Goal: Information Seeking & Learning: Learn about a topic

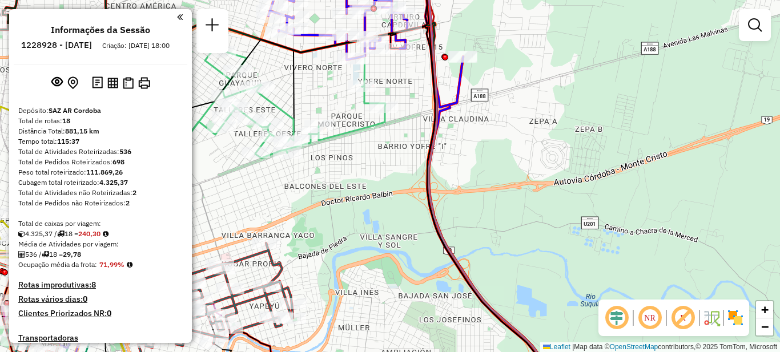
drag, startPoint x: 547, startPoint y: 220, endPoint x: 780, endPoint y: 174, distance: 237.6
click at [780, 174] on div "Janela de atendimento Grade de atendimento Capacidade Transportadoras Veículos …" at bounding box center [390, 176] width 780 height 352
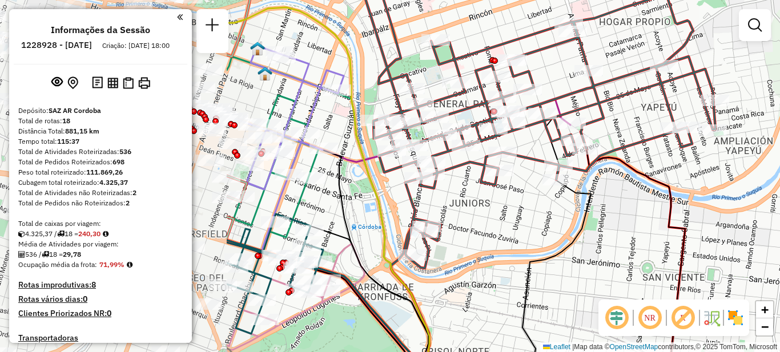
drag, startPoint x: 477, startPoint y: 243, endPoint x: 680, endPoint y: 173, distance: 214.6
click at [683, 176] on div "Janela de atendimento Grade de atendimento Capacidade Transportadoras Veículos …" at bounding box center [390, 176] width 780 height 352
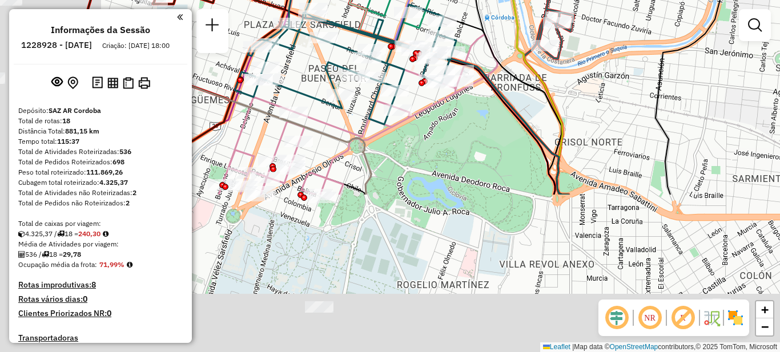
drag, startPoint x: 514, startPoint y: 258, endPoint x: 655, endPoint y: 48, distance: 252.7
click at [656, 48] on icon at bounding box center [690, 50] width 69 height 288
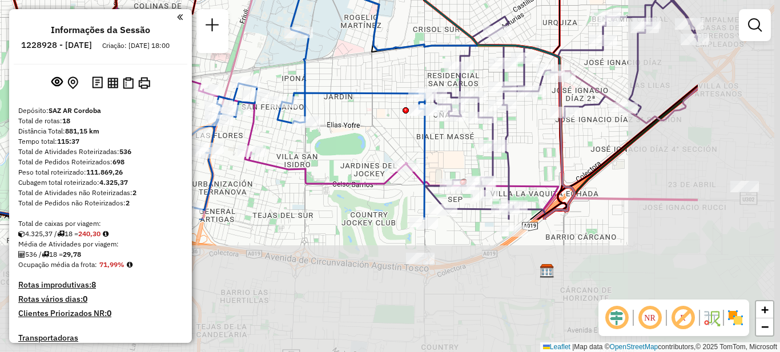
drag, startPoint x: 567, startPoint y: 235, endPoint x: 398, endPoint y: 53, distance: 248.2
click at [398, 50] on div "Janela de atendimento Grade de atendimento Capacidade Transportadoras Veículos …" at bounding box center [390, 176] width 780 height 352
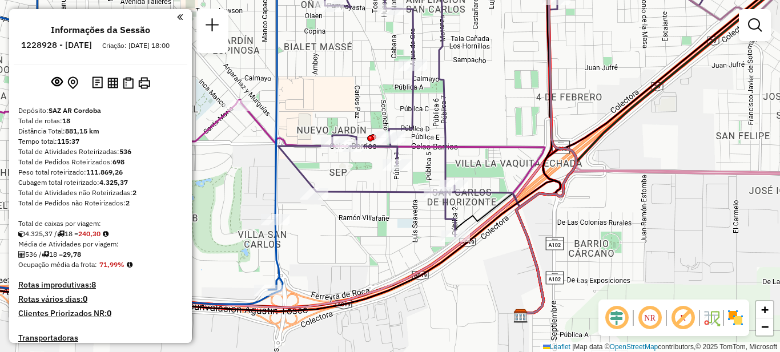
drag, startPoint x: 518, startPoint y: 76, endPoint x: 482, endPoint y: 281, distance: 208.2
click at [484, 284] on div "Janela de atendimento Grade de atendimento Capacidade Transportadoras Veículos …" at bounding box center [390, 176] width 780 height 352
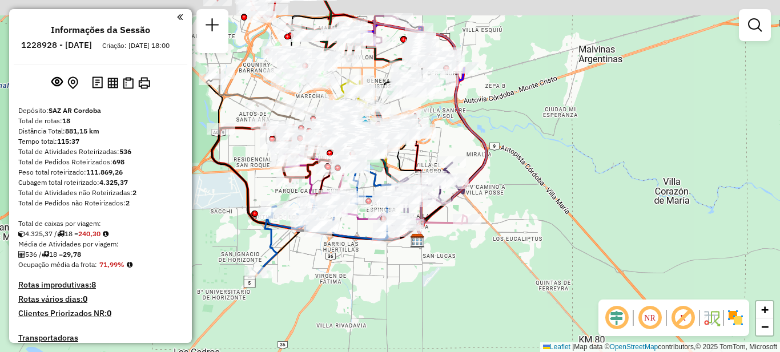
drag, startPoint x: 312, startPoint y: 230, endPoint x: 466, endPoint y: 307, distance: 172.2
click at [475, 307] on div "Janela de atendimento Grade de atendimento Capacidade Transportadoras Veículos …" at bounding box center [390, 176] width 780 height 352
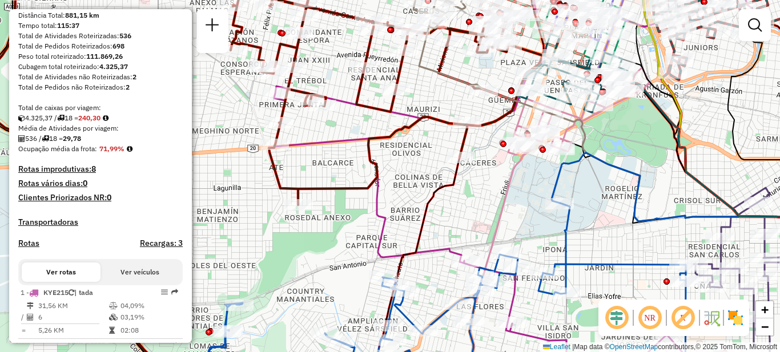
scroll to position [114, 0]
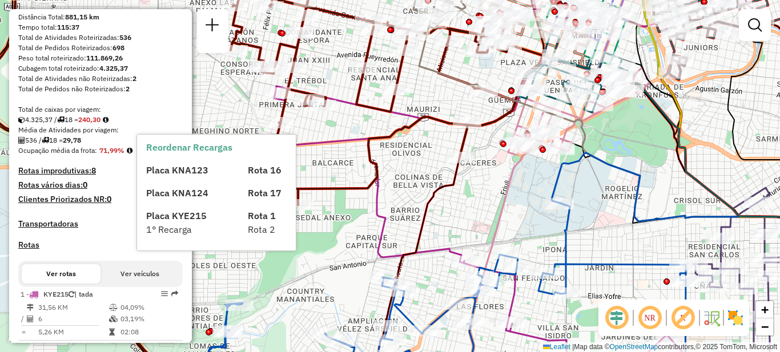
click at [331, 227] on div "Janela de atendimento Grade de atendimento Capacidade Transportadoras Veículos …" at bounding box center [390, 176] width 780 height 352
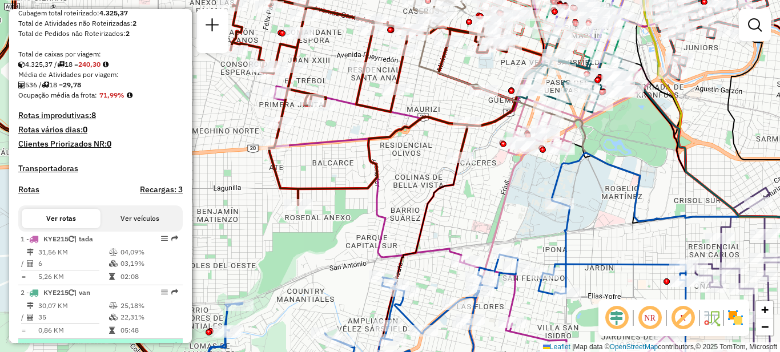
scroll to position [286, 0]
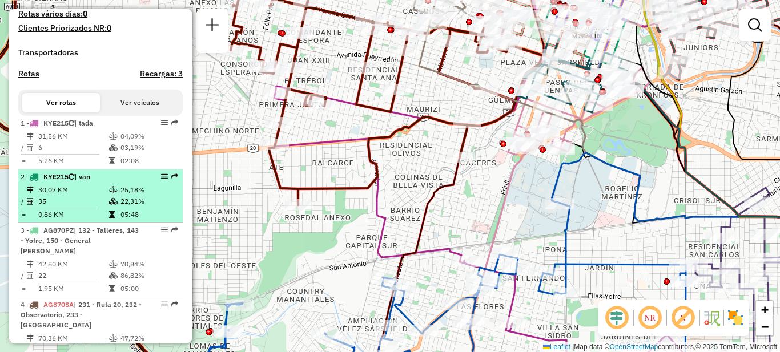
click at [90, 196] on td "30,07 KM" at bounding box center [73, 190] width 71 height 11
select select "**********"
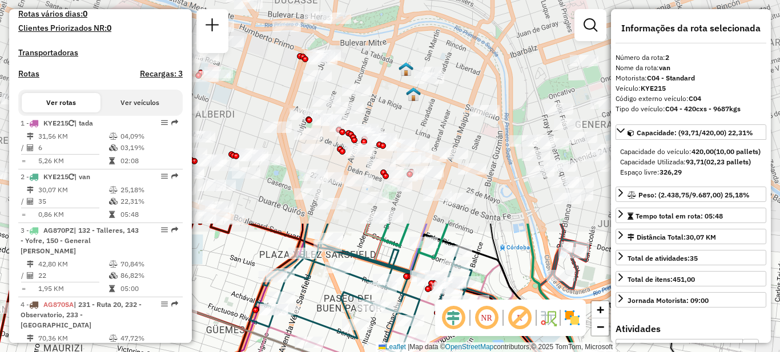
drag, startPoint x: 406, startPoint y: 105, endPoint x: 376, endPoint y: 364, distance: 261.0
click at [376, 352] on html "Aguarde... Pop-up bloqueado! Seu navegador bloqueou automáticamente a abertura …" at bounding box center [390, 176] width 780 height 352
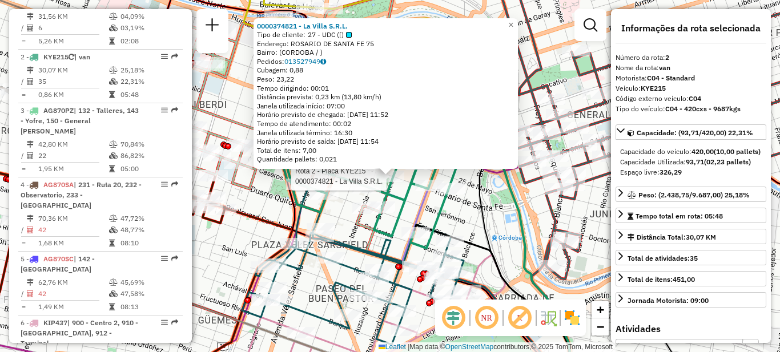
scroll to position [456, 0]
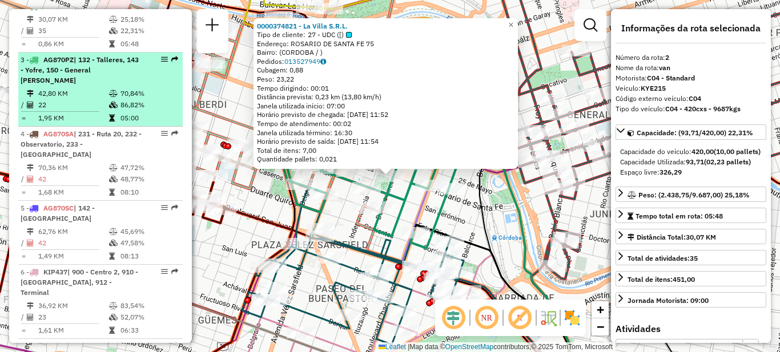
click at [99, 90] on td "42,80 KM" at bounding box center [73, 93] width 71 height 11
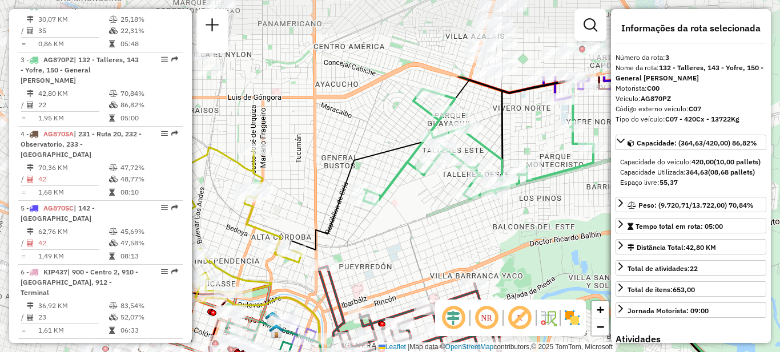
drag, startPoint x: 371, startPoint y: 125, endPoint x: 524, endPoint y: 235, distance: 188.7
click at [524, 235] on div "Janela de atendimento Grade de atendimento Capacidade Transportadoras Veículos …" at bounding box center [390, 176] width 780 height 352
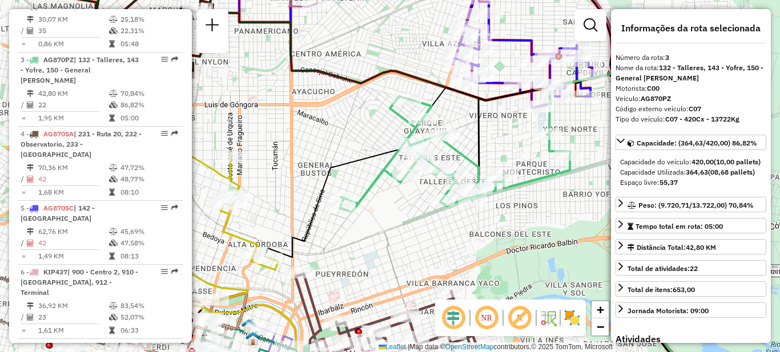
drag, startPoint x: 438, startPoint y: 218, endPoint x: 376, endPoint y: 242, distance: 66.7
click at [376, 242] on div "Janela de atendimento Grade de atendimento Capacidade Transportadoras Veículos …" at bounding box center [390, 176] width 780 height 352
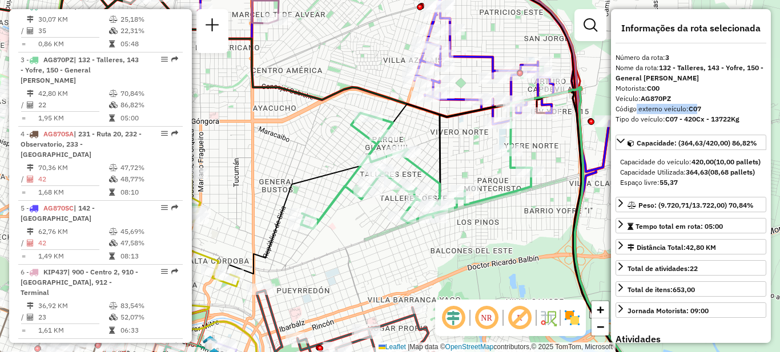
drag, startPoint x: 634, startPoint y: 107, endPoint x: 697, endPoint y: 109, distance: 63.4
click at [697, 109] on div "Código externo veículo: C07" at bounding box center [691, 109] width 151 height 10
click at [719, 107] on div "Código externo veículo: C07" at bounding box center [691, 109] width 151 height 10
drag, startPoint x: 660, startPoint y: 109, endPoint x: 712, endPoint y: 109, distance: 52.0
click at [712, 109] on div "Código externo veículo: C07" at bounding box center [691, 109] width 151 height 10
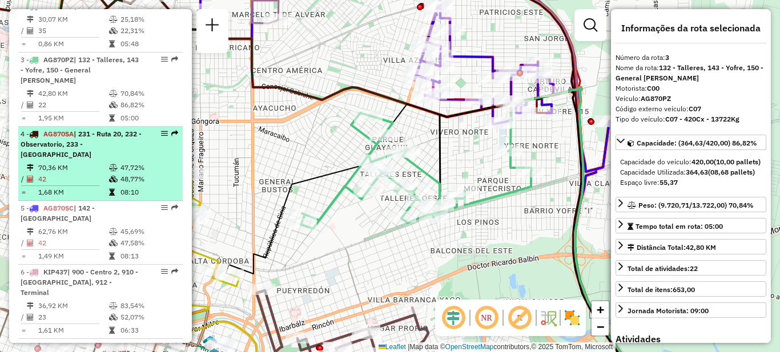
click at [105, 151] on div "4 - AG870SA | 231 - Ruta 20, 232 - Observatorio, 233 - Los Platanos" at bounding box center [81, 144] width 121 height 31
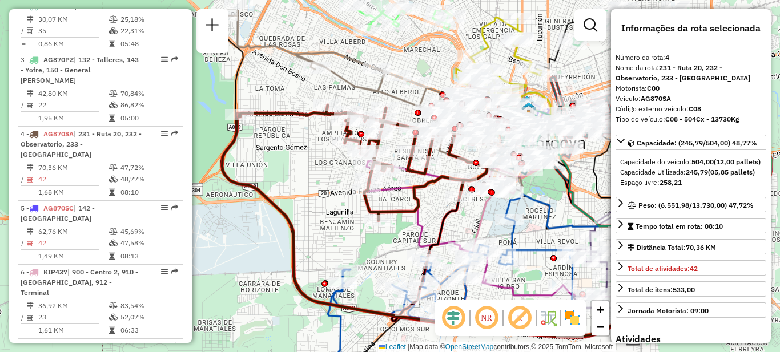
drag, startPoint x: 270, startPoint y: 149, endPoint x: 269, endPoint y: 174, distance: 25.1
click at [262, 175] on div "Janela de atendimento Grade de atendimento Capacidade Transportadoras Veículos …" at bounding box center [390, 176] width 780 height 352
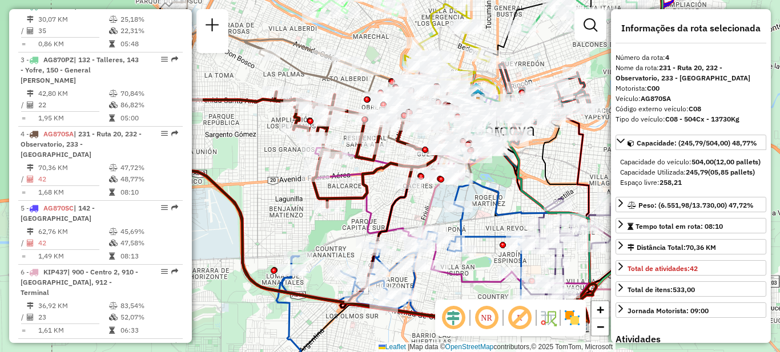
drag, startPoint x: 307, startPoint y: 189, endPoint x: 261, endPoint y: 177, distance: 48.4
click at [261, 177] on div "Janela de atendimento Grade de atendimento Capacidade Transportadoras Veículos …" at bounding box center [390, 176] width 780 height 352
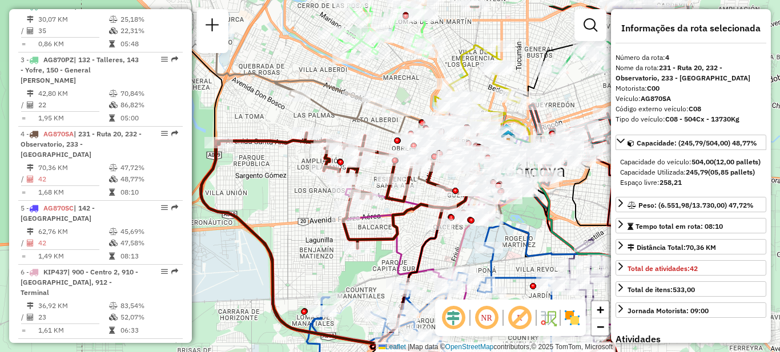
drag, startPoint x: 280, startPoint y: 161, endPoint x: 310, endPoint y: 202, distance: 51.1
click at [310, 202] on div "Janela de atendimento Grade de atendimento Capacidade Transportadoras Veículos …" at bounding box center [390, 176] width 780 height 352
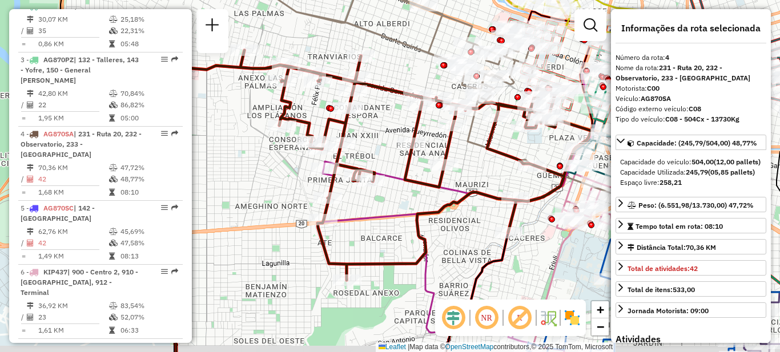
drag, startPoint x: 334, startPoint y: 241, endPoint x: 262, endPoint y: 219, distance: 75.4
click at [262, 219] on div "Janela de atendimento Grade de atendimento Capacidade Transportadoras Veículos …" at bounding box center [390, 176] width 780 height 352
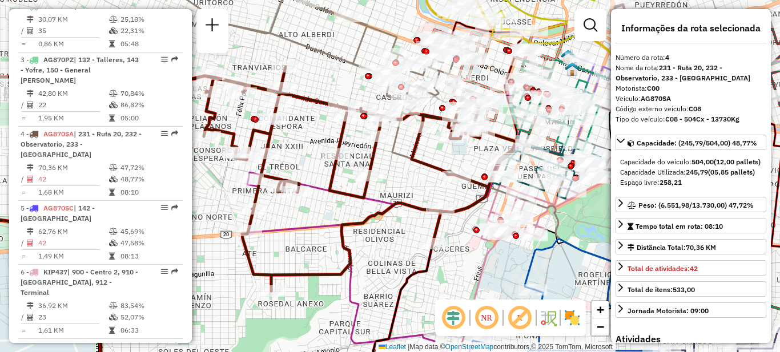
drag, startPoint x: 381, startPoint y: 203, endPoint x: 316, endPoint y: 217, distance: 66.6
click at [316, 217] on div "Janela de atendimento Grade de atendimento Capacidade Transportadoras Veículos …" at bounding box center [390, 176] width 780 height 352
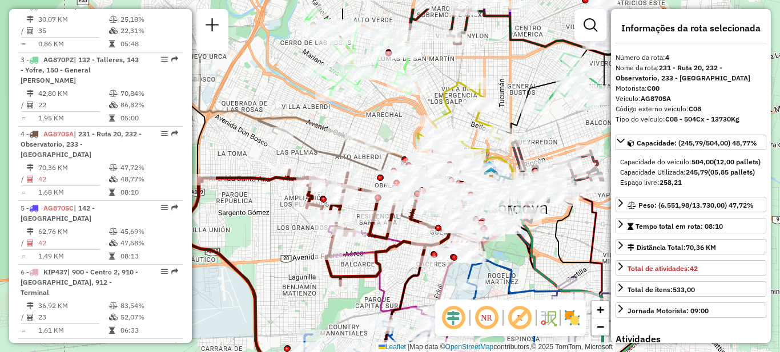
drag, startPoint x: 346, startPoint y: 194, endPoint x: 367, endPoint y: 231, distance: 43.2
click at [367, 232] on icon at bounding box center [332, 227] width 262 height 115
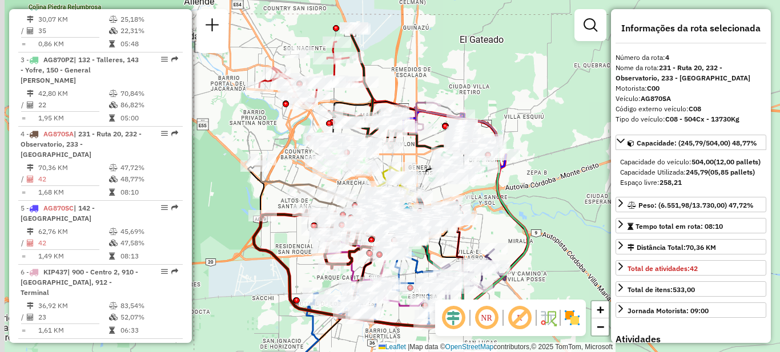
drag, startPoint x: 262, startPoint y: 221, endPoint x: 287, endPoint y: 266, distance: 51.7
click at [287, 266] on div "Janela de atendimento Grade de atendimento Capacidade Transportadoras Veículos …" at bounding box center [390, 176] width 780 height 352
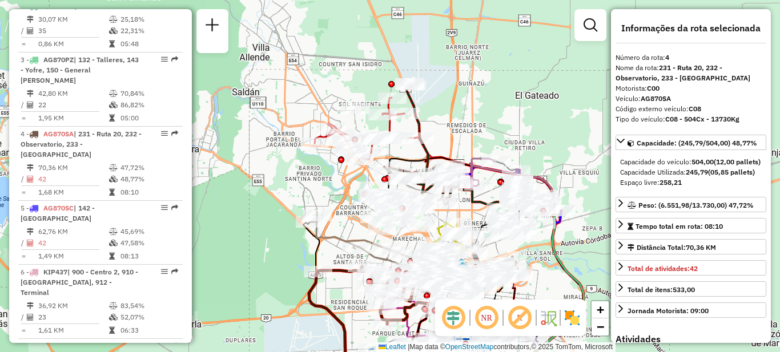
drag, startPoint x: 271, startPoint y: 177, endPoint x: 326, endPoint y: 222, distance: 71.8
click at [326, 222] on div at bounding box center [317, 215] width 29 height 11
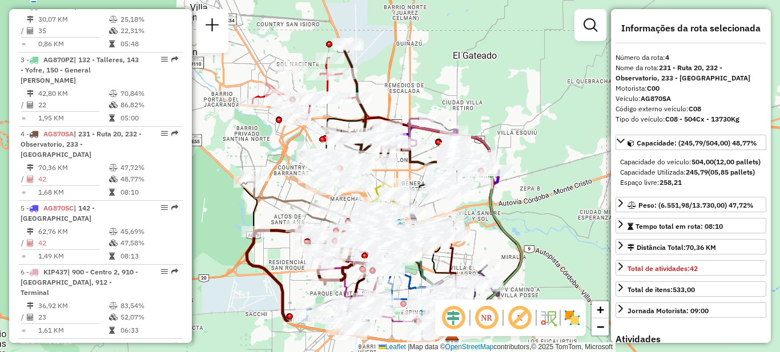
drag, startPoint x: 304, startPoint y: 229, endPoint x: 289, endPoint y: 161, distance: 69.2
click at [289, 161] on div "Janela de atendimento Grade de atendimento Capacidade Transportadoras Veículos …" at bounding box center [390, 176] width 780 height 352
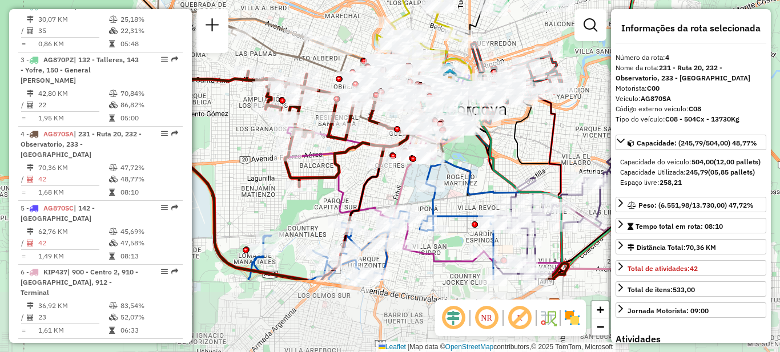
drag, startPoint x: 319, startPoint y: 274, endPoint x: 254, endPoint y: 166, distance: 126.1
click at [254, 166] on div "Janela de atendimento Grade de atendimento Capacidade Transportadoras Veículos …" at bounding box center [390, 176] width 780 height 352
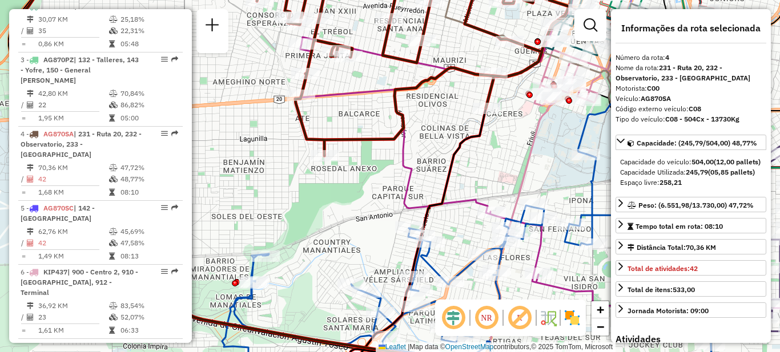
drag, startPoint x: 334, startPoint y: 242, endPoint x: 366, endPoint y: 257, distance: 35.5
click at [366, 257] on div "Janela de atendimento Grade de atendimento Capacidade Transportadoras Veículos …" at bounding box center [390, 176] width 780 height 352
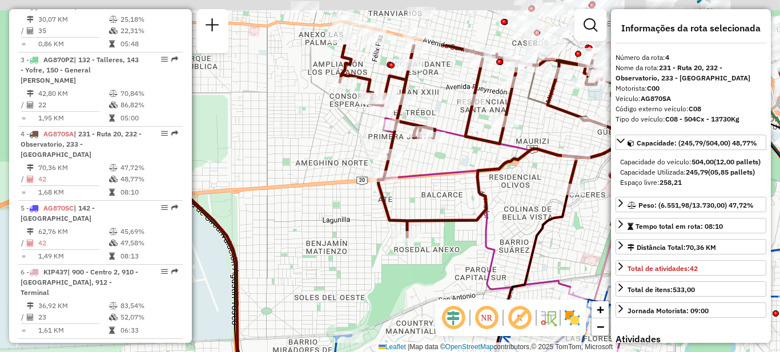
drag, startPoint x: 283, startPoint y: 185, endPoint x: 364, endPoint y: 266, distance: 115.5
click at [366, 266] on div "Janela de atendimento Grade de atendimento Capacidade Transportadoras Veículos …" at bounding box center [390, 176] width 780 height 352
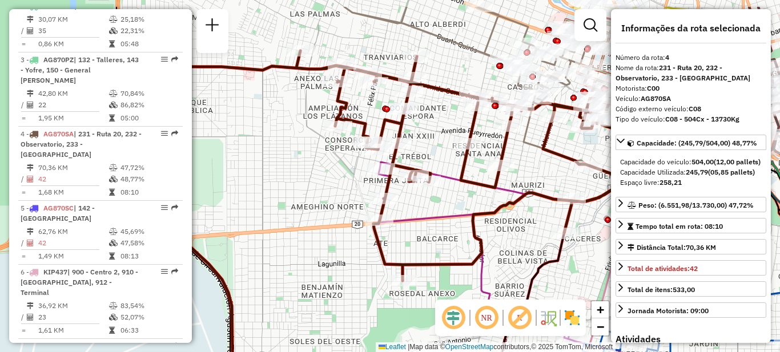
drag, startPoint x: 314, startPoint y: 199, endPoint x: 304, endPoint y: 243, distance: 44.4
click at [306, 243] on div "Janela de atendimento Grade de atendimento Capacidade Transportadoras Veículos …" at bounding box center [390, 176] width 780 height 352
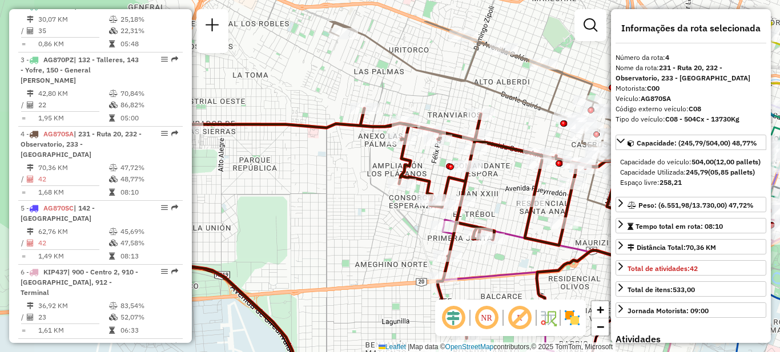
drag, startPoint x: 323, startPoint y: 193, endPoint x: 390, endPoint y: 250, distance: 87.6
click at [390, 250] on div "Janela de atendimento Grade de atendimento Capacidade Transportadoras Veículos …" at bounding box center [390, 176] width 780 height 352
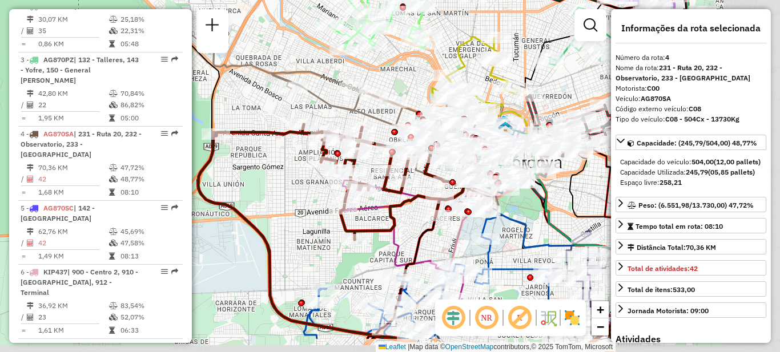
drag, startPoint x: 358, startPoint y: 231, endPoint x: 297, endPoint y: 183, distance: 76.9
click at [297, 183] on div "Janela de atendimento Grade de atendimento Capacidade Transportadoras Veículos …" at bounding box center [390, 176] width 780 height 352
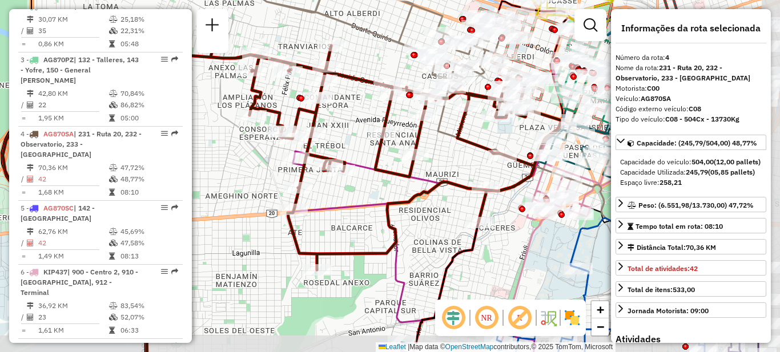
drag, startPoint x: 315, startPoint y: 204, endPoint x: 226, endPoint y: 186, distance: 90.9
click at [226, 186] on div "Janela de atendimento Grade de atendimento Capacidade Transportadoras Veículos …" at bounding box center [390, 176] width 780 height 352
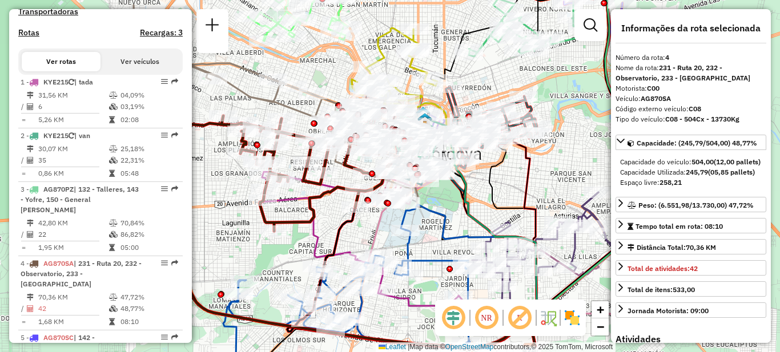
scroll to position [285, 0]
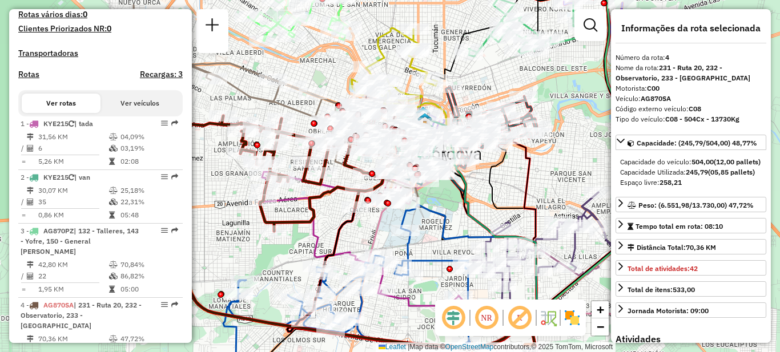
click at [550, 173] on div "Janela de atendimento Grade de atendimento Capacidade Transportadoras Veículos …" at bounding box center [390, 176] width 780 height 352
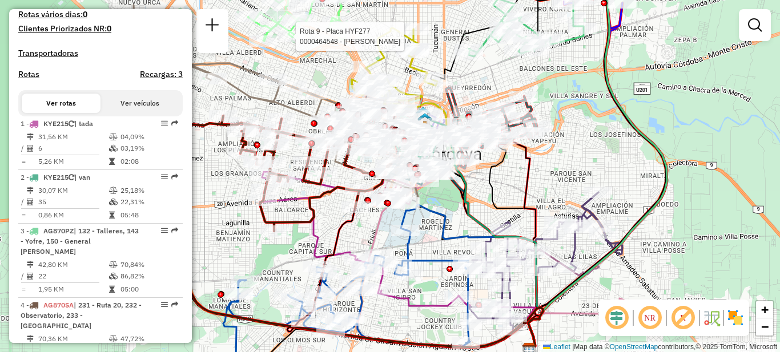
select select "**********"
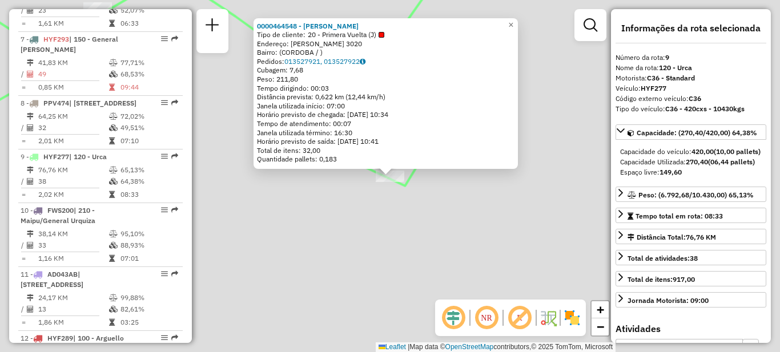
scroll to position [884, 0]
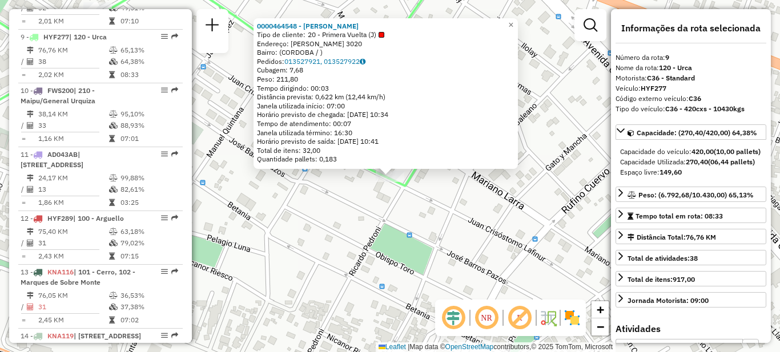
click at [455, 213] on div "0000464548 - Lin Minhui Tipo de cliente: 20 - Primera Vuelta (J) Endereço: JUAN…" at bounding box center [390, 176] width 780 height 352
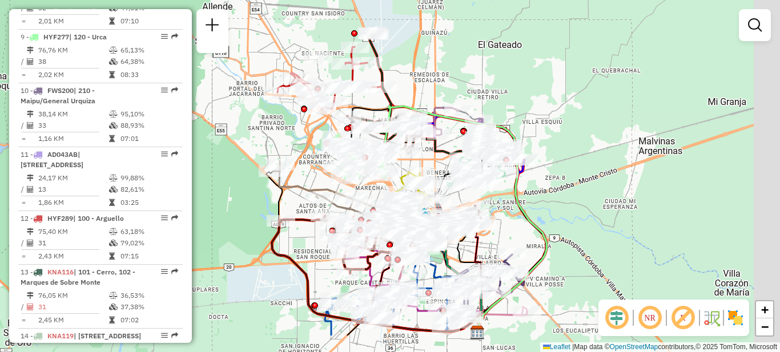
drag, startPoint x: 393, startPoint y: 205, endPoint x: 275, endPoint y: 152, distance: 128.9
click at [275, 152] on div "Janela de atendimento Grade de atendimento Capacidade Transportadoras Veículos …" at bounding box center [390, 176] width 780 height 352
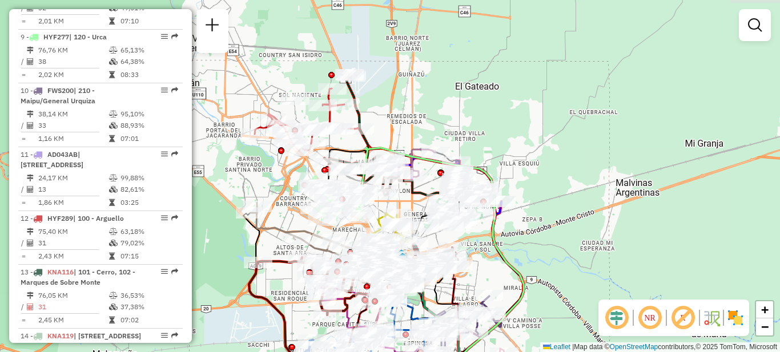
drag, startPoint x: 591, startPoint y: 218, endPoint x: 572, endPoint y: 262, distance: 47.3
click at [572, 262] on div "Janela de atendimento Grade de atendimento Capacidade Transportadoras Veículos …" at bounding box center [390, 176] width 780 height 352
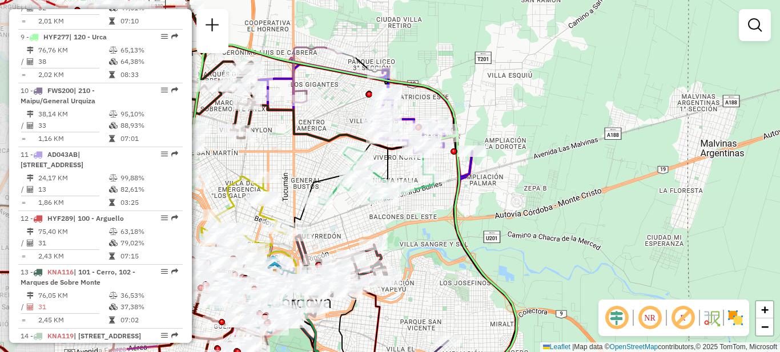
drag, startPoint x: 322, startPoint y: 219, endPoint x: 407, endPoint y: 165, distance: 101.0
click at [408, 166] on div "Janela de atendimento Grade de atendimento Capacidade Transportadoras Veículos …" at bounding box center [390, 176] width 780 height 352
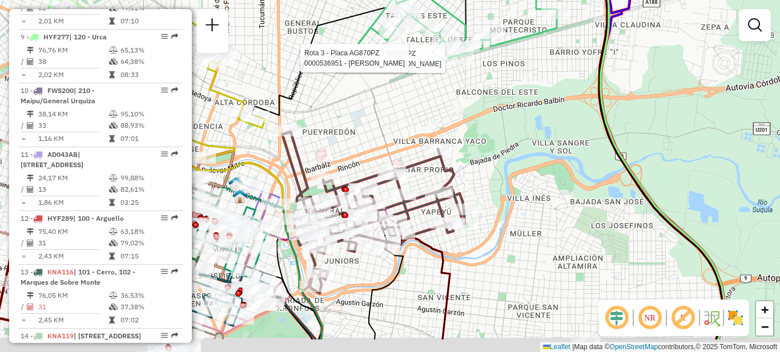
drag, startPoint x: 379, startPoint y: 193, endPoint x: 419, endPoint y: 140, distance: 66.0
click at [419, 140] on div "Rota 3 - Placa AG870PZ 0000381279 - Martinez Jose Ignacio Rota 3 - Placa AG870P…" at bounding box center [390, 176] width 780 height 352
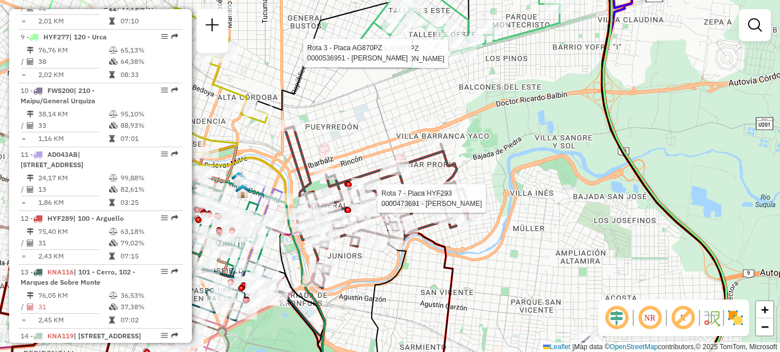
select select "**********"
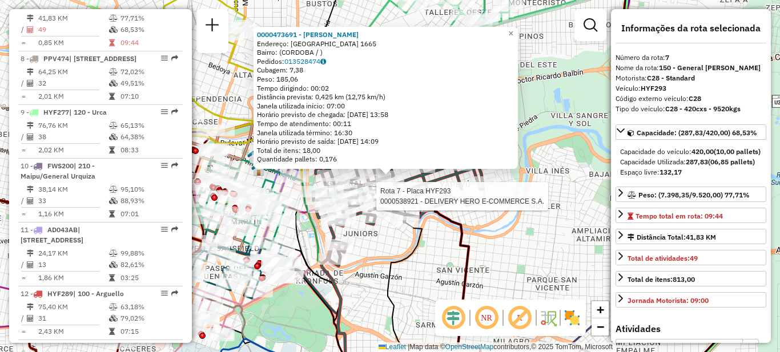
scroll to position [766, 0]
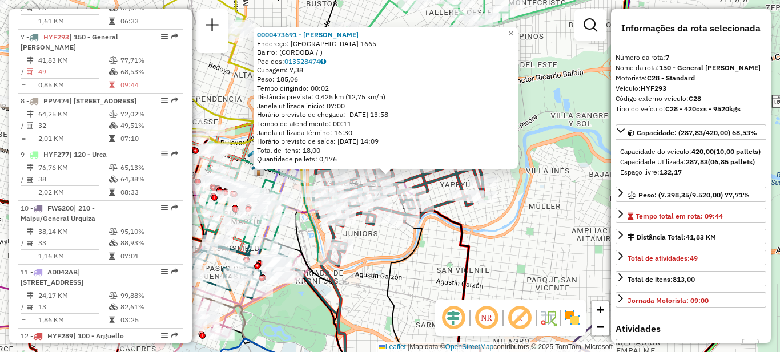
click at [578, 122] on div "0000473691 - Acevedo Maria Alejandra Endereço: LIMA 1665 Bairro: (CORDOBA / ) P…" at bounding box center [390, 176] width 780 height 352
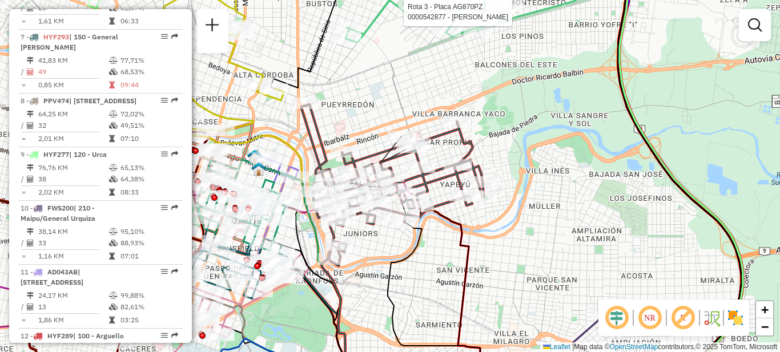
select select "**********"
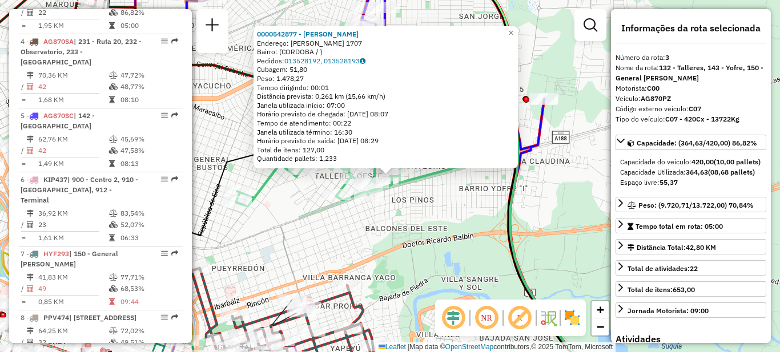
scroll to position [510, 0]
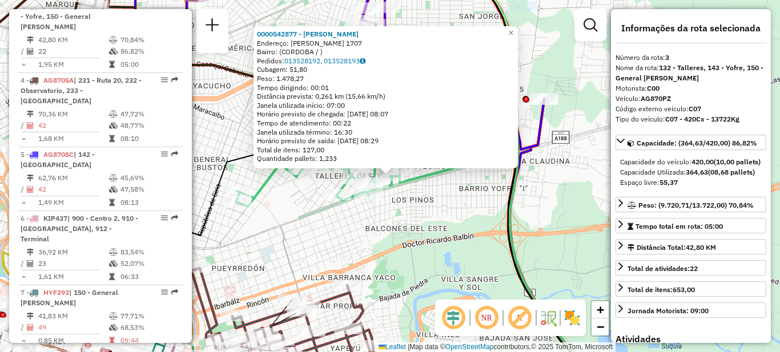
click at [499, 214] on div "0000542877 - Zhang Jinwei Endereço: VICTOR MANUEL III 1707 Bairro: (CORDOBA / )…" at bounding box center [390, 176] width 780 height 352
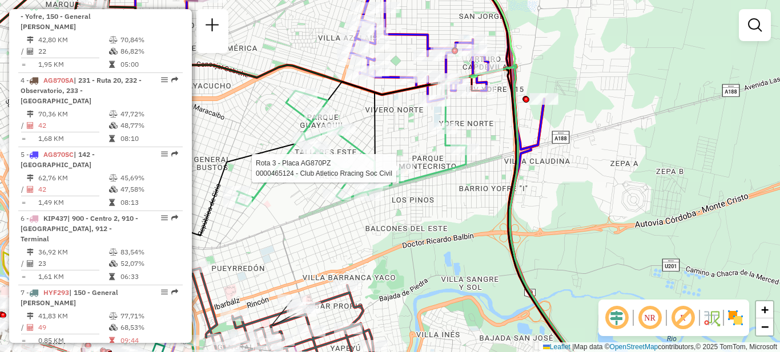
select select "**********"
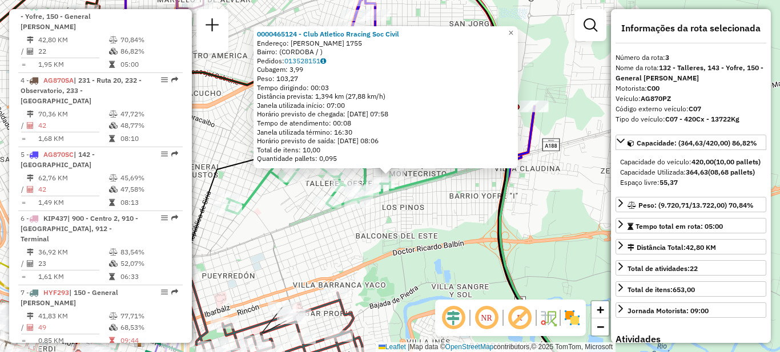
click at [406, 216] on div "0000465124 - Club Atletico Rracing Soc Civil Endereço: HERMAN HUBERMAN 1755 Bai…" at bounding box center [390, 176] width 780 height 352
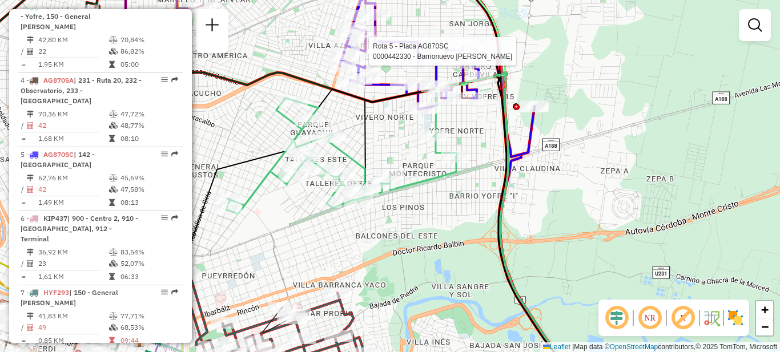
select select "**********"
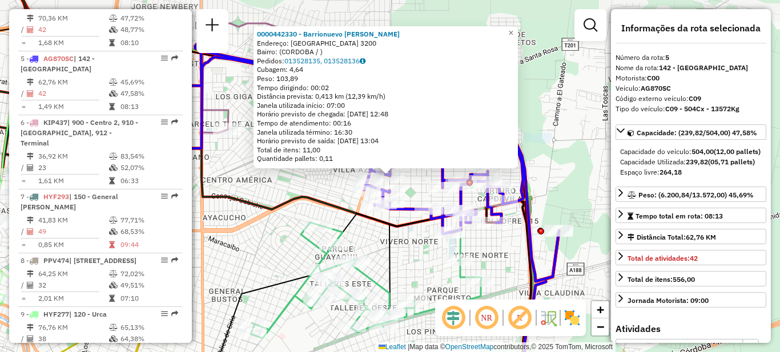
scroll to position [648, 0]
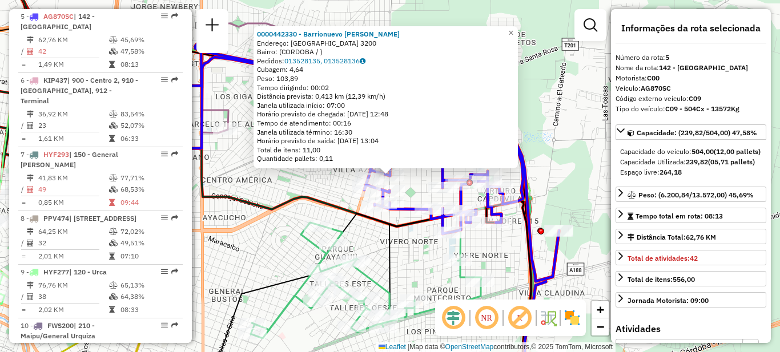
click at [550, 178] on div "0000442330 - Barrionuevo Roberto Leonel Endereço: RANCAGUA 3200 Bairro: (CORDOB…" at bounding box center [390, 176] width 780 height 352
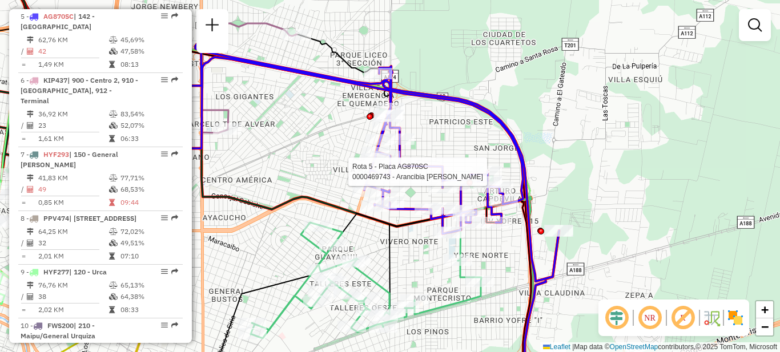
select select "**********"
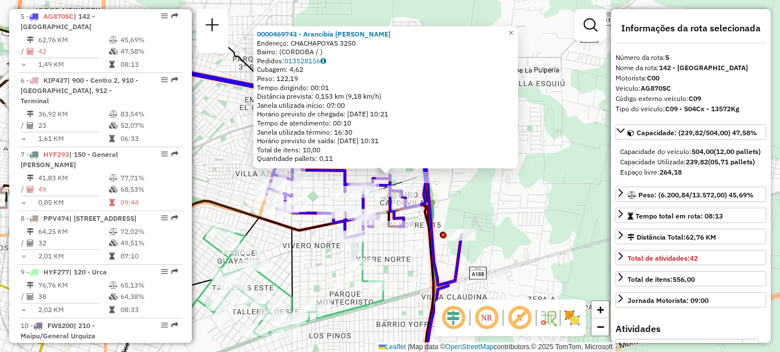
click at [713, 167] on div "Capacidade Utilizada: 239,82 (05,71 pallets)" at bounding box center [691, 162] width 142 height 10
click at [527, 198] on div "0000469743 - Arancibia Jonatan Emanuel Endereço: CHACHAPOYAS 3250 Bairro: (CORD…" at bounding box center [390, 176] width 780 height 352
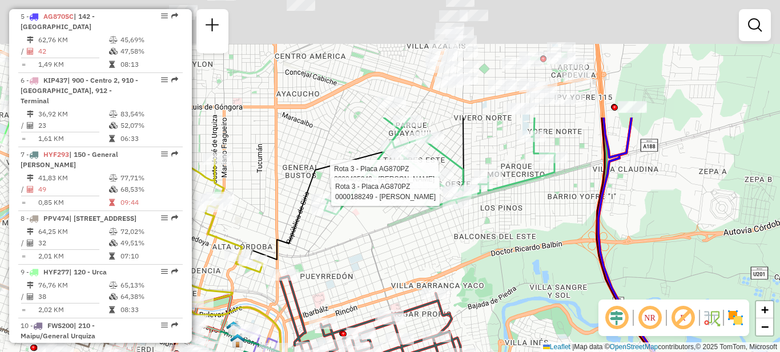
drag, startPoint x: 433, startPoint y: 91, endPoint x: 404, endPoint y: 273, distance: 184.0
click at [404, 273] on div "Rota 3 - Placa AG870PZ 0000405242 - Simone Jose Luis Rota 3 - Placa AG870PZ 000…" at bounding box center [390, 176] width 780 height 352
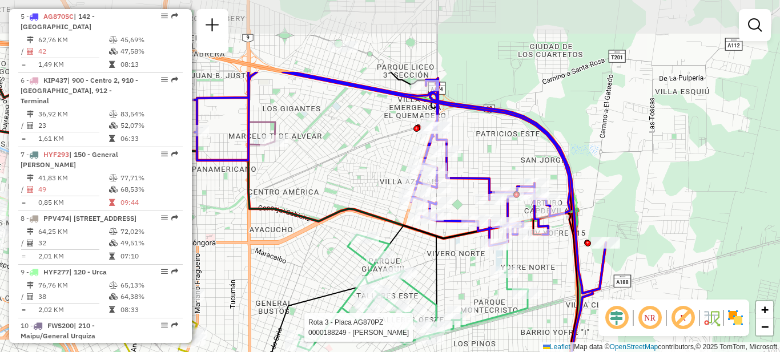
drag, startPoint x: 473, startPoint y: 101, endPoint x: 454, endPoint y: 206, distance: 106.3
click at [454, 206] on div "Rota 3 - Placa AG870PZ 0000188249 - Gerstner Maria Cristina Janela de atendimen…" at bounding box center [390, 176] width 780 height 352
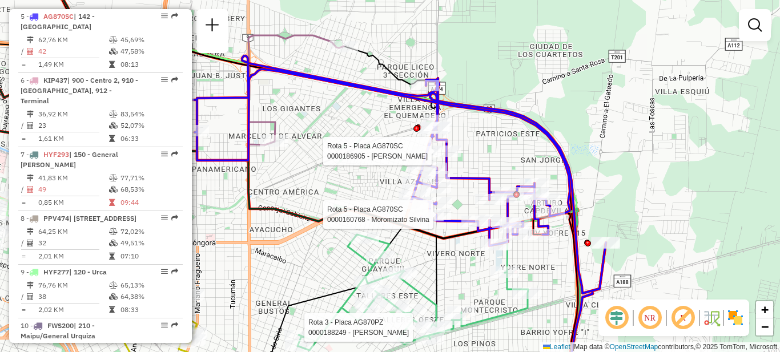
select select "**********"
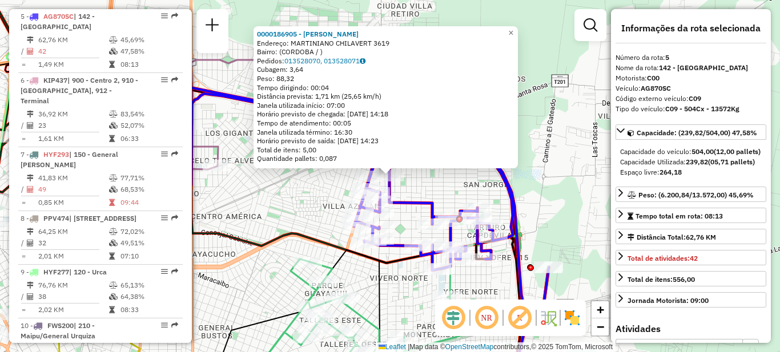
click at [559, 143] on div "0000186905 - Pallero Maria Angelica Endereço: MARTINIANO CHILAVERT 3619 Bairro:…" at bounding box center [390, 176] width 780 height 352
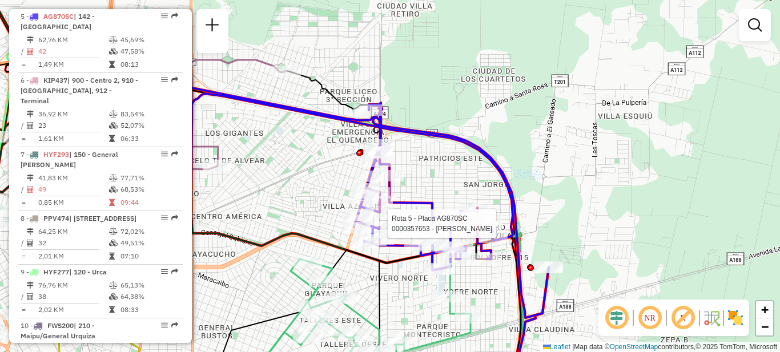
select select "**********"
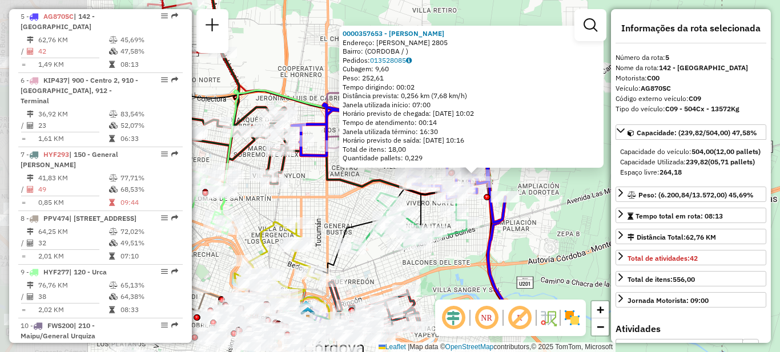
drag, startPoint x: 339, startPoint y: 318, endPoint x: 435, endPoint y: 267, distance: 108.1
click at [435, 267] on div "0000357653 - Villarreal Jorge Endereço: VICENTE BALBASTRO 2805 Bairro: (CORDOBA…" at bounding box center [390, 176] width 780 height 352
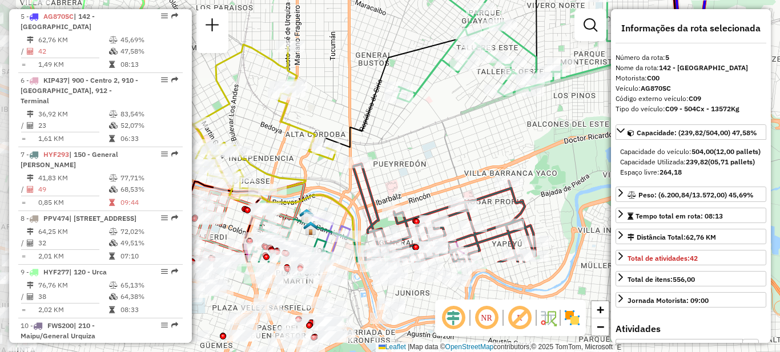
drag, startPoint x: 370, startPoint y: 274, endPoint x: 471, endPoint y: 145, distance: 164.8
click at [471, 145] on div "0000357653 - Villarreal Jorge Endereço: VICENTE BALBASTRO 2805 Bairro: (CORDOBA…" at bounding box center [390, 176] width 780 height 352
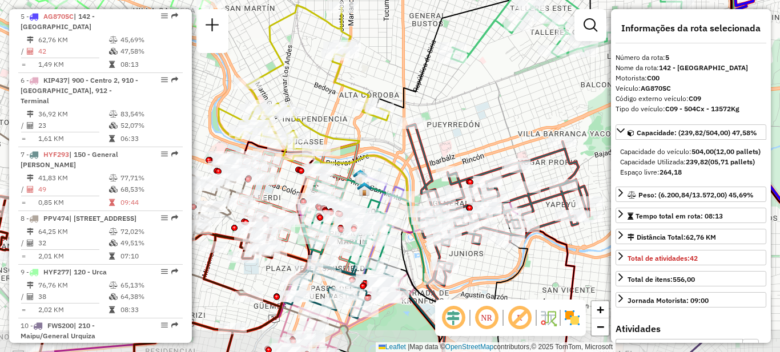
drag, startPoint x: 404, startPoint y: 165, endPoint x: 435, endPoint y: 145, distance: 37.2
click at [444, 122] on div "0000357653 - Villarreal Jorge Endereço: VICENTE BALBASTRO 2805 Bairro: (CORDOBA…" at bounding box center [390, 176] width 780 height 352
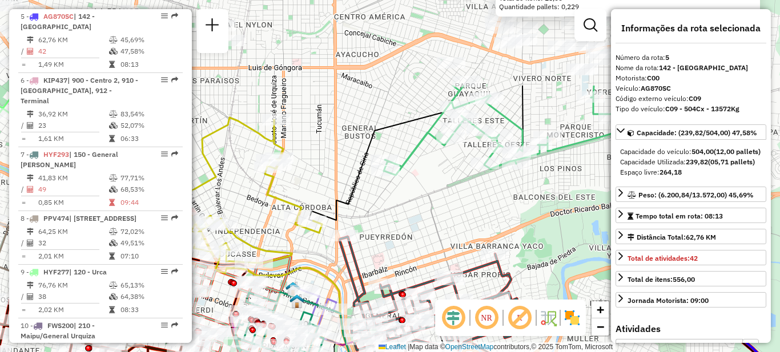
drag, startPoint x: 480, startPoint y: 99, endPoint x: 424, endPoint y: 231, distance: 143.4
click at [424, 231] on div "0000357653 - Villarreal Jorge Endereço: VICENTE BALBASTRO 2805 Bairro: (CORDOBA…" at bounding box center [390, 176] width 780 height 352
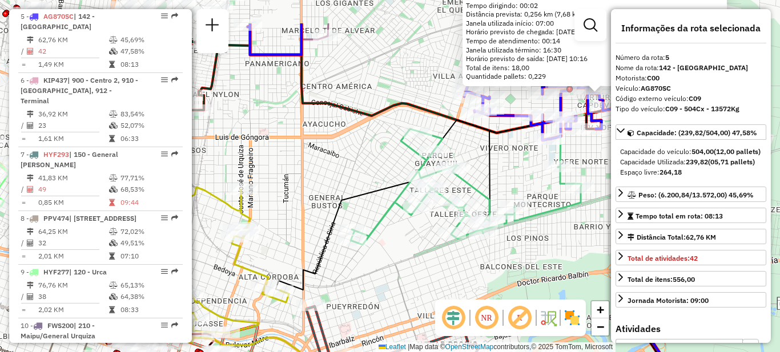
drag, startPoint x: 439, startPoint y: 198, endPoint x: 407, endPoint y: 257, distance: 67.3
click at [407, 257] on div "0000357653 - Villarreal Jorge Endereço: VICENTE BALBASTRO 2805 Bairro: (CORDOBA…" at bounding box center [390, 176] width 780 height 352
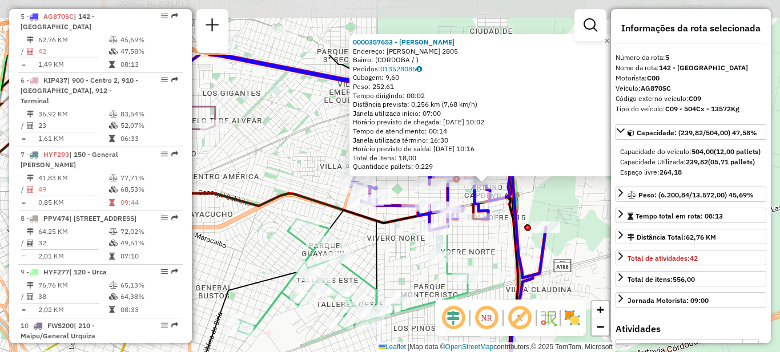
drag, startPoint x: 512, startPoint y: 173, endPoint x: 384, endPoint y: 265, distance: 157.6
click at [384, 277] on div "0000357653 - Villarreal Jorge Endereço: VICENTE BALBASTRO 2805 Bairro: (CORDOBA…" at bounding box center [390, 176] width 780 height 352
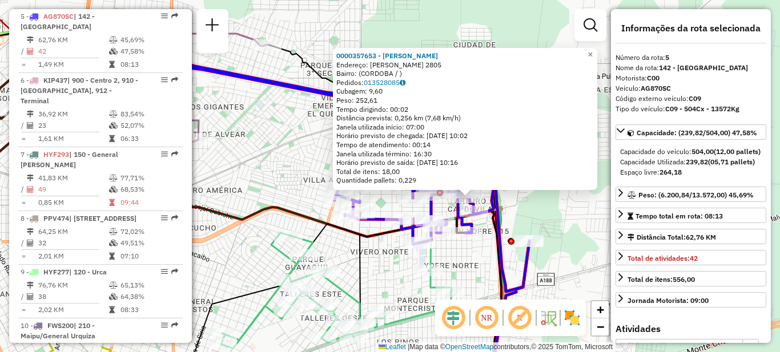
click at [271, 154] on div "0000357653 - Villarreal Jorge Endereço: VICENTE BALBASTRO 2805 Bairro: (CORDOBA…" at bounding box center [390, 176] width 780 height 352
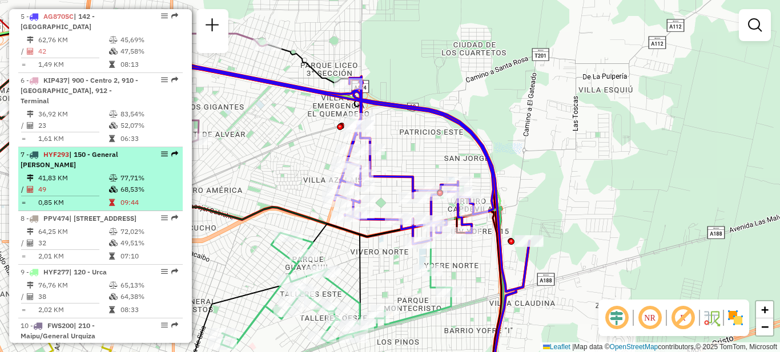
click at [82, 173] on td "41,83 KM" at bounding box center [73, 178] width 71 height 11
select select "**********"
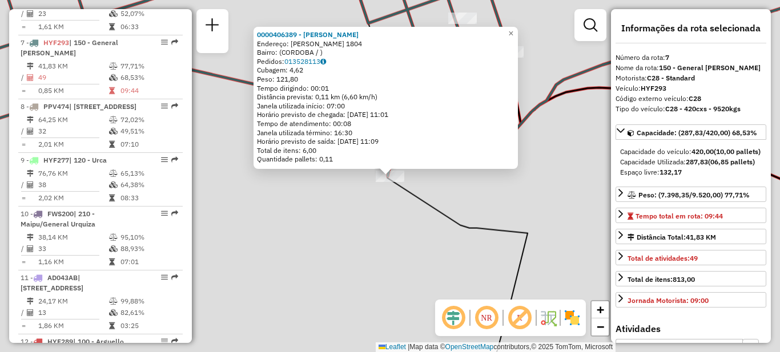
scroll to position [766, 0]
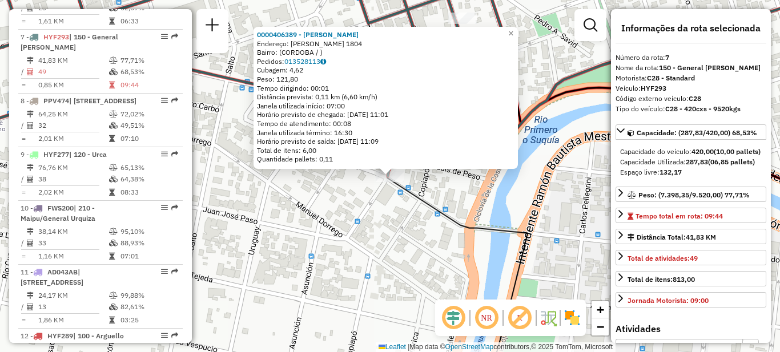
click at [394, 231] on div "0000406389 - Fonseca Osse Matias Endereço: ALEJANDRO CARBO 1804 Bairro: (CORDOB…" at bounding box center [390, 176] width 780 height 352
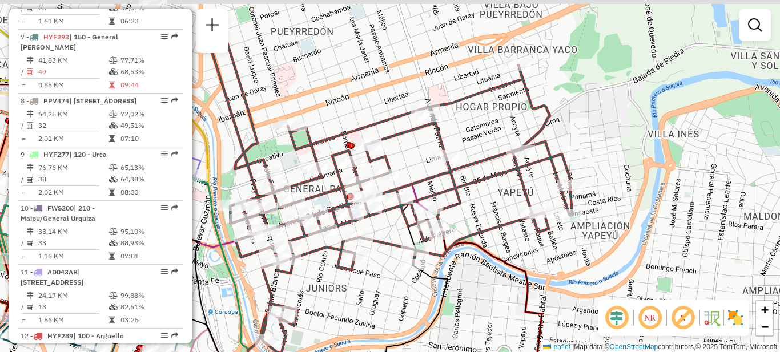
drag, startPoint x: 362, startPoint y: 253, endPoint x: 366, endPoint y: 288, distance: 36.2
click at [369, 291] on div "Janela de atendimento Grade de atendimento Capacidade Transportadoras Veículos …" at bounding box center [390, 176] width 780 height 352
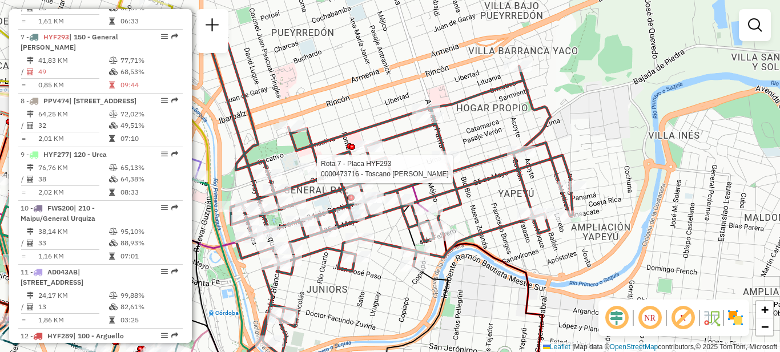
select select "**********"
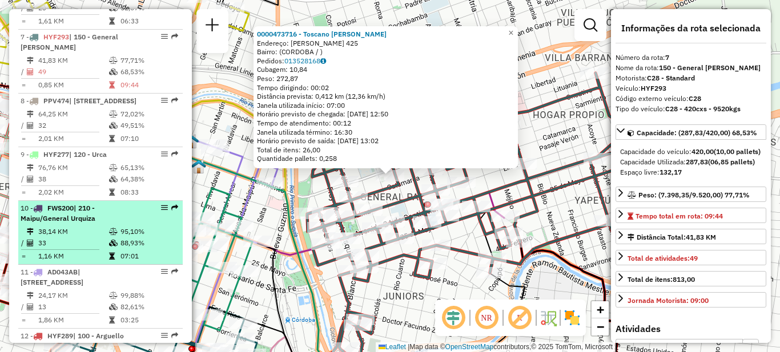
scroll to position [652, 0]
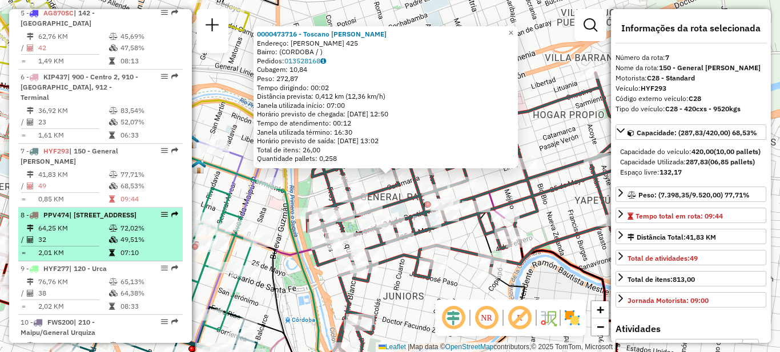
click at [83, 210] on div "8 - PPV474 | 240 - [GEOGRAPHIC_DATA], 241 - Cañada" at bounding box center [81, 215] width 121 height 10
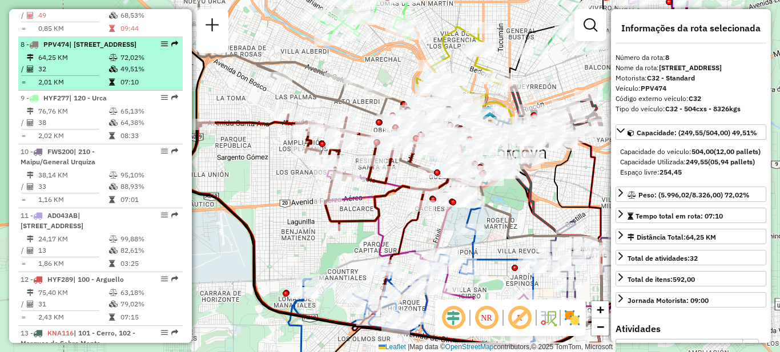
scroll to position [823, 0]
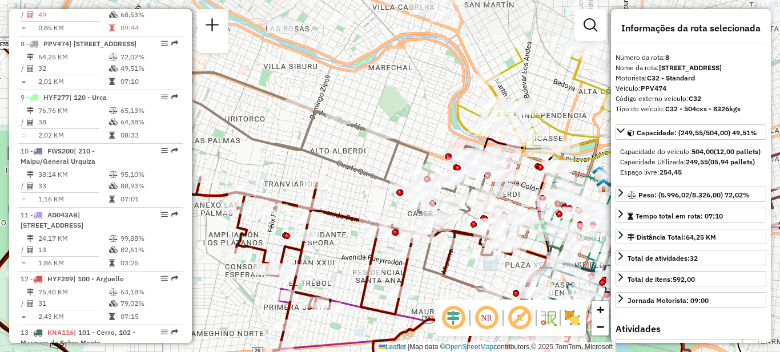
drag, startPoint x: 385, startPoint y: 119, endPoint x: 346, endPoint y: 203, distance: 92.5
click at [346, 203] on div "Janela de atendimento Grade de atendimento Capacidade Transportadoras Veículos …" at bounding box center [390, 176] width 780 height 352
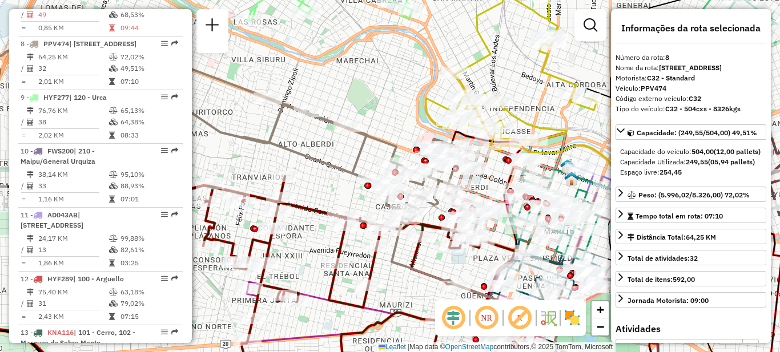
drag, startPoint x: 353, startPoint y: 201, endPoint x: 321, endPoint y: 194, distance: 32.7
click at [321, 194] on div "Janela de atendimento Grade de atendimento Capacidade Transportadoras Veículos …" at bounding box center [390, 176] width 780 height 352
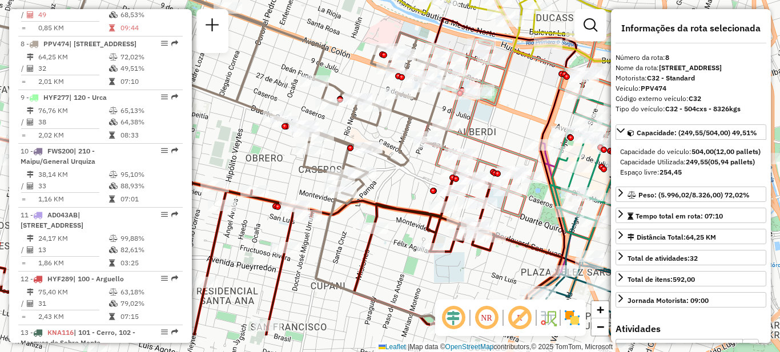
drag, startPoint x: 361, startPoint y: 192, endPoint x: 223, endPoint y: 141, distance: 147.5
click at [223, 141] on div "Janela de atendimento Grade de atendimento Capacidade Transportadoras Veículos …" at bounding box center [390, 176] width 780 height 352
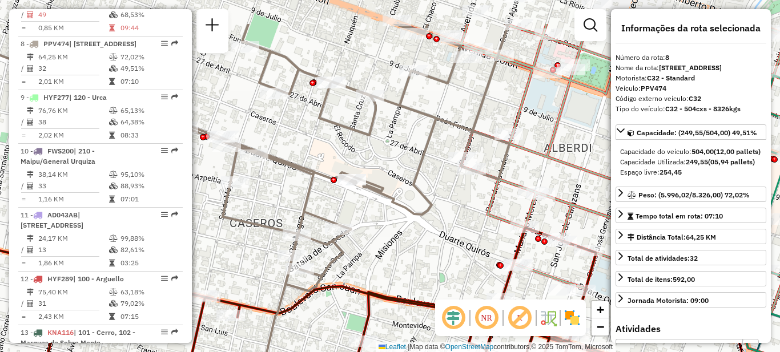
drag, startPoint x: 395, startPoint y: 177, endPoint x: 411, endPoint y: 237, distance: 62.6
click at [411, 237] on div "Janela de atendimento Grade de atendimento Capacidade Transportadoras Veículos …" at bounding box center [390, 176] width 780 height 352
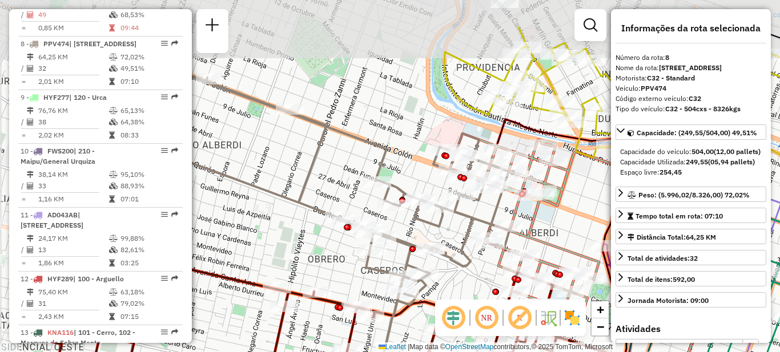
drag, startPoint x: 245, startPoint y: 208, endPoint x: 333, endPoint y: 270, distance: 108.3
click at [333, 270] on div "Janela de atendimento Grade de atendimento Capacidade Transportadoras Veículos …" at bounding box center [390, 176] width 780 height 352
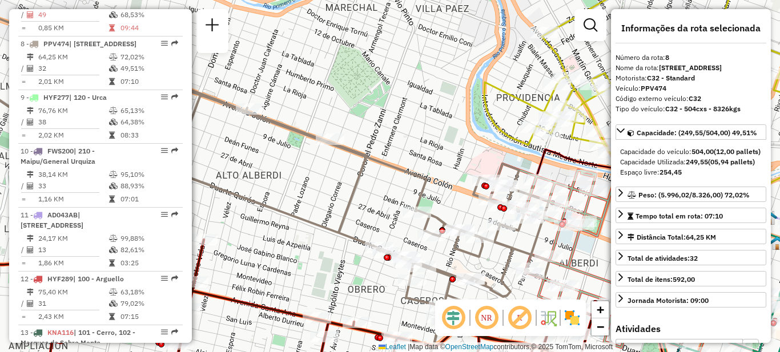
drag, startPoint x: 275, startPoint y: 221, endPoint x: 375, endPoint y: 275, distance: 114.0
click at [374, 275] on div "Janela de atendimento Grade de atendimento Capacidade Transportadoras Veículos …" at bounding box center [390, 176] width 780 height 352
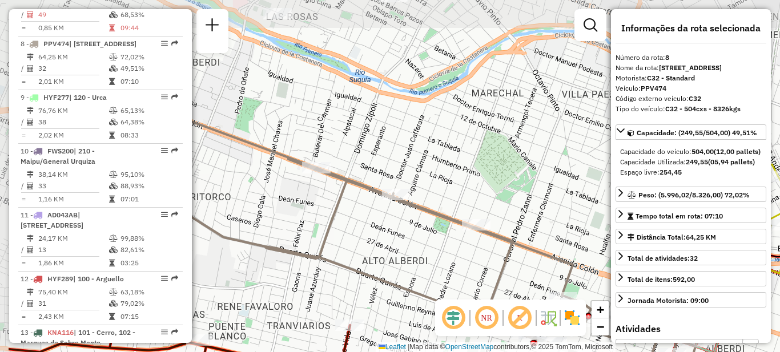
drag, startPoint x: 302, startPoint y: 223, endPoint x: 388, endPoint y: 284, distance: 106.2
click at [388, 284] on icon at bounding box center [352, 262] width 687 height 318
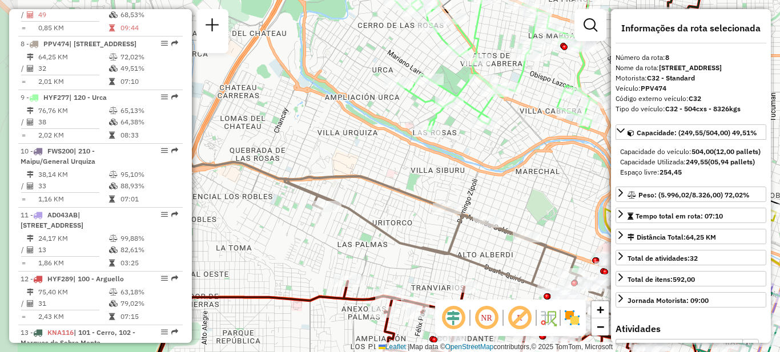
drag, startPoint x: 308, startPoint y: 231, endPoint x: 419, endPoint y: 238, distance: 111.0
click at [419, 238] on div "Janela de atendimento Grade de atendimento Capacidade Transportadoras Veículos …" at bounding box center [390, 176] width 780 height 352
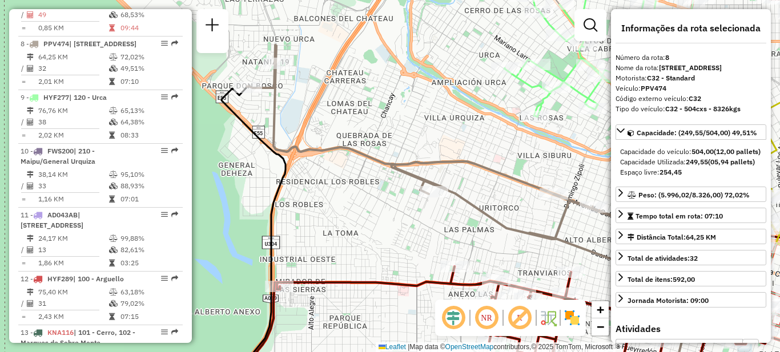
drag, startPoint x: 364, startPoint y: 241, endPoint x: 471, endPoint y: 226, distance: 107.3
click at [471, 226] on div "Janela de atendimento Grade de atendimento Capacidade Transportadoras Veículos …" at bounding box center [390, 176] width 780 height 352
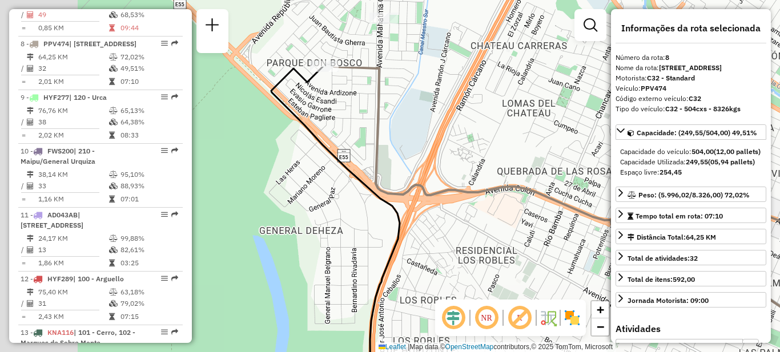
drag, startPoint x: 298, startPoint y: 163, endPoint x: 515, endPoint y: 267, distance: 240.9
click at [515, 267] on div "Janela de atendimento Grade de atendimento Capacidade Transportadoras Veículos …" at bounding box center [390, 176] width 780 height 352
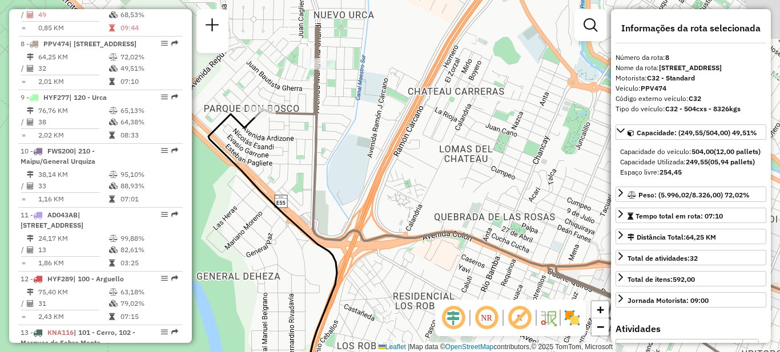
drag, startPoint x: 459, startPoint y: 137, endPoint x: 345, endPoint y: 130, distance: 113.9
click at [345, 130] on div "Janela de atendimento Grade de atendimento Capacidade Transportadoras Veículos …" at bounding box center [390, 176] width 780 height 352
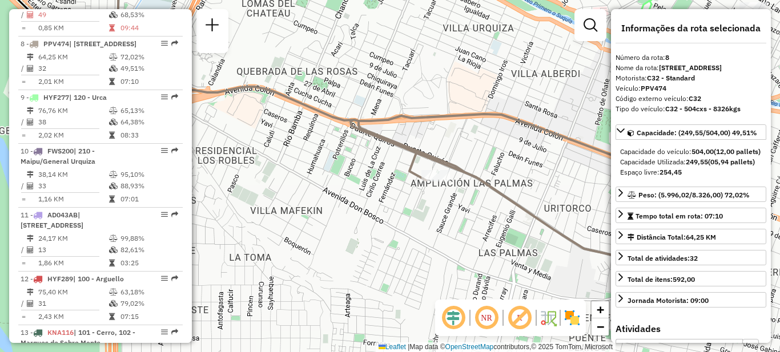
drag, startPoint x: 442, startPoint y: 257, endPoint x: 282, endPoint y: 155, distance: 190.3
click at [283, 156] on div "Janela de atendimento Grade de atendimento Capacidade Transportadoras Veículos …" at bounding box center [390, 176] width 780 height 352
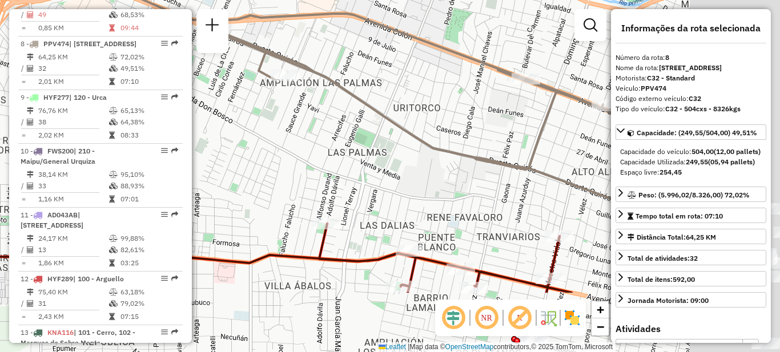
drag, startPoint x: 387, startPoint y: 227, endPoint x: 241, endPoint y: 131, distance: 174.9
click at [242, 131] on div "Janela de atendimento Grade de atendimento Capacidade Transportadoras Veículos …" at bounding box center [390, 176] width 780 height 352
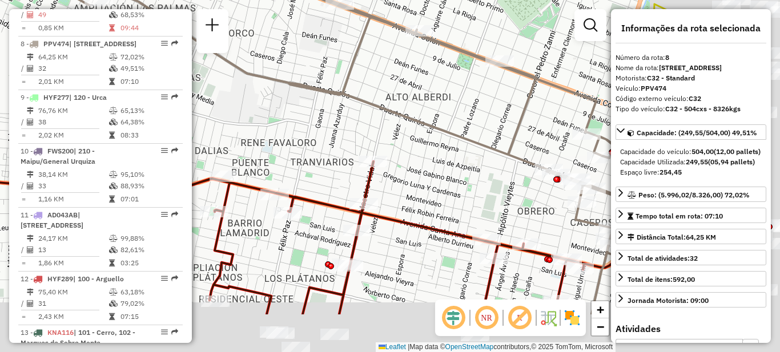
drag, startPoint x: 425, startPoint y: 179, endPoint x: 244, endPoint y: 106, distance: 195.1
click at [244, 106] on div "Janela de atendimento Grade de atendimento Capacidade Transportadoras Veículos …" at bounding box center [390, 176] width 780 height 352
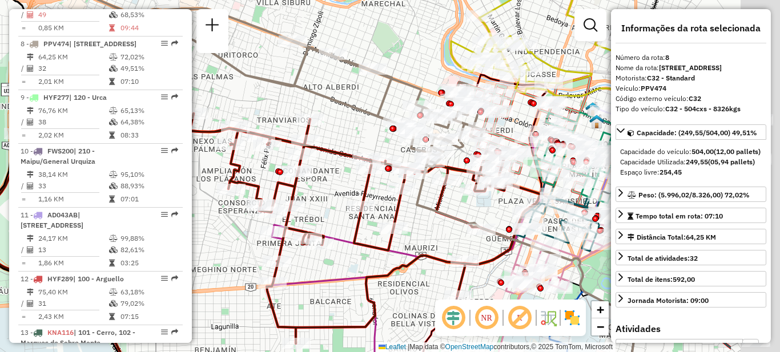
drag, startPoint x: 500, startPoint y: 160, endPoint x: 307, endPoint y: 110, distance: 199.9
click at [307, 110] on div "Janela de atendimento Grade de atendimento Capacidade Transportadoras Veículos …" at bounding box center [390, 176] width 780 height 352
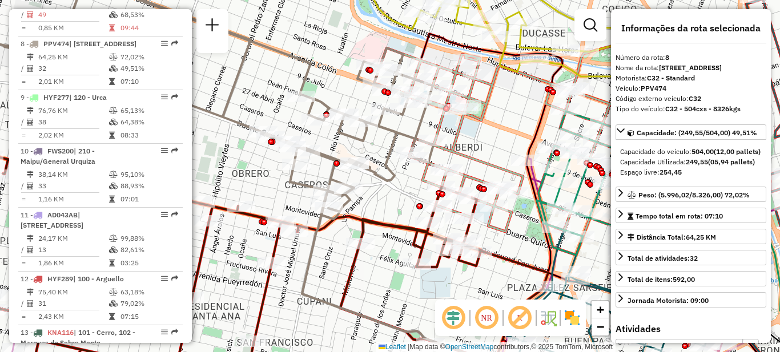
drag, startPoint x: 437, startPoint y: 171, endPoint x: 395, endPoint y: 206, distance: 54.4
click at [395, 206] on div "Janela de atendimento Grade de atendimento Capacidade Transportadoras Veículos …" at bounding box center [390, 176] width 780 height 352
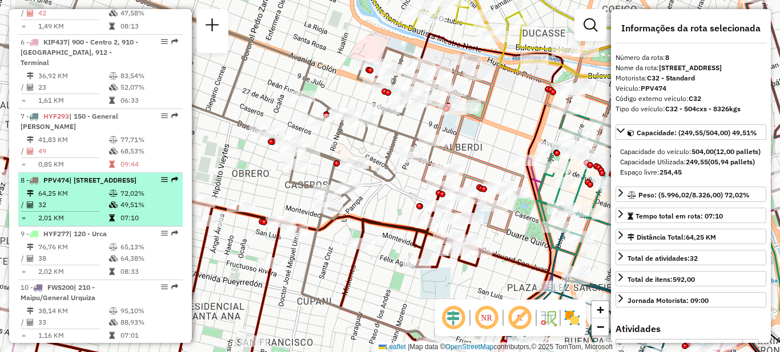
scroll to position [709, 0]
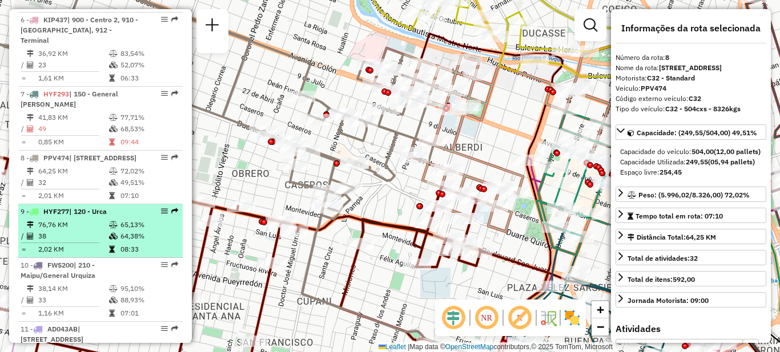
click at [86, 219] on td "76,76 KM" at bounding box center [73, 224] width 71 height 11
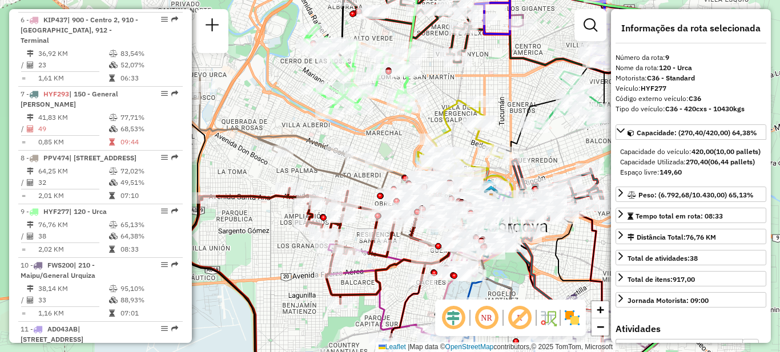
click at [383, 147] on div "Rota 8 - Placa PPV474 0000156402 - Cerveceria Y Malteria Quilmes Janela de aten…" at bounding box center [390, 176] width 780 height 352
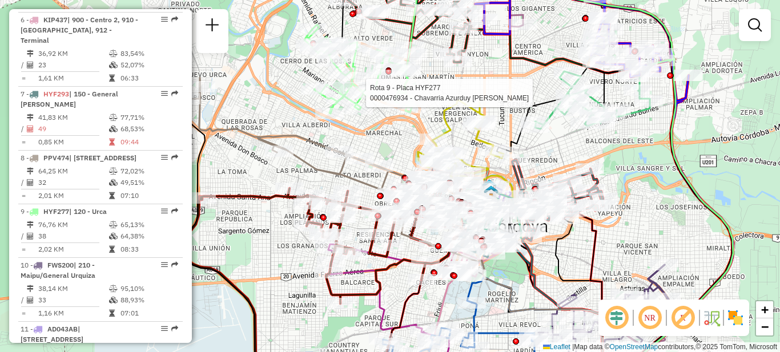
select select "**********"
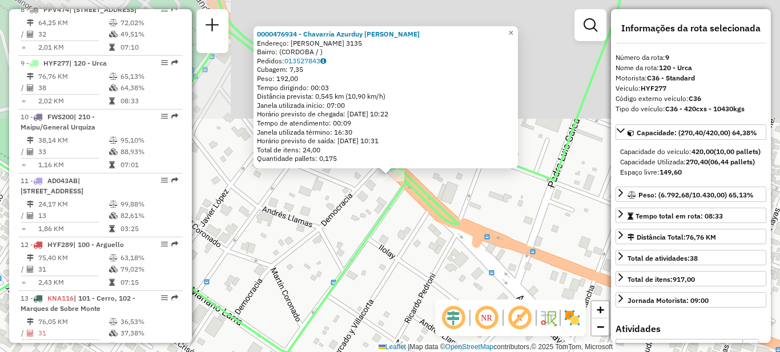
scroll to position [884, 0]
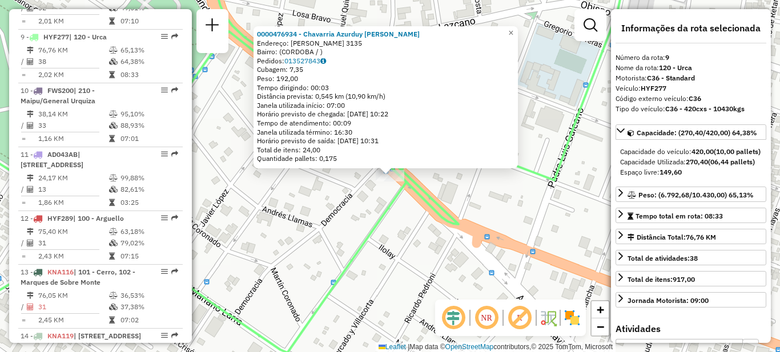
click at [309, 243] on div "0000476934 - Chavarria Azurduy Matias Walter Endereço: OCTAVIO PINTO 3135 Bairr…" at bounding box center [390, 176] width 780 height 352
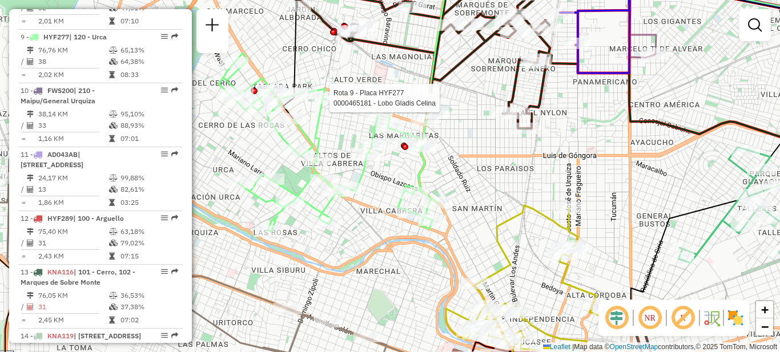
select select "**********"
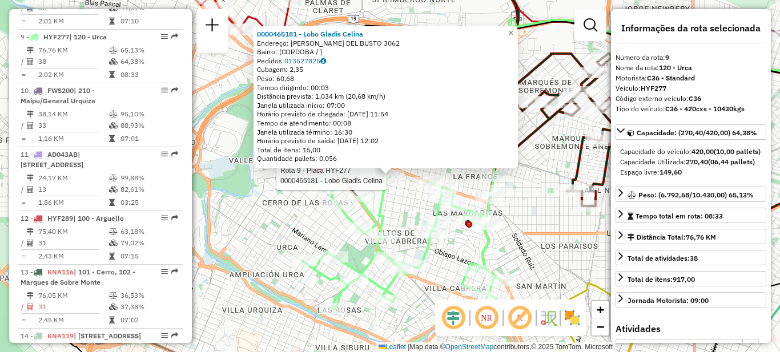
click at [258, 208] on div "Rota 9 - Placa HYF277 0000465181 - Lobo Gladis Celina 0000465181 - Lobo Gladis …" at bounding box center [390, 176] width 780 height 352
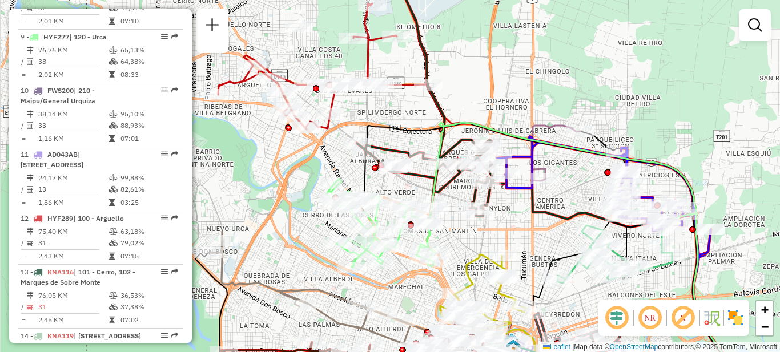
drag, startPoint x: 237, startPoint y: 207, endPoint x: 288, endPoint y: 213, distance: 52.3
click at [289, 213] on div "Janela de atendimento Grade de atendimento Capacidade Transportadoras Veículos …" at bounding box center [390, 176] width 780 height 352
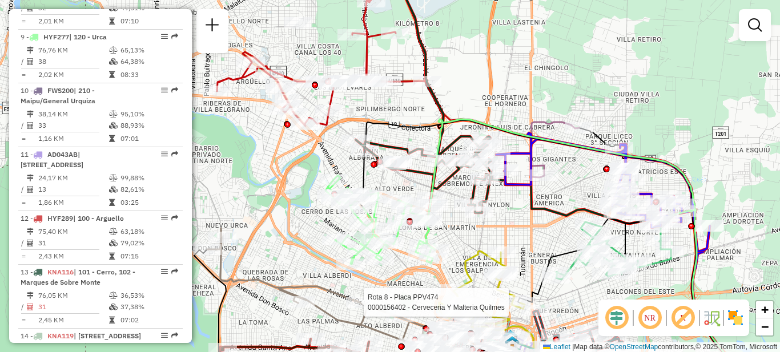
select select "**********"
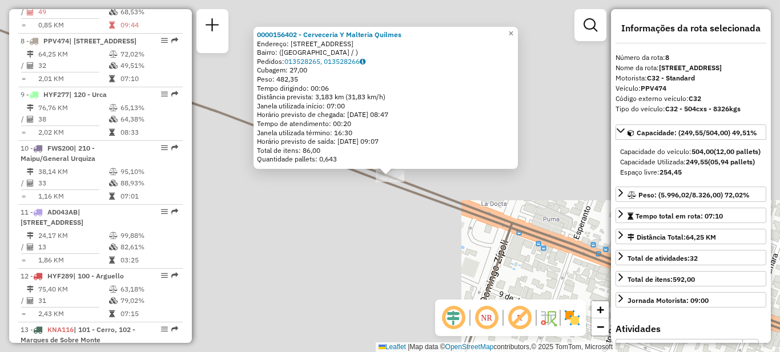
scroll to position [820, 0]
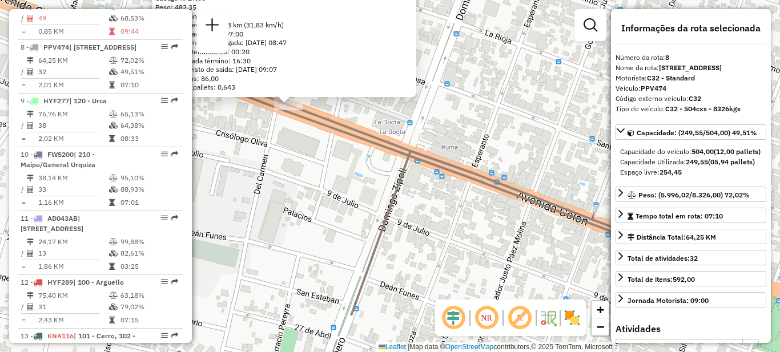
drag, startPoint x: 396, startPoint y: 265, endPoint x: 294, endPoint y: 193, distance: 125.1
click at [294, 193] on div "0000156402 - Cerveceria Y Malteria Quilmes Endereço: AVENIDA COLÓN 3555 Bairro:…" at bounding box center [390, 176] width 780 height 352
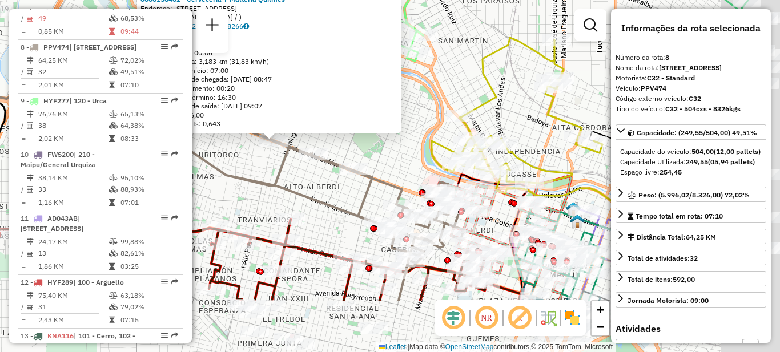
drag, startPoint x: 416, startPoint y: 262, endPoint x: 288, endPoint y: 153, distance: 168.6
click at [288, 154] on div "0000156402 - Cerveceria Y Malteria Quilmes Endereço: AVENIDA COLÓN 3555 Bairro:…" at bounding box center [390, 176] width 780 height 352
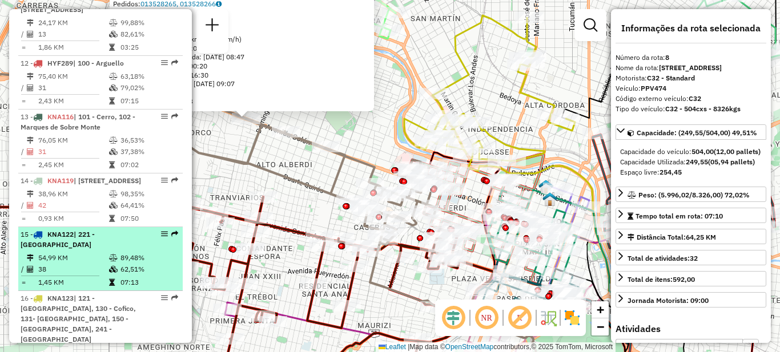
scroll to position [1048, 0]
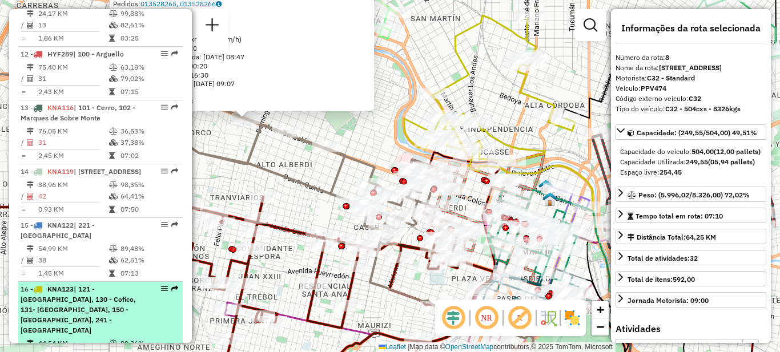
click at [83, 301] on span "| 121 - [GEOGRAPHIC_DATA], 130 - Cofico, 131- [GEOGRAPHIC_DATA], 150 - [GEOGRAP…" at bounding box center [78, 310] width 115 height 50
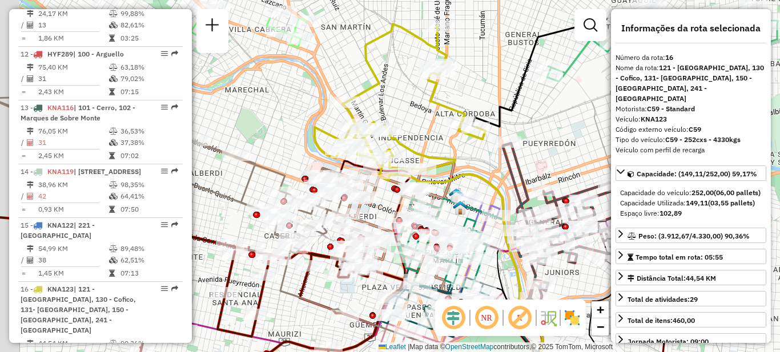
drag, startPoint x: 388, startPoint y: 75, endPoint x: 412, endPoint y: 130, distance: 59.9
click at [412, 130] on div "Janela de atendimento Grade de atendimento Capacidade Transportadoras Veículos …" at bounding box center [390, 176] width 780 height 352
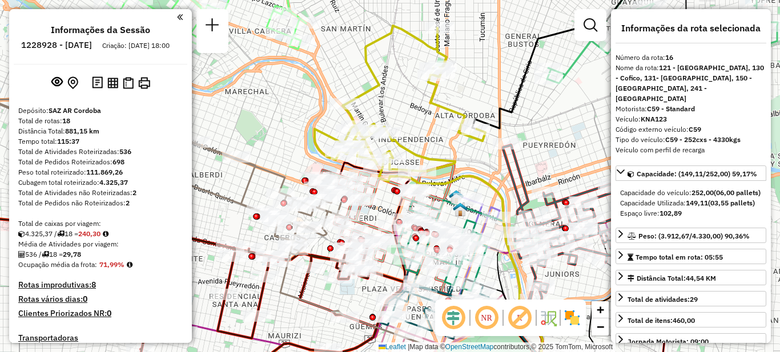
select select "**********"
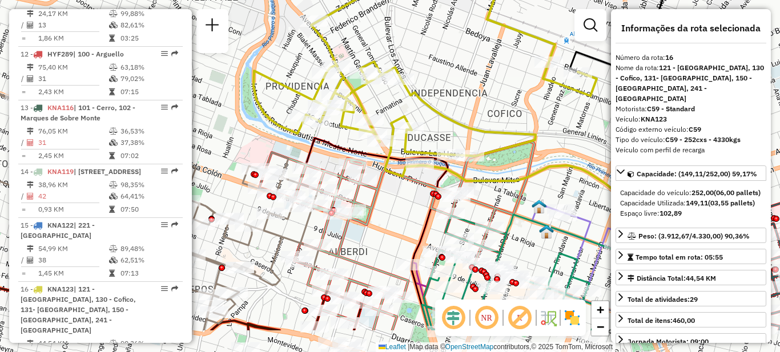
drag, startPoint x: 452, startPoint y: 137, endPoint x: 487, endPoint y: 81, distance: 66.4
click at [487, 81] on div "Janela de atendimento Grade de atendimento Capacidade Transportadoras Veículos …" at bounding box center [390, 176] width 780 height 352
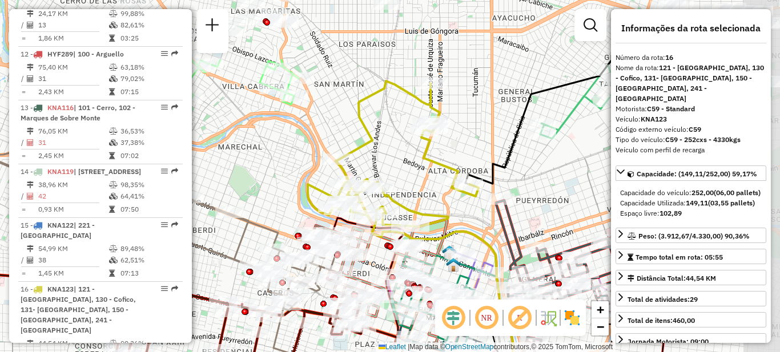
drag, startPoint x: 467, startPoint y: 86, endPoint x: 414, endPoint y: 181, distance: 109.0
click at [414, 181] on div "Janela de atendimento Grade de atendimento Capacidade Transportadoras Veículos …" at bounding box center [390, 176] width 780 height 352
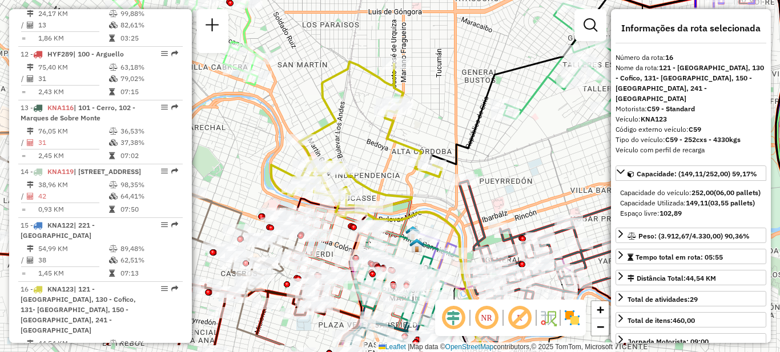
drag, startPoint x: 395, startPoint y: 207, endPoint x: 370, endPoint y: 166, distance: 49.0
click at [370, 166] on div "Janela de atendimento Grade de atendimento Capacidade Transportadoras Veículos …" at bounding box center [390, 176] width 780 height 352
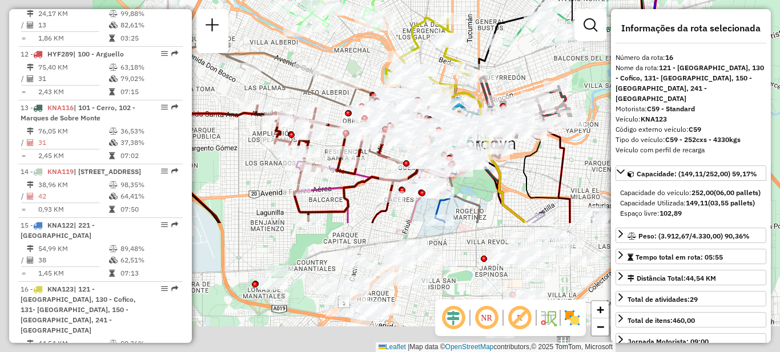
drag, startPoint x: 292, startPoint y: 316, endPoint x: 396, endPoint y: 148, distance: 197.5
click at [396, 148] on icon at bounding box center [425, 175] width 110 height 95
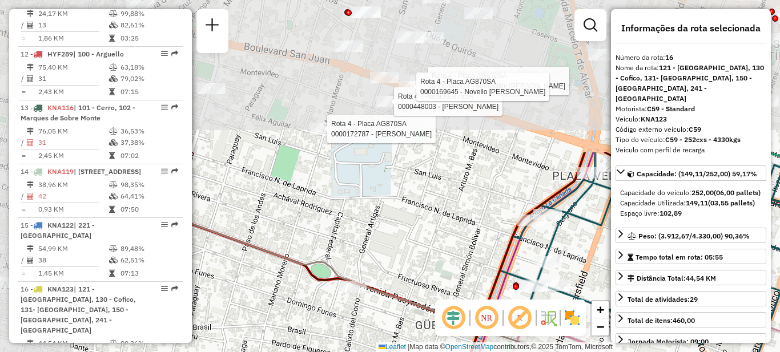
drag, startPoint x: 338, startPoint y: 99, endPoint x: 437, endPoint y: 263, distance: 192.2
click at [437, 263] on div "Rota 4 - Placa AG870SA 0000172787 - Palacios David Rota 4 - Placa AG870SA 00004…" at bounding box center [390, 176] width 780 height 352
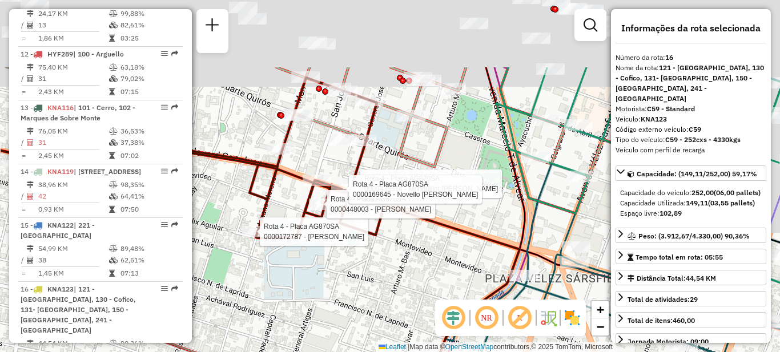
drag, startPoint x: 452, startPoint y: 188, endPoint x: 363, endPoint y: 333, distance: 170.6
click at [363, 333] on div "Rota 4 - Placa AG870SA 0000172787 - Palacios David Rota 4 - Placa AG870SA 00004…" at bounding box center [390, 176] width 780 height 352
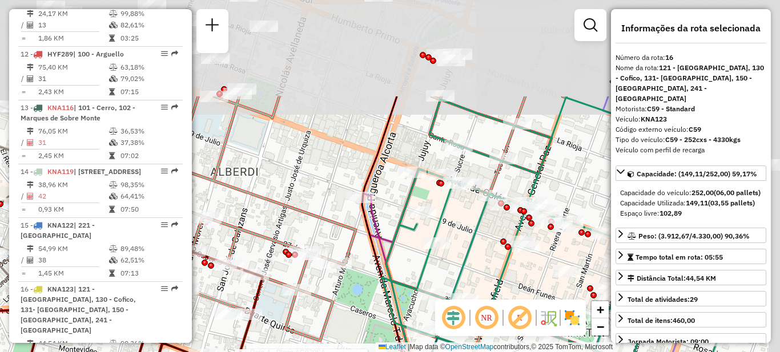
drag, startPoint x: 449, startPoint y: 201, endPoint x: 376, endPoint y: 299, distance: 122.1
click at [353, 340] on div "Rota 4 - Placa AG870SA 0000172787 - Palacios David Rota 4 - Placa AG870SA 00004…" at bounding box center [390, 176] width 780 height 352
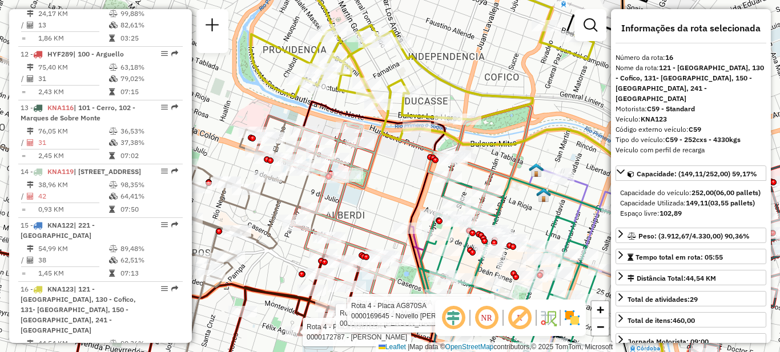
drag, startPoint x: 444, startPoint y: 153, endPoint x: 403, endPoint y: 242, distance: 97.9
click at [403, 242] on icon at bounding box center [465, 260] width 346 height 316
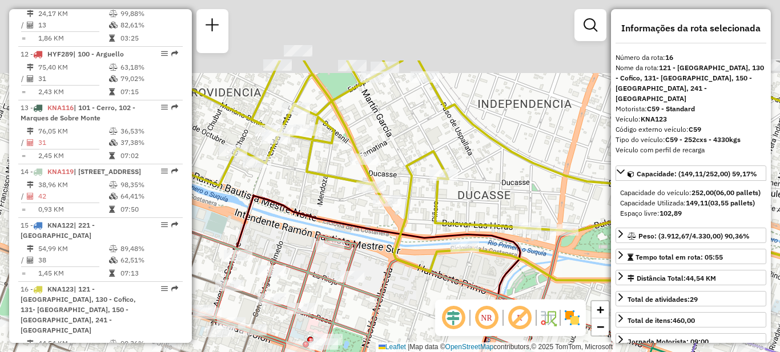
drag, startPoint x: 340, startPoint y: 192, endPoint x: 418, endPoint y: 288, distance: 123.5
click at [418, 288] on div "Rota 4 - Placa AG870SA 0000172787 - Palacios David Rota 4 - Placa AG870SA 00004…" at bounding box center [390, 176] width 780 height 352
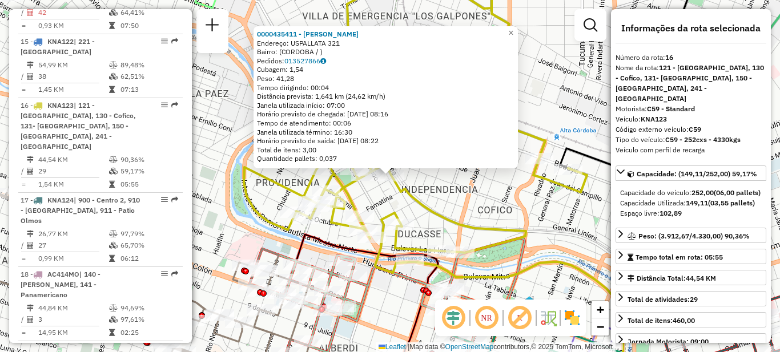
scroll to position [1311, 0]
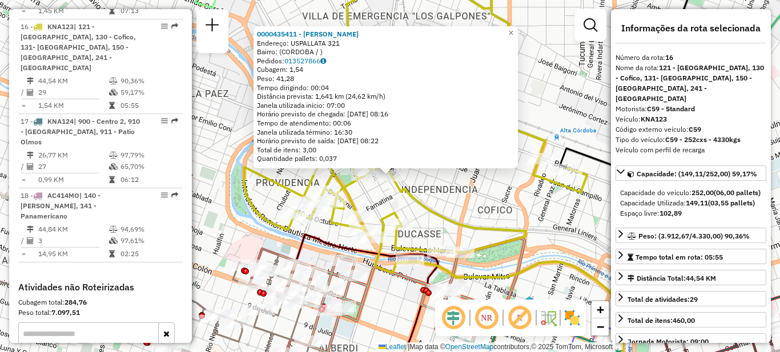
click at [461, 210] on div "0000435411 - [PERSON_NAME]: USPALLATA 321 Bairro: ([GEOGRAPHIC_DATA] / ) Pedido…" at bounding box center [390, 176] width 780 height 352
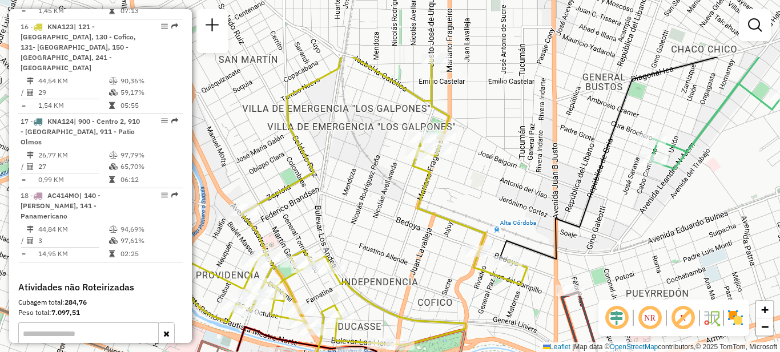
drag, startPoint x: 470, startPoint y: 172, endPoint x: 410, endPoint y: 265, distance: 110.3
click at [410, 265] on div "Janela de atendimento Grade de atendimento Capacidade Transportadoras Veículos …" at bounding box center [390, 176] width 780 height 352
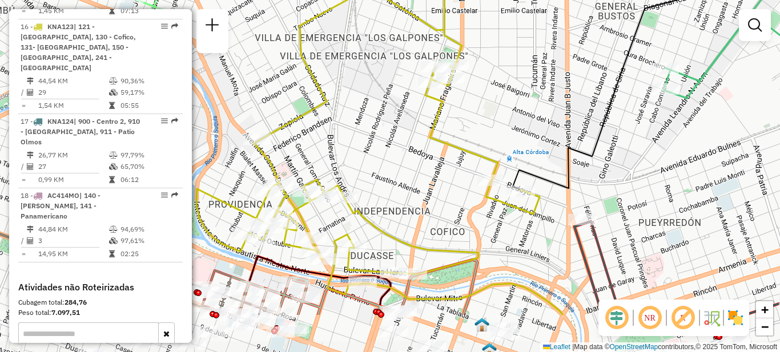
drag, startPoint x: 400, startPoint y: 225, endPoint x: 411, endPoint y: 196, distance: 30.9
click at [411, 196] on div "Janela de atendimento Grade de atendimento Capacidade Transportadoras Veículos …" at bounding box center [390, 176] width 780 height 352
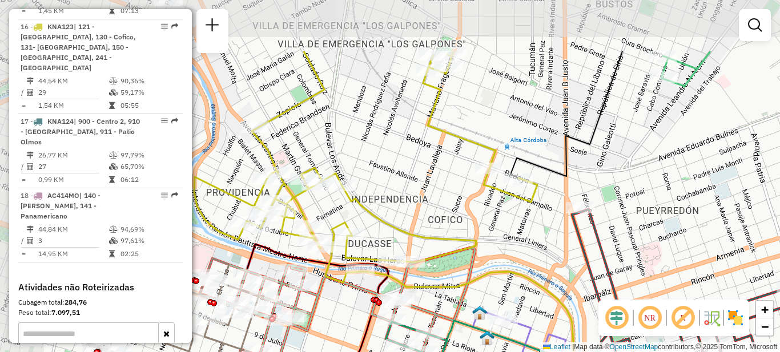
drag, startPoint x: 338, startPoint y: 105, endPoint x: 435, endPoint y: 192, distance: 130.3
click at [435, 192] on div "Janela de atendimento Grade de atendimento Capacidade Transportadoras Veículos …" at bounding box center [390, 176] width 780 height 352
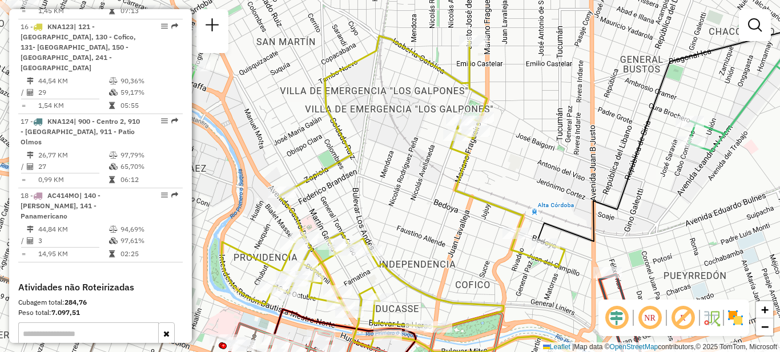
drag, startPoint x: 384, startPoint y: 153, endPoint x: 411, endPoint y: 218, distance: 70.7
click at [411, 218] on div "Janela de atendimento Grade de atendimento Capacidade Transportadoras Veículos …" at bounding box center [390, 176] width 780 height 352
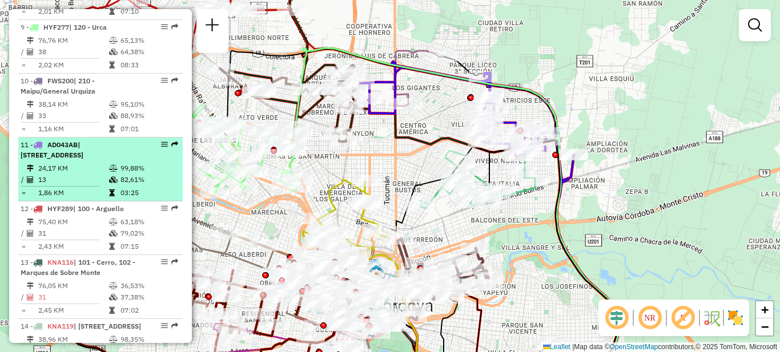
scroll to position [911, 0]
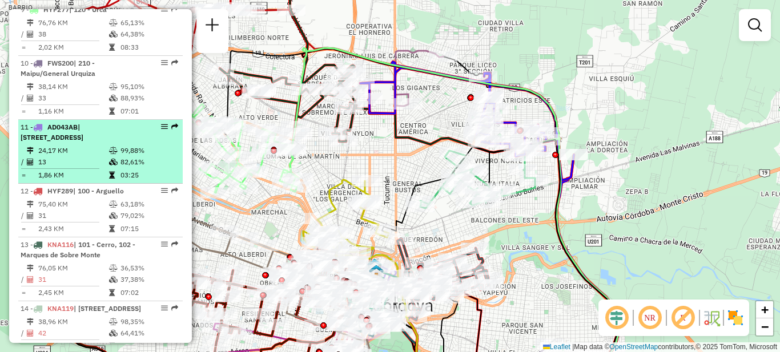
click at [82, 145] on td "24,17 KM" at bounding box center [73, 150] width 71 height 11
select select "**********"
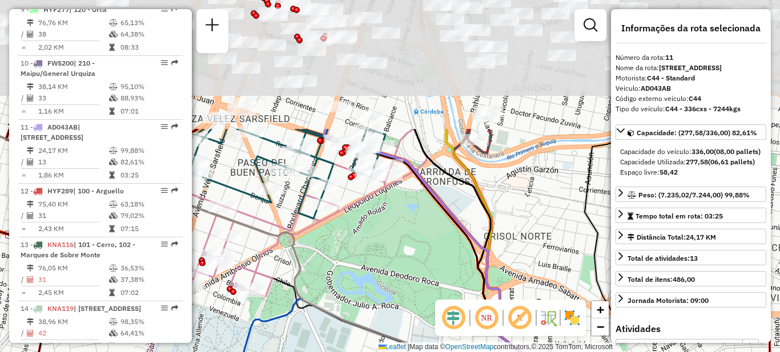
drag, startPoint x: 380, startPoint y: 97, endPoint x: 364, endPoint y: 263, distance: 167.0
click at [367, 263] on div "Janela de atendimento Grade de atendimento Capacidade Transportadoras Veículos …" at bounding box center [390, 176] width 780 height 352
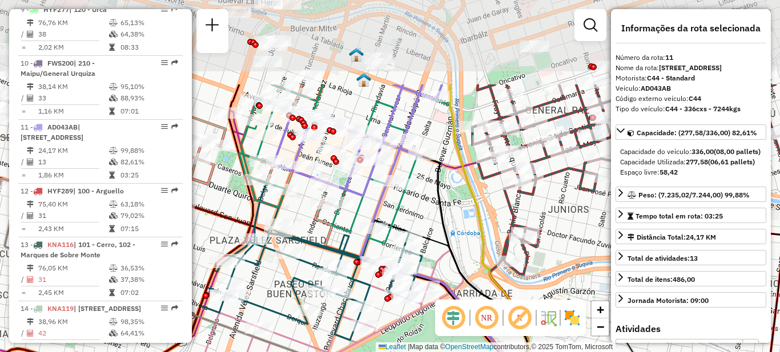
drag, startPoint x: 415, startPoint y: 110, endPoint x: 460, endPoint y: 206, distance: 106.1
click at [460, 206] on div "Janela de atendimento Grade de atendimento Capacidade Transportadoras Veículos …" at bounding box center [390, 176] width 780 height 352
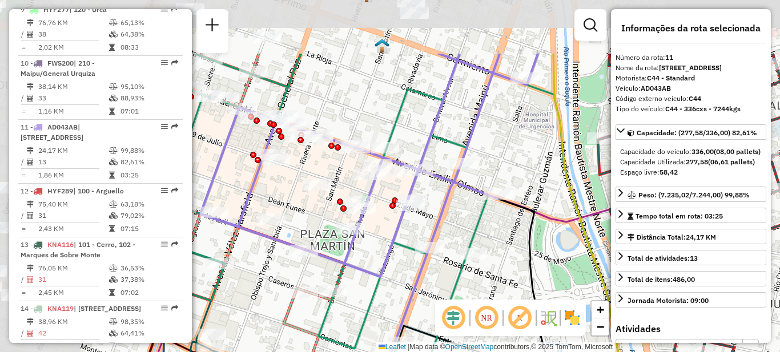
drag, startPoint x: 274, startPoint y: 213, endPoint x: 365, endPoint y: 303, distance: 128.5
click at [372, 311] on icon at bounding box center [310, 214] width 356 height 320
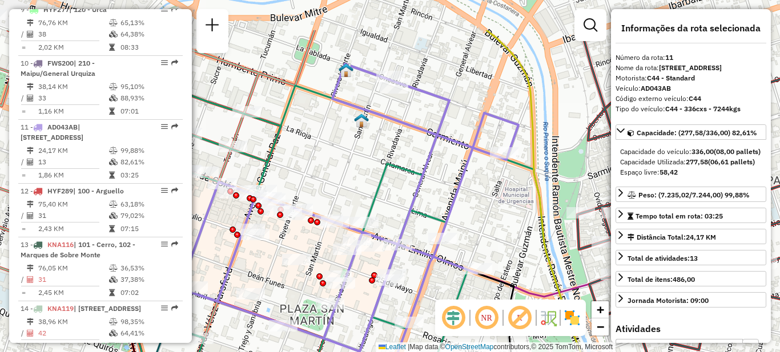
drag, startPoint x: 442, startPoint y: 97, endPoint x: 428, endPoint y: 162, distance: 67.2
click at [428, 162] on icon at bounding box center [349, 208] width 339 height 288
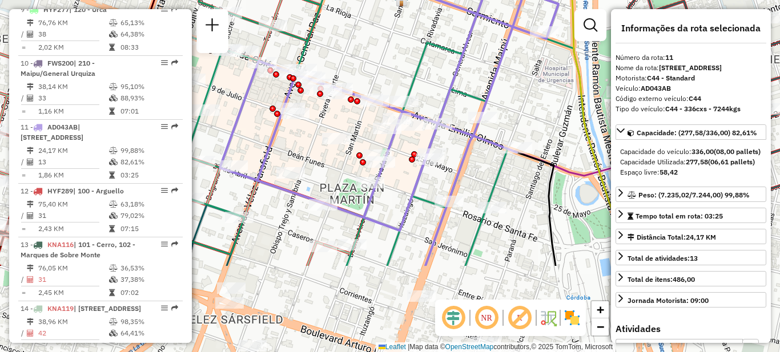
drag, startPoint x: 413, startPoint y: 205, endPoint x: 453, endPoint y: 83, distance: 127.5
click at [453, 83] on icon at bounding box center [389, 87] width 339 height 288
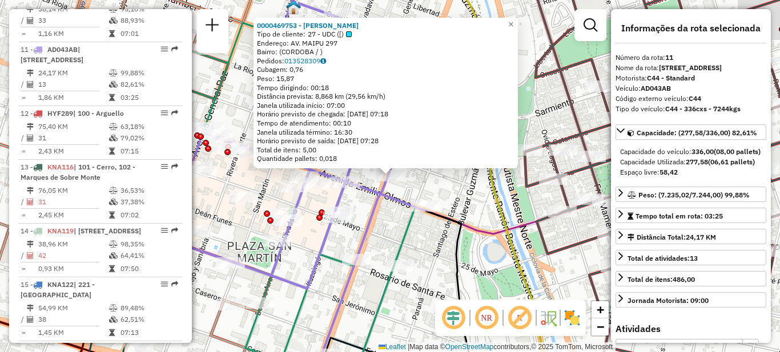
scroll to position [1001, 0]
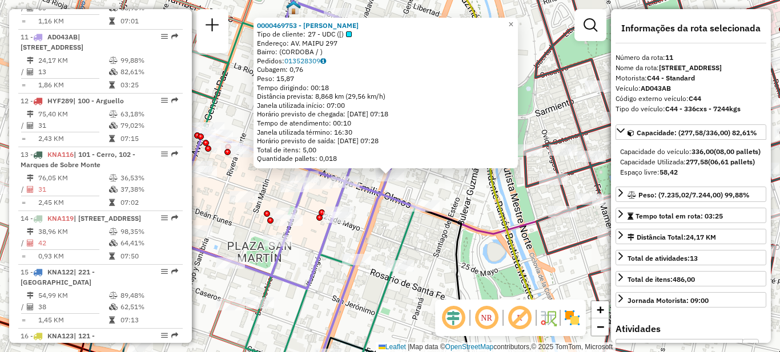
click at [319, 257] on icon at bounding box center [296, 145] width 339 height 288
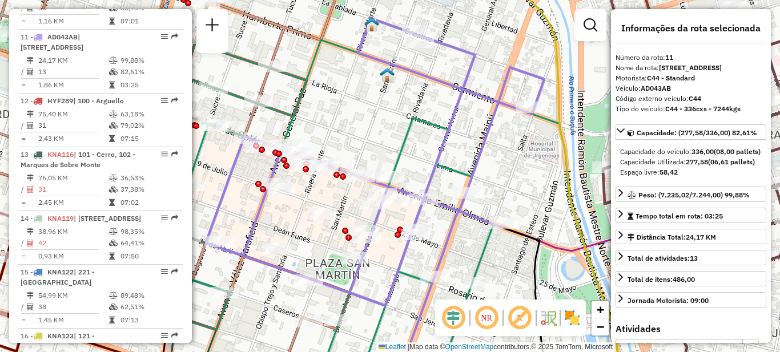
drag, startPoint x: 291, startPoint y: 259, endPoint x: 370, endPoint y: 277, distance: 80.1
click at [370, 277] on div "Janela de atendimento Grade de atendimento Capacidade Transportadoras Veículos …" at bounding box center [390, 176] width 780 height 352
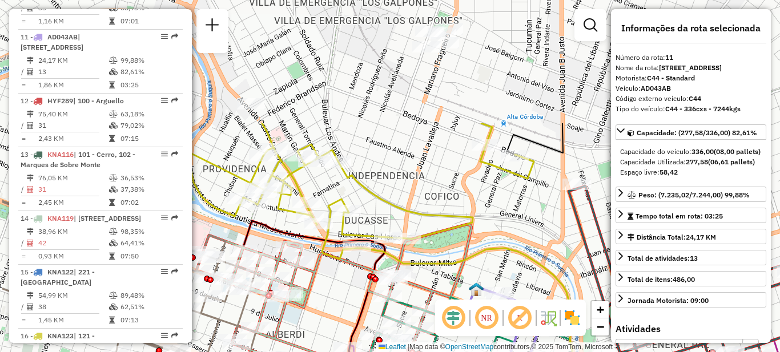
drag, startPoint x: 407, startPoint y: 174, endPoint x: 487, endPoint y: 333, distance: 178.1
click at [487, 333] on hb-router-mapa "Informações da Sessão 1228928 - [DATE] Criação: [DATE] 18:00 Depósito: SAZ AR C…" at bounding box center [390, 176] width 780 height 352
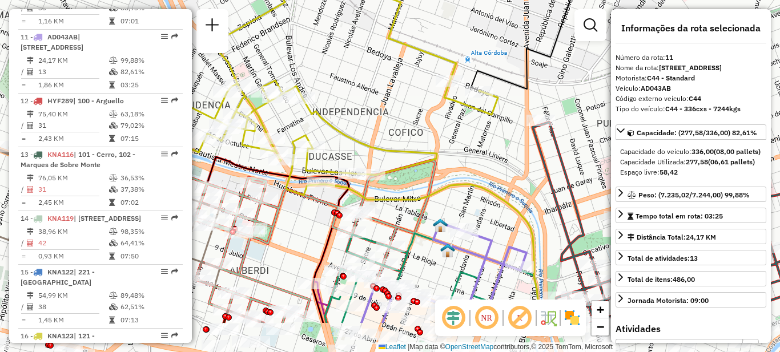
drag, startPoint x: 459, startPoint y: 178, endPoint x: 419, endPoint y: 103, distance: 84.9
click at [419, 103] on div "Janela de atendimento Grade de atendimento Capacidade Transportadoras Veículos …" at bounding box center [390, 176] width 780 height 352
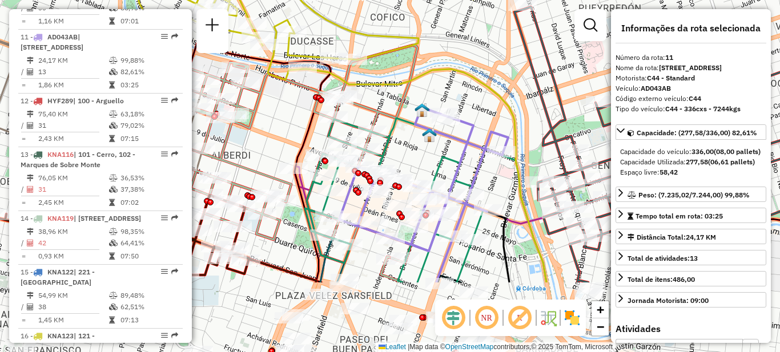
drag, startPoint x: 434, startPoint y: 269, endPoint x: 418, endPoint y: 147, distance: 122.2
click at [418, 147] on div "Janela de atendimento Grade de atendimento Capacidade Transportadoras Veículos …" at bounding box center [390, 176] width 780 height 352
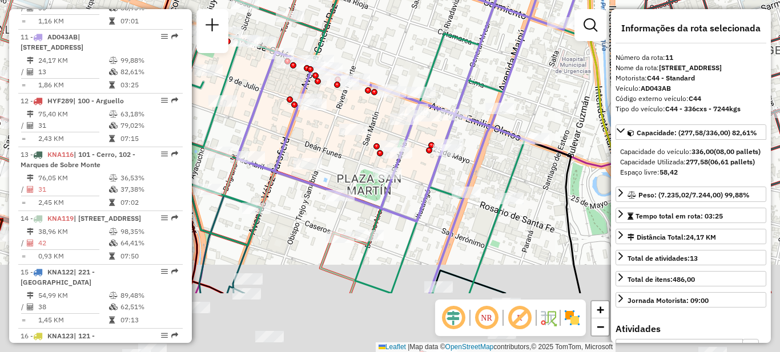
drag, startPoint x: 431, startPoint y: 254, endPoint x: 399, endPoint y: 143, distance: 114.8
click at [399, 147] on div at bounding box center [398, 152] width 29 height 11
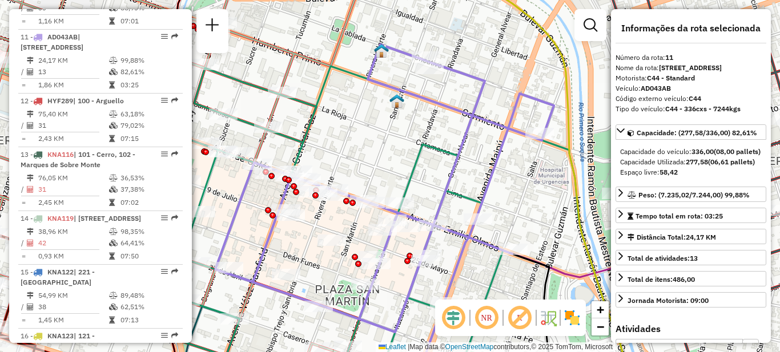
click at [431, 149] on icon at bounding box center [325, 227] width 356 height 319
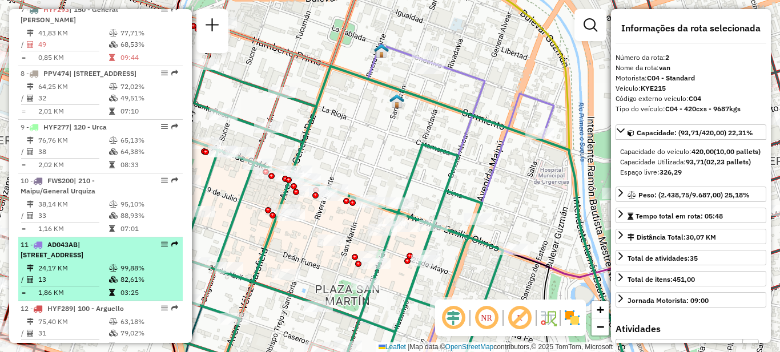
scroll to position [799, 0]
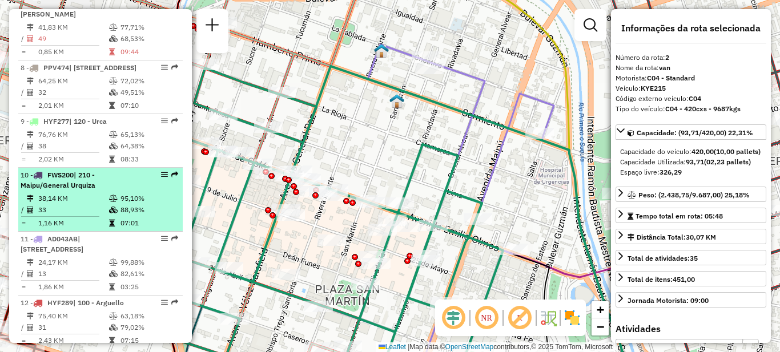
click at [112, 193] on td at bounding box center [114, 198] width 11 height 11
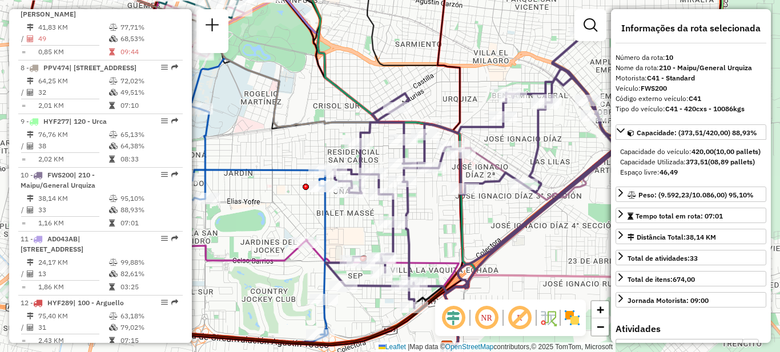
drag, startPoint x: 361, startPoint y: 213, endPoint x: 451, endPoint y: 227, distance: 90.8
click at [451, 227] on div "Janela de atendimento Grade de atendimento Capacidade Transportadoras Veículos …" at bounding box center [390, 176] width 780 height 352
click at [304, 85] on div "Janela de atendimento Grade de atendimento Capacidade Transportadoras Veículos …" at bounding box center [390, 176] width 780 height 352
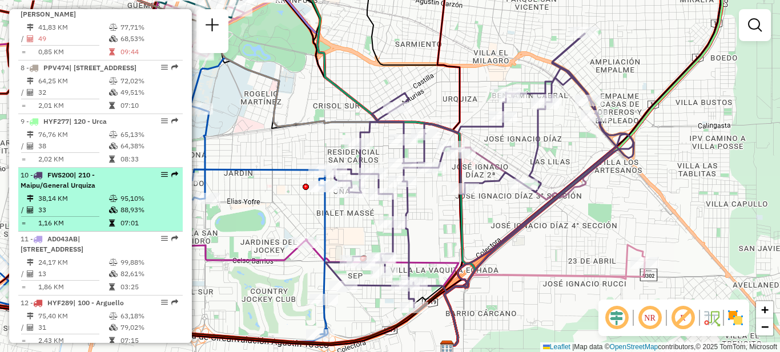
click at [113, 170] on div "10 - FWS200 | 210 - Maipu/General Urquiza" at bounding box center [81, 180] width 121 height 21
select select "**********"
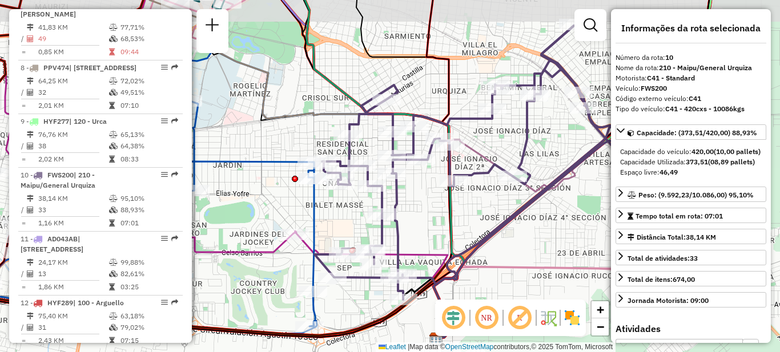
drag, startPoint x: 396, startPoint y: 181, endPoint x: 435, endPoint y: 213, distance: 50.7
click at [435, 213] on div "Janela de atendimento Grade de atendimento Capacidade Transportadoras Veículos …" at bounding box center [390, 176] width 780 height 352
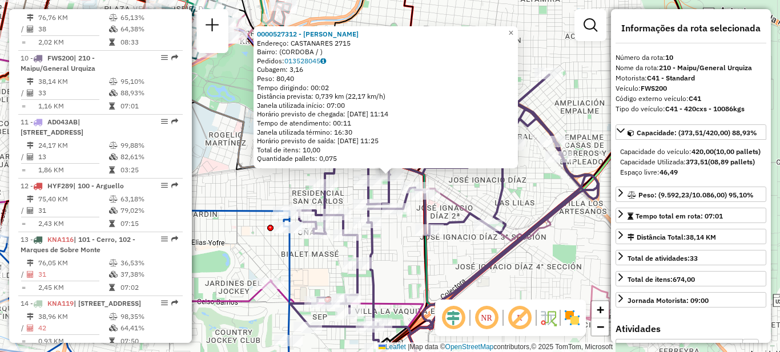
scroll to position [937, 0]
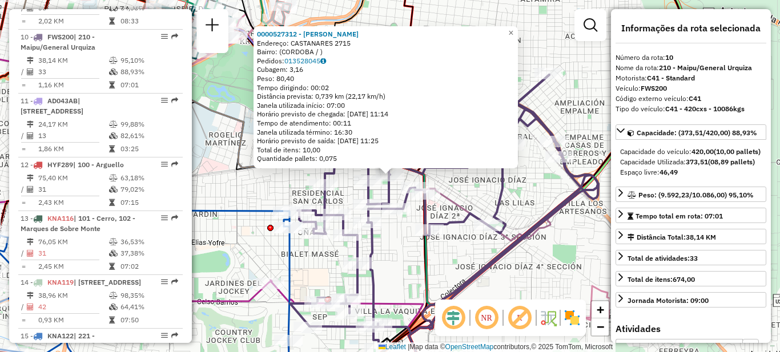
click at [550, 102] on div "0000527312 - Olmos Veronica Ayelen Endereço: CASTANARES 2715 Bairro: (CORDOBA /…" at bounding box center [390, 176] width 780 height 352
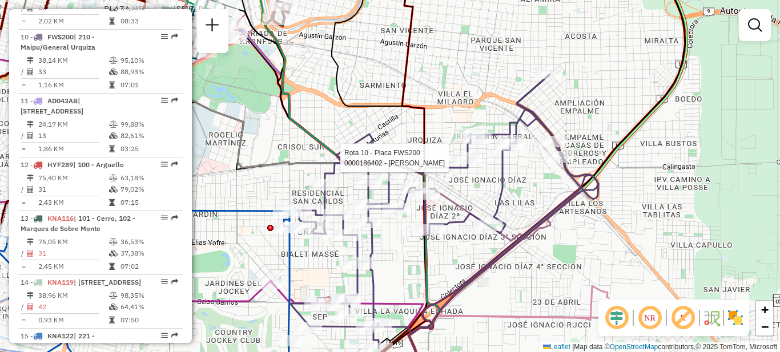
select select "**********"
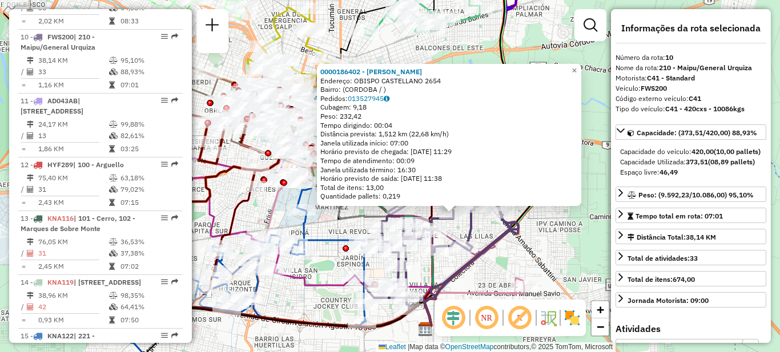
drag, startPoint x: 347, startPoint y: 294, endPoint x: 447, endPoint y: 267, distance: 103.4
click at [439, 267] on icon at bounding box center [369, 212] width 140 height 235
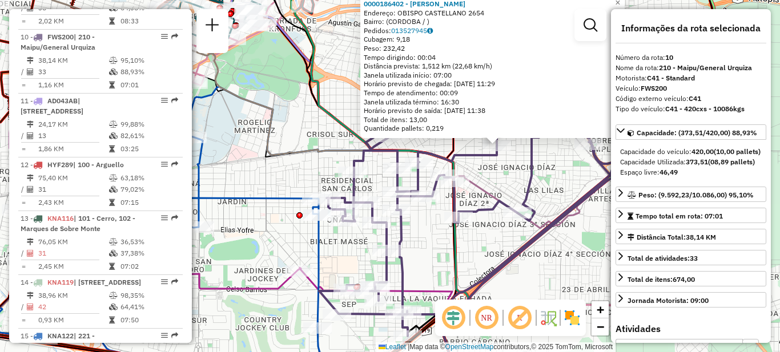
click at [479, 246] on div "0000186402 - Peñalosa Hector Daniel Endereço: OBISPO CASTELLANO 2654 Bairro: (C…" at bounding box center [390, 176] width 780 height 352
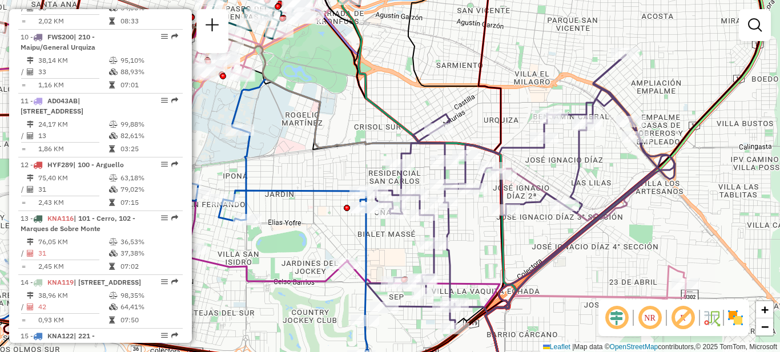
drag, startPoint x: 481, startPoint y: 249, endPoint x: 500, endPoint y: 237, distance: 22.0
click at [518, 238] on div "Janela de atendimento Grade de atendimento Capacidade Transportadoras Veículos …" at bounding box center [390, 176] width 780 height 352
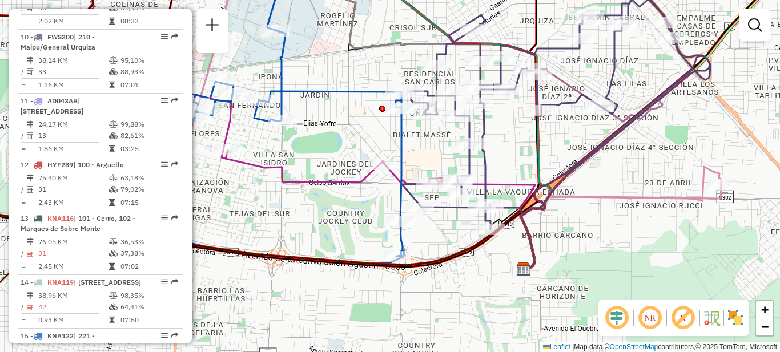
drag, startPoint x: 293, startPoint y: 292, endPoint x: 339, endPoint y: 195, distance: 107.1
click at [339, 195] on div "Janela de atendimento Grade de atendimento Capacidade Transportadoras Veículos …" at bounding box center [390, 176] width 780 height 352
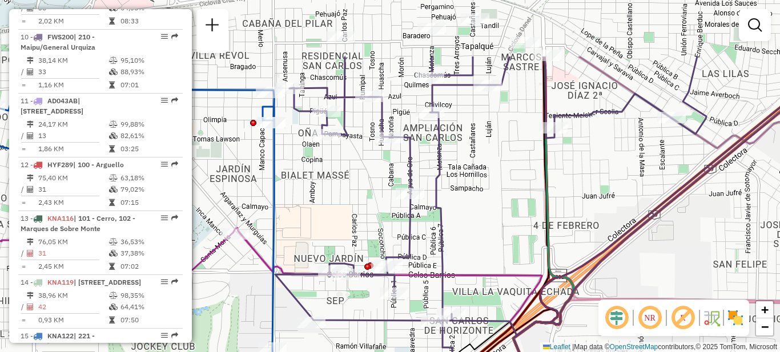
drag, startPoint x: 490, startPoint y: 128, endPoint x: 506, endPoint y: 259, distance: 131.8
click at [506, 259] on div "Janela de atendimento Grade de atendimento Capacidade Transportadoras Veículos …" at bounding box center [390, 176] width 780 height 352
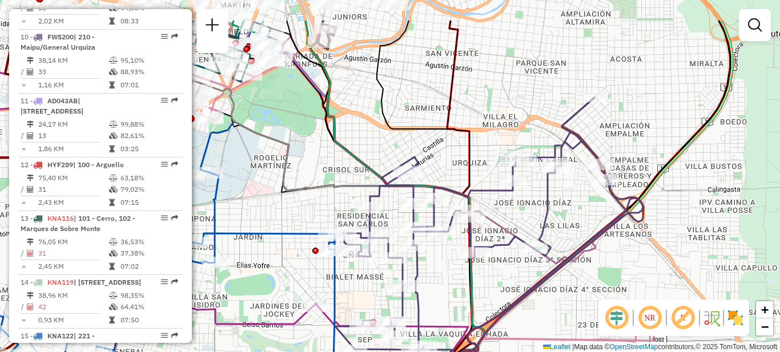
drag, startPoint x: 580, startPoint y: 217, endPoint x: 514, endPoint y: 273, distance: 86.8
click at [514, 273] on div "Janela de atendimento Grade de atendimento Capacidade Transportadoras Veículos …" at bounding box center [390, 176] width 780 height 352
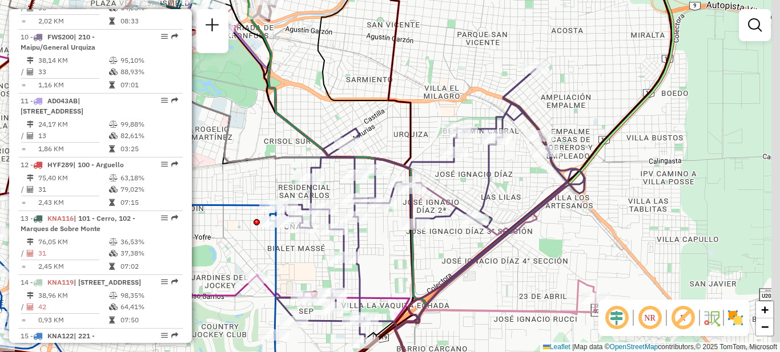
drag, startPoint x: 507, startPoint y: 280, endPoint x: 454, endPoint y: 246, distance: 63.5
click at [454, 246] on div "Janela de atendimento Grade de atendimento Capacidade Transportadoras Veículos …" at bounding box center [390, 176] width 780 height 352
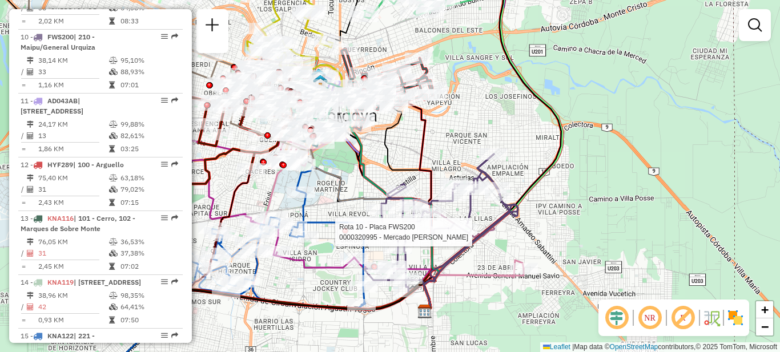
click at [504, 239] on div "Rota 10 - Placa FWS200 0000320995 - Mercado Raul Janela de atendimento Grade de…" at bounding box center [390, 176] width 780 height 352
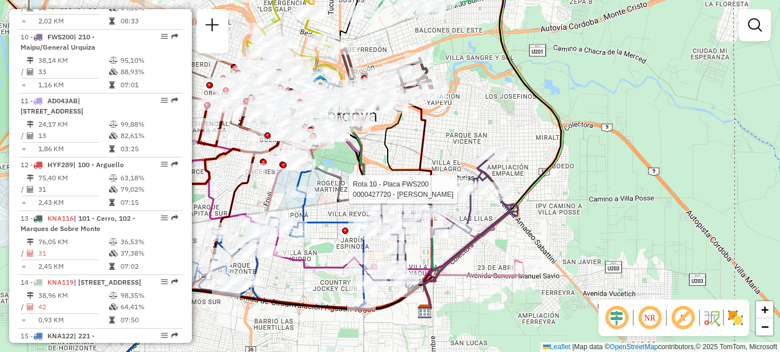
select select "**********"
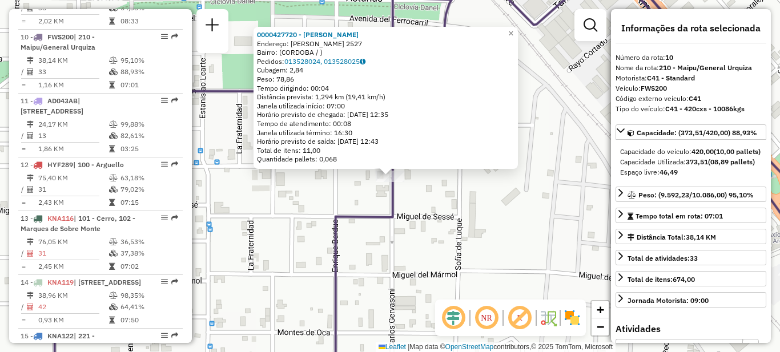
click at [484, 226] on div "0000427720 - Gonzalez Pedro Javier Endereço: RICARDO GERVASONI 2527 Bairro: (CO…" at bounding box center [390, 176] width 780 height 352
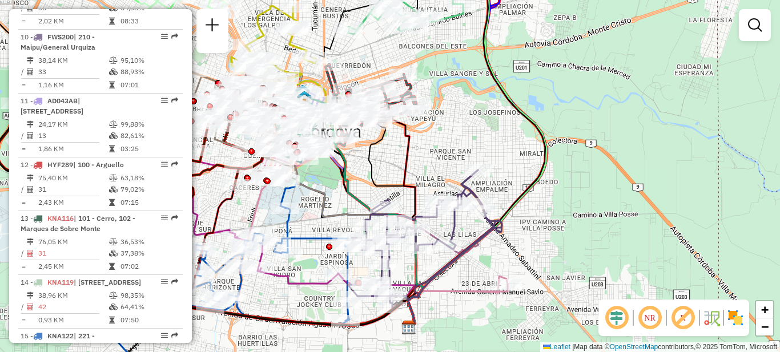
click at [491, 120] on div "Janela de atendimento Grade de atendimento Capacidade Transportadoras Veículos …" at bounding box center [390, 176] width 780 height 352
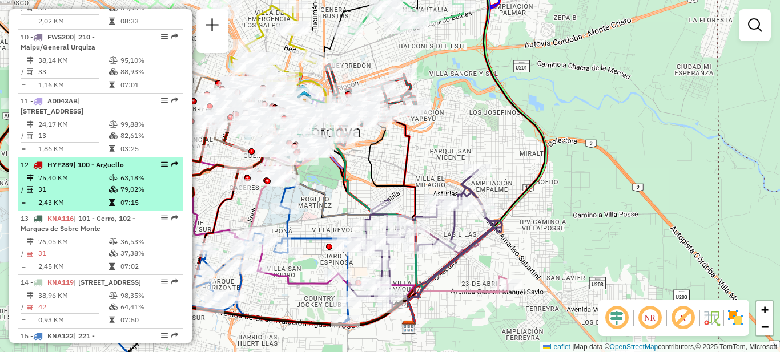
click at [94, 173] on td "75,40 KM" at bounding box center [73, 178] width 71 height 11
select select "**********"
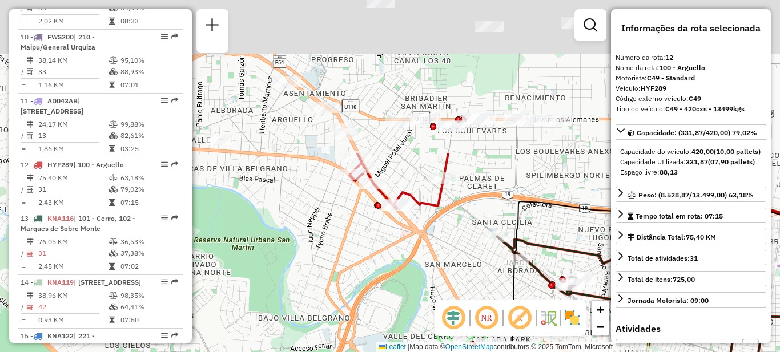
drag, startPoint x: 321, startPoint y: 214, endPoint x: 316, endPoint y: 316, distance: 102.4
click at [317, 318] on div "Janela de atendimento Grade de atendimento Capacidade Transportadoras Veículos …" at bounding box center [390, 176] width 780 height 352
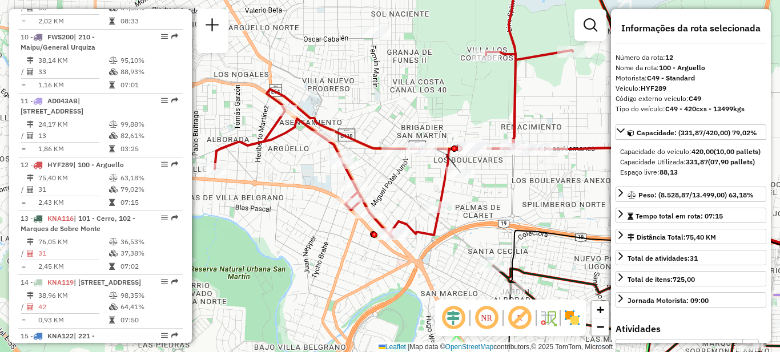
click at [508, 201] on div "Rota 12 - Placa HYF289 0000313575 - Cecchetto Graciela Josefa Janela de atendim…" at bounding box center [390, 176] width 780 height 352
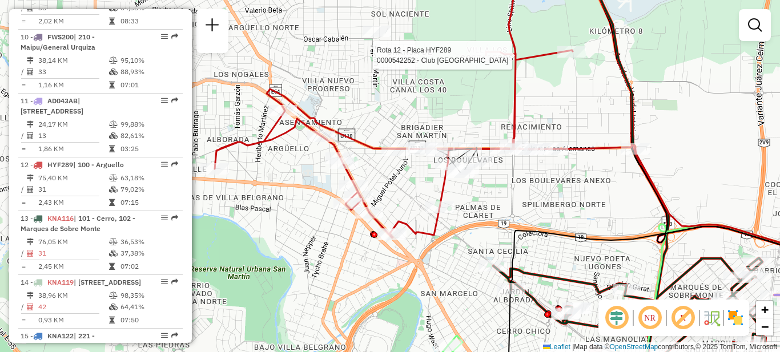
select select "**********"
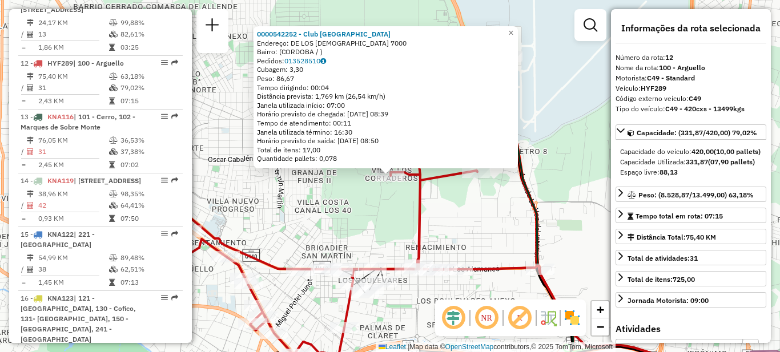
scroll to position [1065, 0]
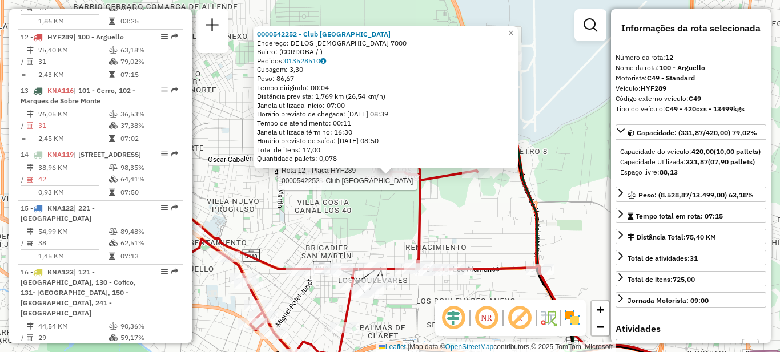
click at [391, 225] on div "Rota 12 - Placa HYF289 0000542252 - Club Palermo Bajo 0000542252 - Club Palermo…" at bounding box center [390, 176] width 780 height 352
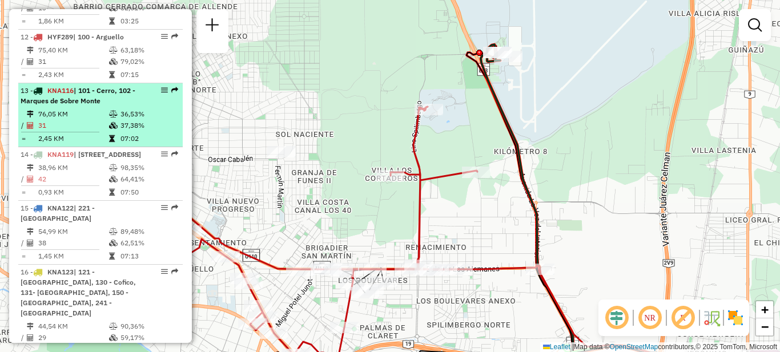
click at [95, 86] on span "| 101 - Cerro, 102 - Marques de Sobre Monte" at bounding box center [78, 95] width 115 height 19
select select "**********"
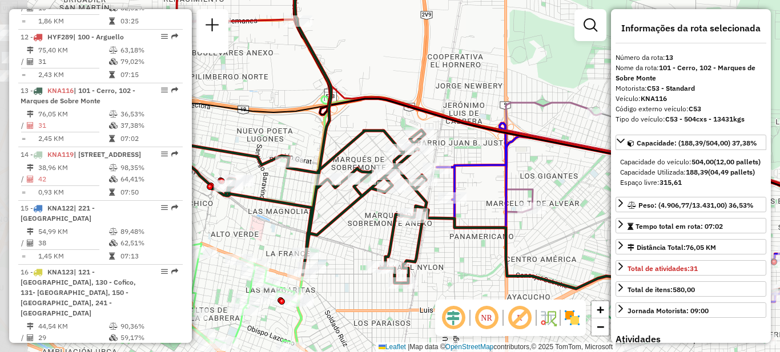
drag, startPoint x: 352, startPoint y: 111, endPoint x: 459, endPoint y: 68, distance: 114.6
click at [459, 68] on div "Janela de atendimento Grade de atendimento Capacidade Transportadoras Veículos …" at bounding box center [390, 176] width 780 height 352
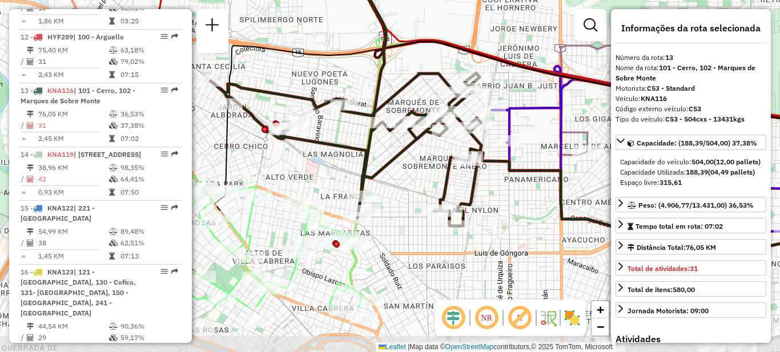
drag, startPoint x: 356, startPoint y: 251, endPoint x: 395, endPoint y: 190, distance: 71.9
click at [395, 190] on div "Janela de atendimento Grade de atendimento Capacidade Transportadoras Veículos …" at bounding box center [390, 176] width 780 height 352
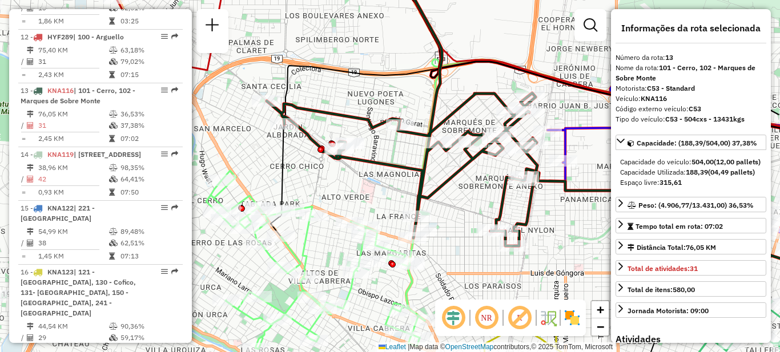
drag, startPoint x: 387, startPoint y: 186, endPoint x: 434, endPoint y: 213, distance: 53.5
click at [434, 213] on div "Janela de atendimento Grade de atendimento Capacidade Transportadoras Veículos …" at bounding box center [390, 176] width 780 height 352
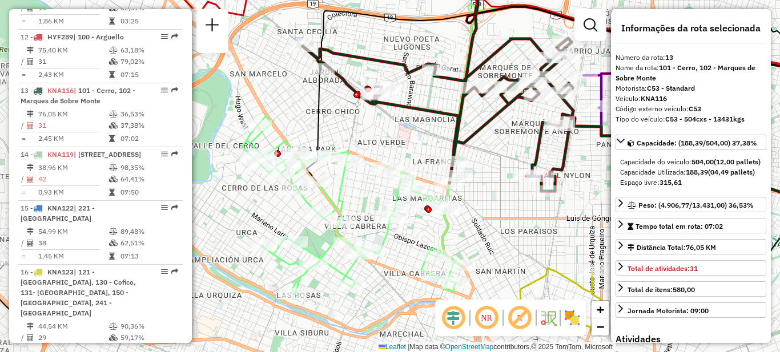
drag, startPoint x: 385, startPoint y: 207, endPoint x: 421, endPoint y: 152, distance: 66.1
click at [421, 152] on div "Janela de atendimento Grade de atendimento Capacidade Transportadoras Veículos …" at bounding box center [390, 176] width 780 height 352
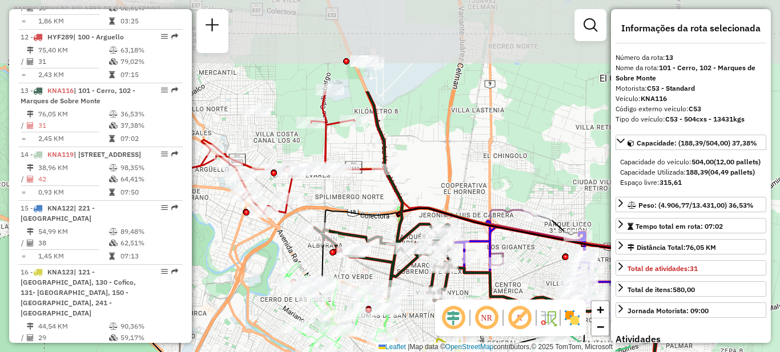
drag, startPoint x: 498, startPoint y: 35, endPoint x: 450, endPoint y: 162, distance: 135.6
click at [451, 163] on div "Janela de atendimento Grade de atendimento Capacidade Transportadoras Veículos …" at bounding box center [390, 176] width 780 height 352
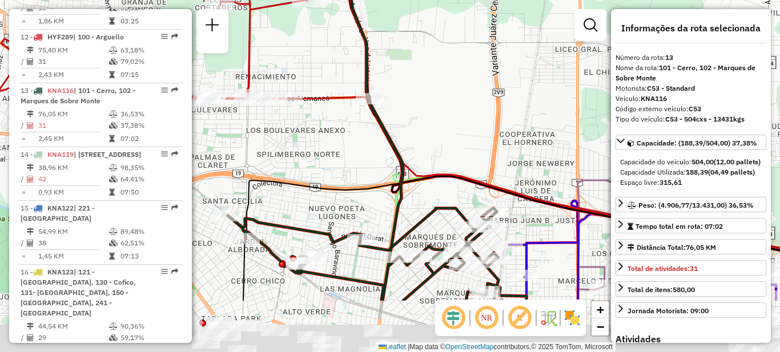
drag, startPoint x: 397, startPoint y: 223, endPoint x: 433, endPoint y: 66, distance: 161.7
click at [434, 66] on div "Janela de atendimento Grade de atendimento Capacidade Transportadoras Veículos …" at bounding box center [390, 176] width 780 height 352
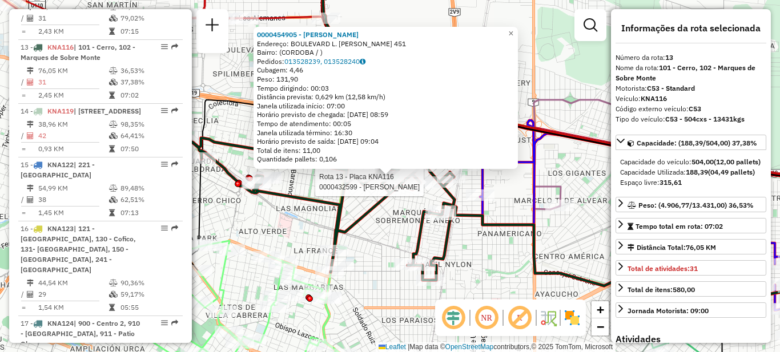
scroll to position [1119, 0]
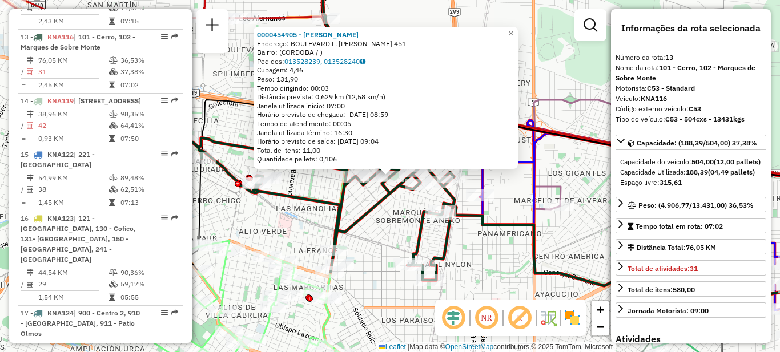
click at [559, 67] on div "0000454905 - Edmira Melina Daniela Endereço: BOULEVARD L. SUÁREZ DE FIGUEROA 45…" at bounding box center [390, 176] width 780 height 352
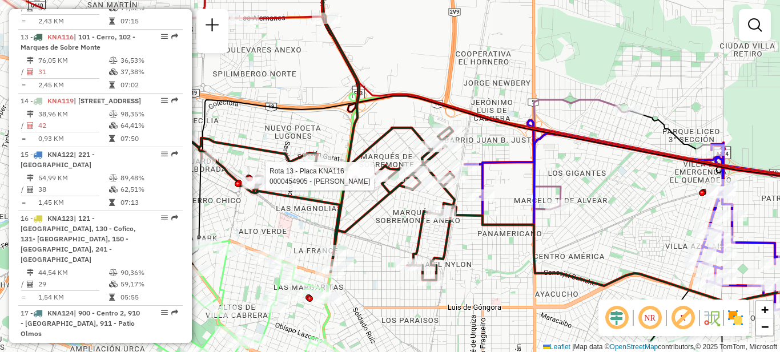
select select "**********"
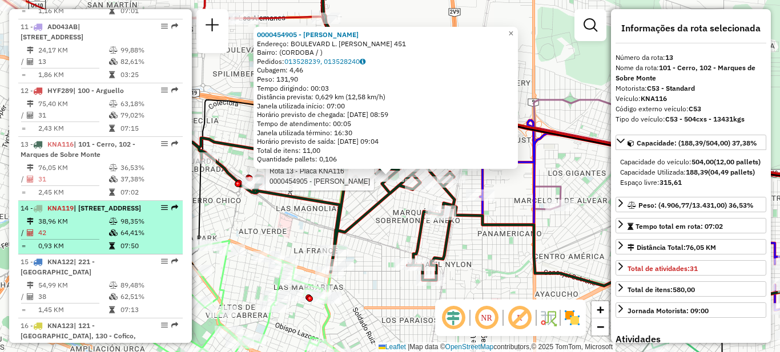
scroll to position [1005, 0]
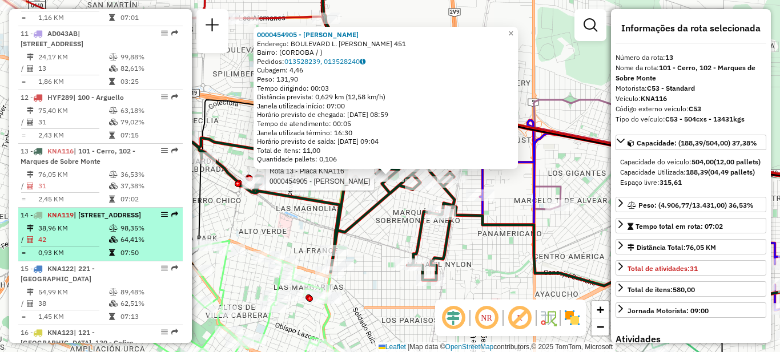
click at [87, 223] on td "38,96 KM" at bounding box center [73, 228] width 71 height 11
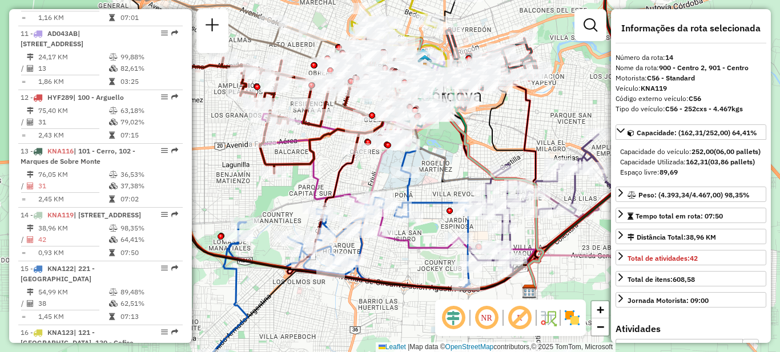
drag, startPoint x: 378, startPoint y: 179, endPoint x: 436, endPoint y: 167, distance: 59.4
click at [436, 167] on div "Janela de atendimento Grade de atendimento Capacidade Transportadoras Veículos …" at bounding box center [390, 176] width 780 height 352
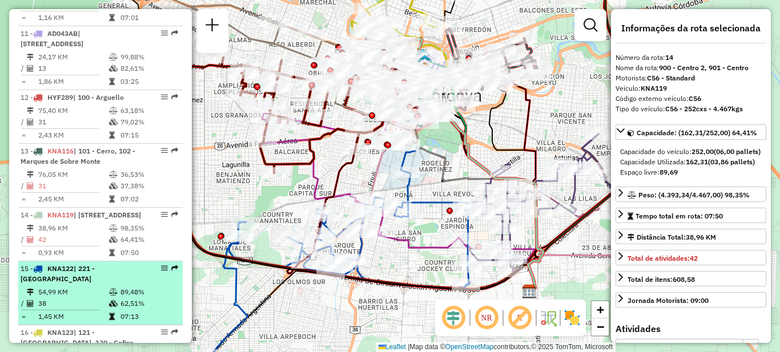
click at [78, 298] on td "38" at bounding box center [73, 303] width 71 height 11
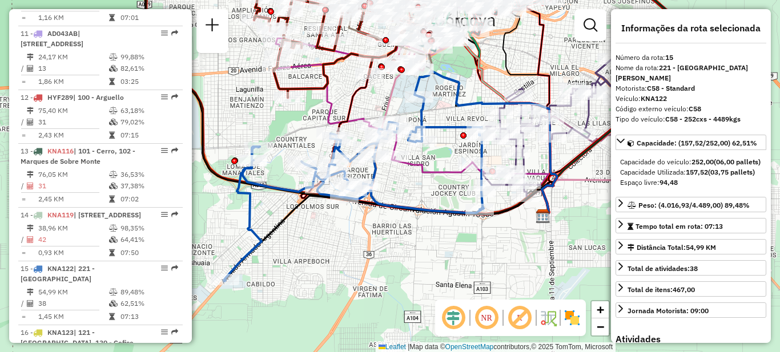
click at [368, 253] on div "Janela de atendimento Grade de atendimento Capacidade Transportadoras Veículos …" at bounding box center [390, 176] width 780 height 352
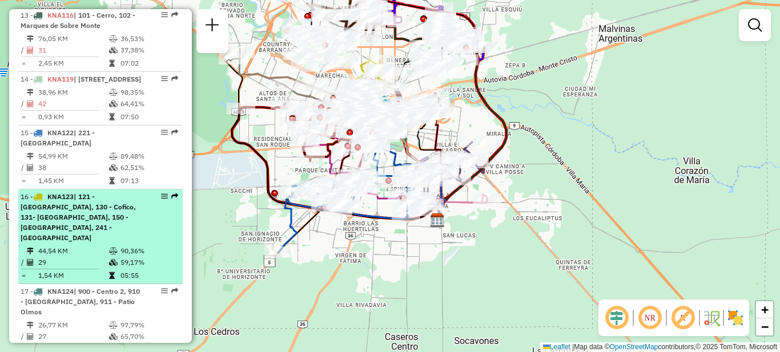
scroll to position [1062, 0]
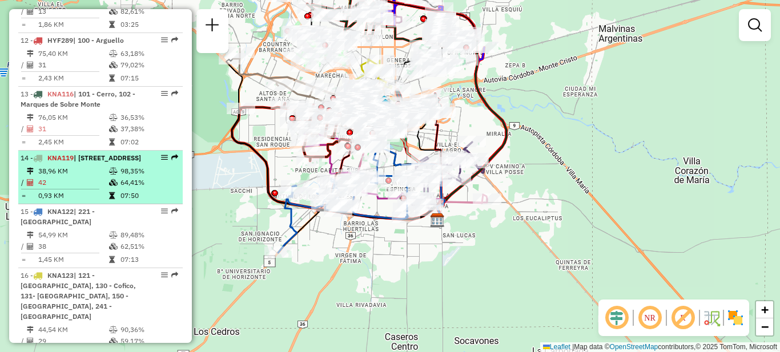
click at [91, 166] on td "38,96 KM" at bounding box center [73, 171] width 71 height 11
select select "**********"
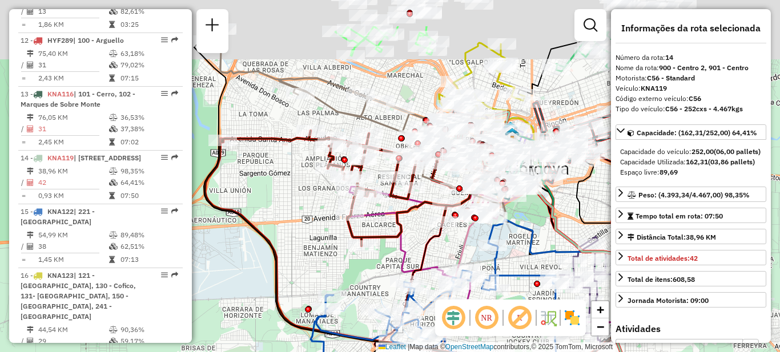
drag, startPoint x: 226, startPoint y: 225, endPoint x: 372, endPoint y: 288, distance: 158.7
click at [372, 288] on div "Janela de atendimento Grade de atendimento Capacidade Transportadoras Veículos …" at bounding box center [390, 176] width 780 height 352
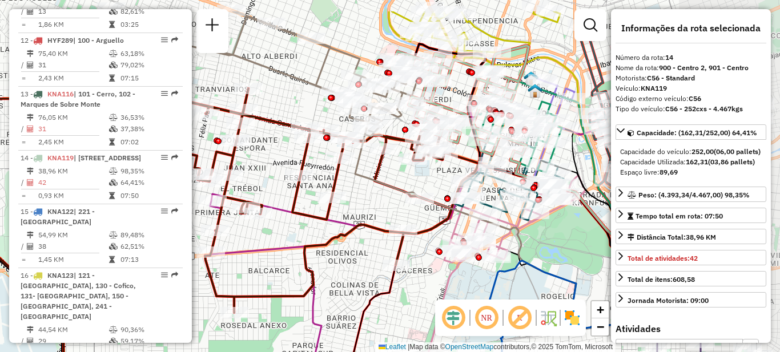
drag, startPoint x: 344, startPoint y: 200, endPoint x: 195, endPoint y: 247, distance: 156.3
click at [195, 247] on div "Janela de atendimento Grade de atendimento Capacidade Transportadoras Veículos …" at bounding box center [390, 176] width 780 height 352
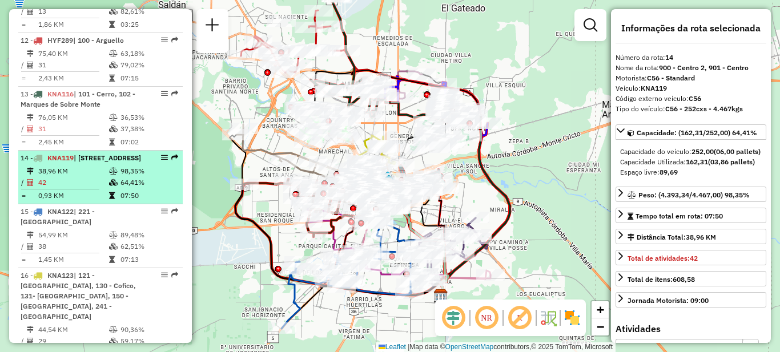
click at [86, 166] on td "38,96 KM" at bounding box center [73, 171] width 71 height 11
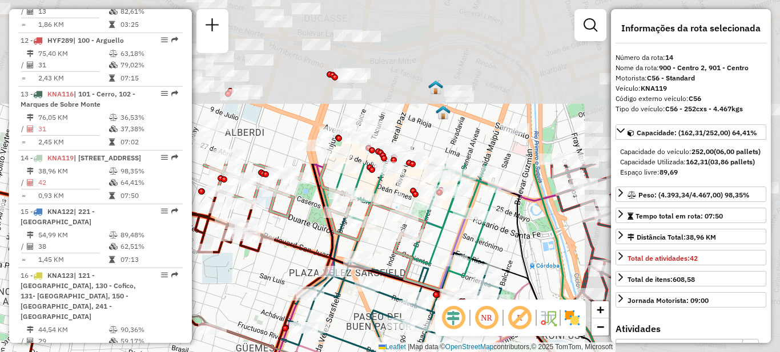
drag, startPoint x: 422, startPoint y: 121, endPoint x: 193, endPoint y: 321, distance: 304.0
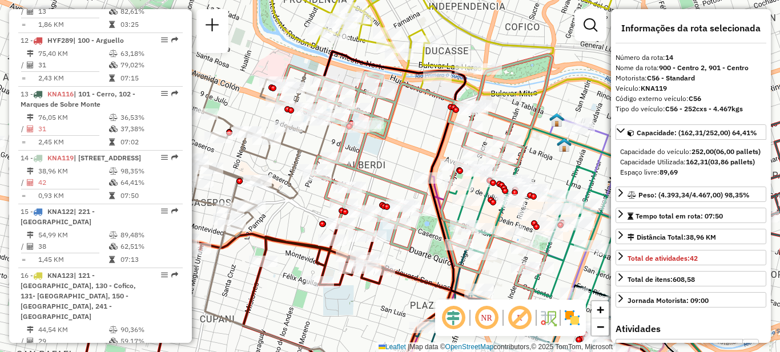
drag, startPoint x: 242, startPoint y: 136, endPoint x: 372, endPoint y: 170, distance: 134.7
click at [372, 170] on icon at bounding box center [414, 164] width 275 height 218
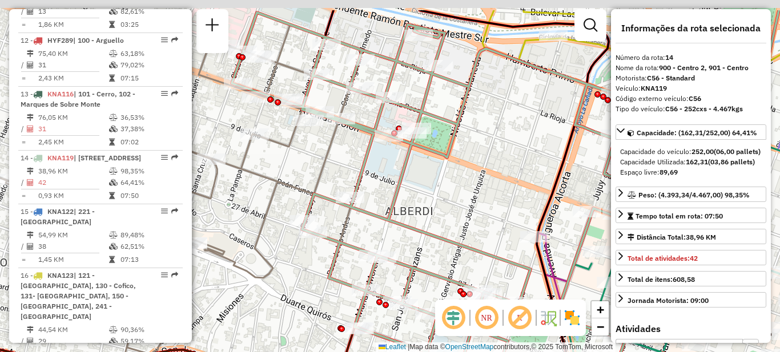
drag, startPoint x: 342, startPoint y: 115, endPoint x: 381, endPoint y: 179, distance: 74.4
click at [381, 179] on div "Janela de atendimento Grade de atendimento Capacidade Transportadoras Veículos …" at bounding box center [390, 176] width 780 height 352
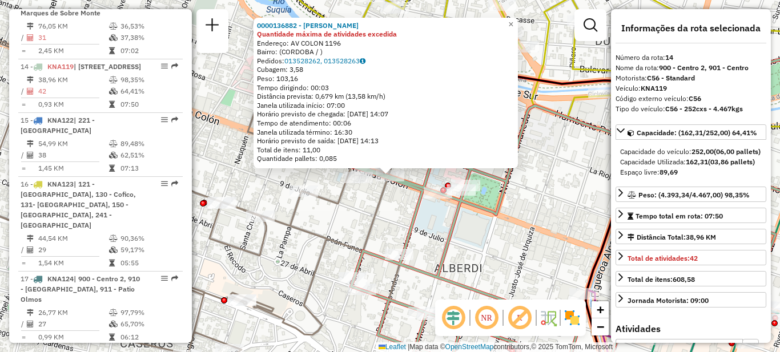
scroll to position [1183, 0]
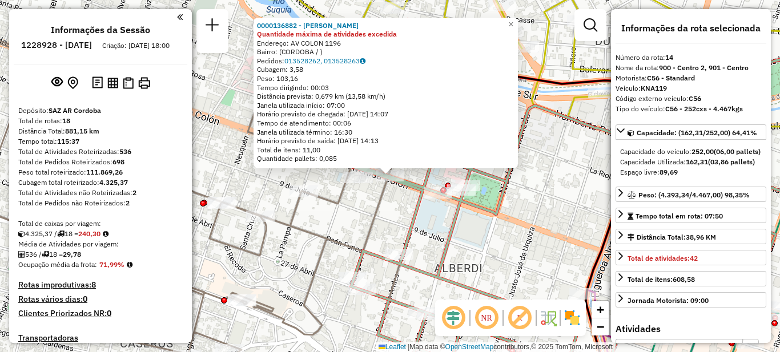
select select "**********"
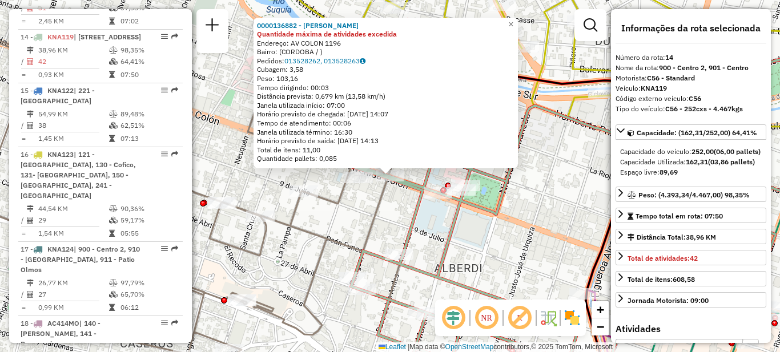
click at [370, 223] on icon at bounding box center [161, 200] width 478 height 375
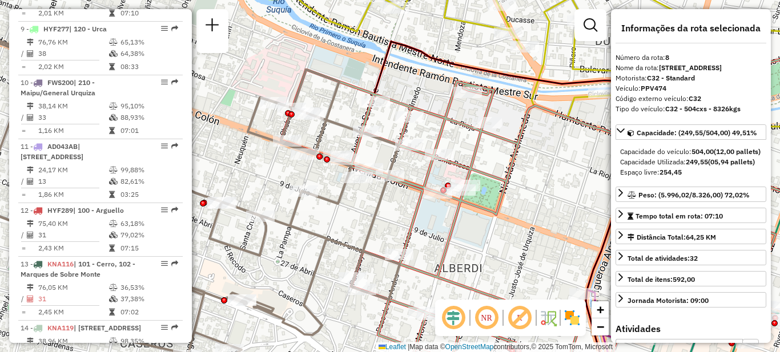
scroll to position [820, 0]
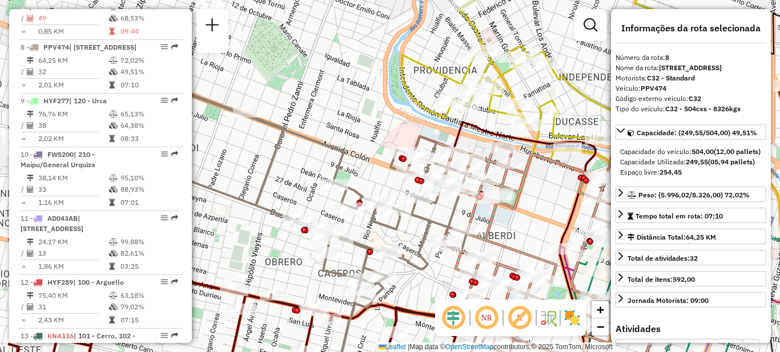
drag, startPoint x: 312, startPoint y: 255, endPoint x: 400, endPoint y: 245, distance: 88.6
click at [400, 245] on div "Janela de atendimento Grade de atendimento Capacidade Transportadoras Veículos …" at bounding box center [390, 176] width 780 height 352
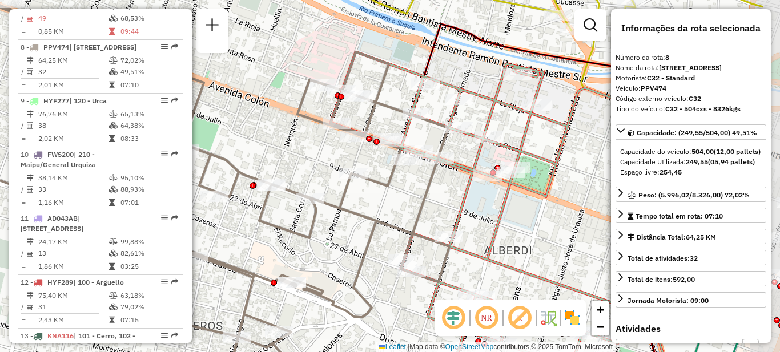
drag, startPoint x: 483, startPoint y: 194, endPoint x: 388, endPoint y: 214, distance: 96.2
click at [388, 214] on div "Janela de atendimento Grade de atendimento Capacidade Transportadoras Veículos …" at bounding box center [390, 176] width 780 height 352
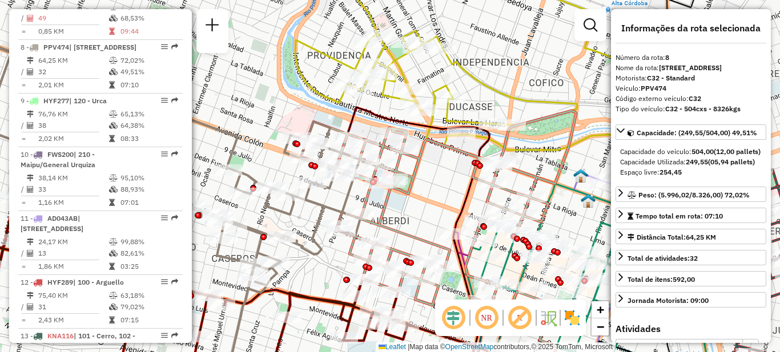
drag, startPoint x: 340, startPoint y: 231, endPoint x: 307, endPoint y: 225, distance: 34.4
click at [307, 225] on div "Janela de atendimento Grade de atendimento Capacidade Transportadoras Veículos …" at bounding box center [390, 176] width 780 height 352
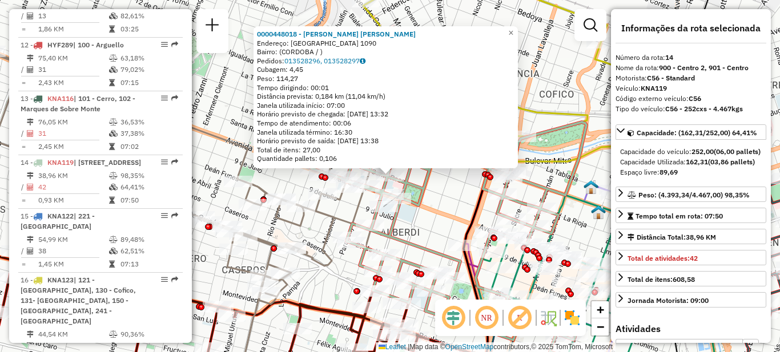
scroll to position [1183, 0]
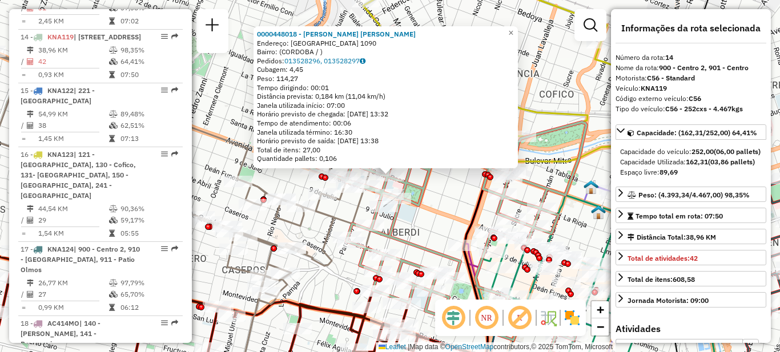
click at [326, 227] on icon at bounding box center [146, 165] width 449 height 279
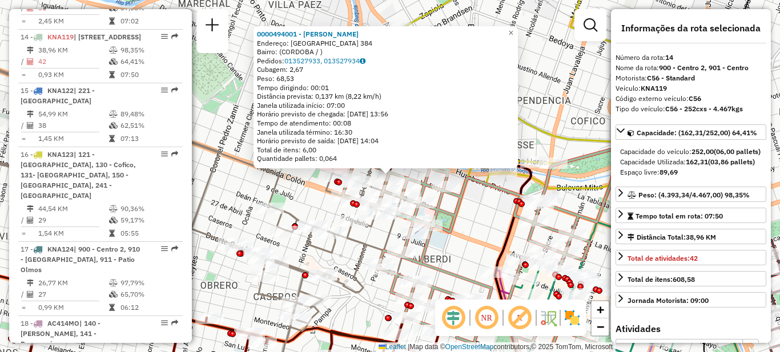
click at [491, 222] on div "0000494001 - Parada [PERSON_NAME] Endereço: SANTA FE 384 Bairro: ([GEOGRAPHIC_D…" at bounding box center [390, 176] width 780 height 352
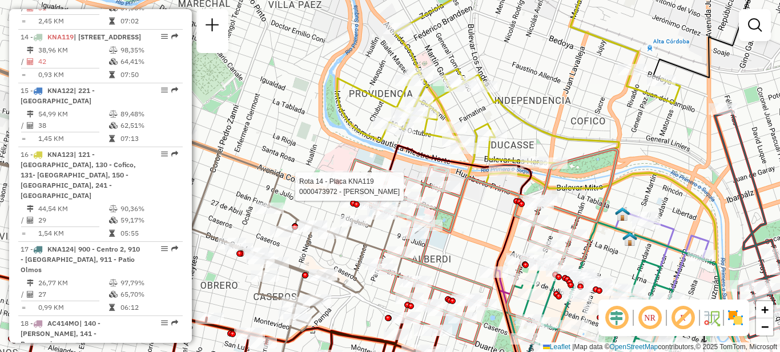
select select "**********"
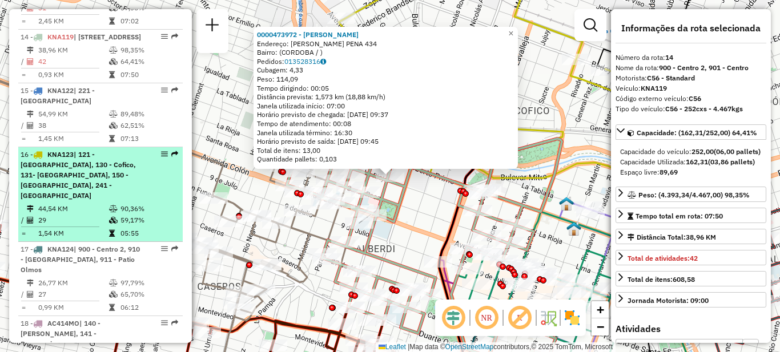
click at [94, 166] on span "| 121 - [GEOGRAPHIC_DATA], 130 - Cofico, 131- [GEOGRAPHIC_DATA], 150 - [GEOGRAP…" at bounding box center [78, 175] width 115 height 50
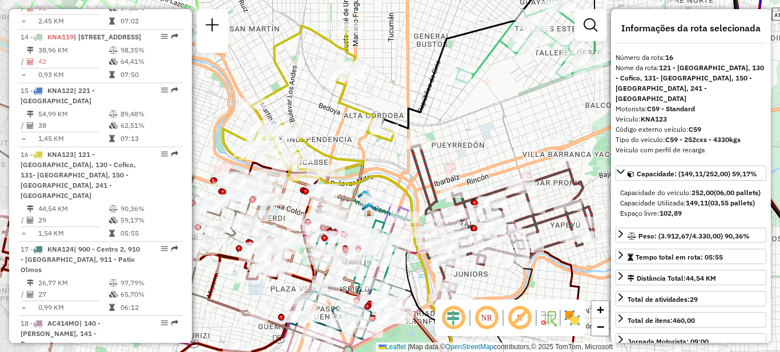
drag, startPoint x: 318, startPoint y: 54, endPoint x: 403, endPoint y: 94, distance: 94.8
click at [403, 94] on div "Janela de atendimento Grade de atendimento Capacidade Transportadoras Veículos …" at bounding box center [390, 176] width 780 height 352
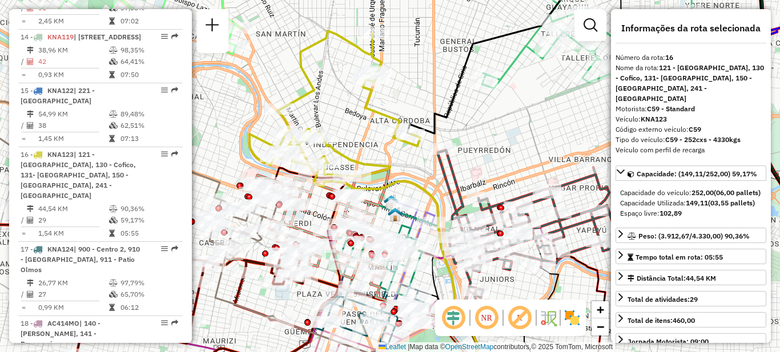
drag, startPoint x: 337, startPoint y: 125, endPoint x: 369, endPoint y: 125, distance: 32.0
click at [369, 125] on div "Janela de atendimento Grade de atendimento Capacidade Transportadoras Veículos …" at bounding box center [390, 176] width 780 height 352
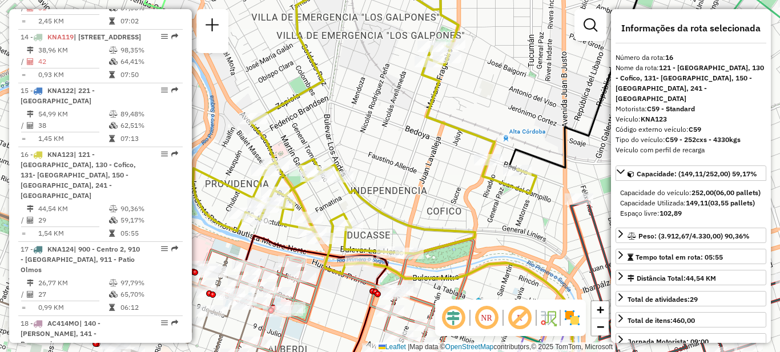
drag, startPoint x: 425, startPoint y: 185, endPoint x: 419, endPoint y: 215, distance: 31.5
click at [424, 215] on div "Janela de atendimento Grade de atendimento Capacidade Transportadoras Veículos …" at bounding box center [390, 176] width 780 height 352
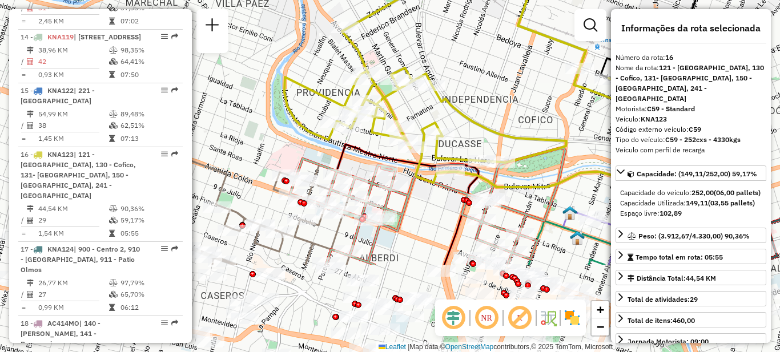
drag, startPoint x: 426, startPoint y: 229, endPoint x: 518, endPoint y: 109, distance: 152.0
click at [518, 109] on div "Janela de atendimento Grade de atendimento Capacidade Transportadoras Veículos …" at bounding box center [390, 176] width 780 height 352
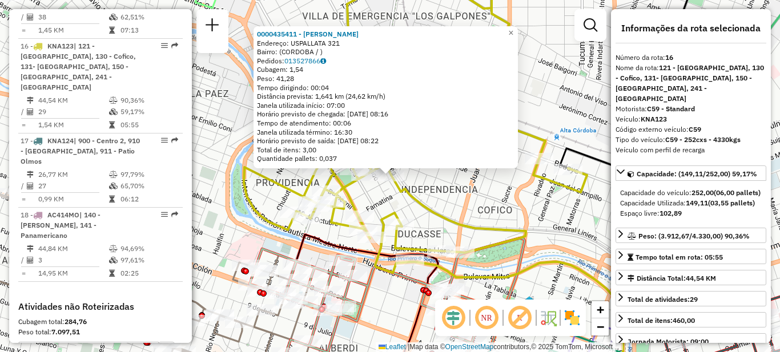
scroll to position [1311, 0]
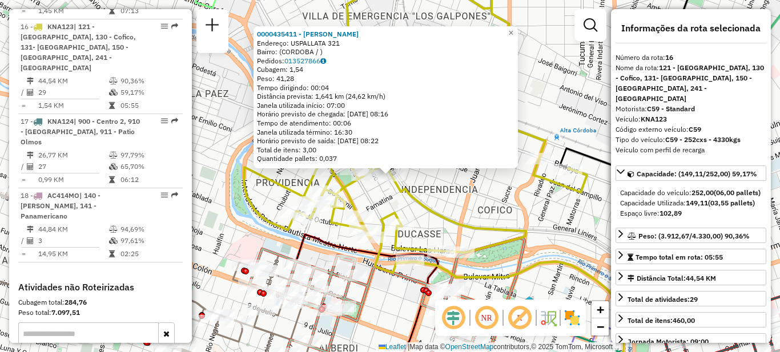
click at [326, 230] on div "0000435411 - [PERSON_NAME]: USPALLATA 321 Bairro: ([GEOGRAPHIC_DATA] / ) Pedido…" at bounding box center [390, 176] width 780 height 352
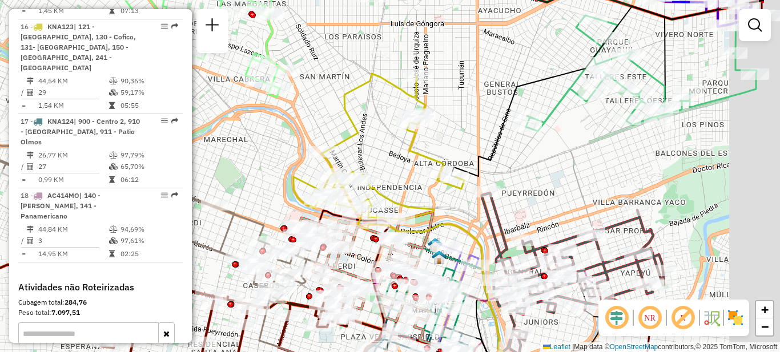
drag, startPoint x: 520, startPoint y: 166, endPoint x: 424, endPoint y: 180, distance: 96.5
click at [426, 178] on div at bounding box center [440, 172] width 29 height 11
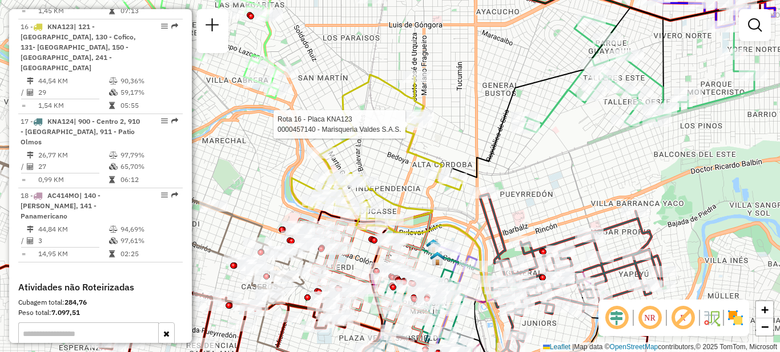
select select "**********"
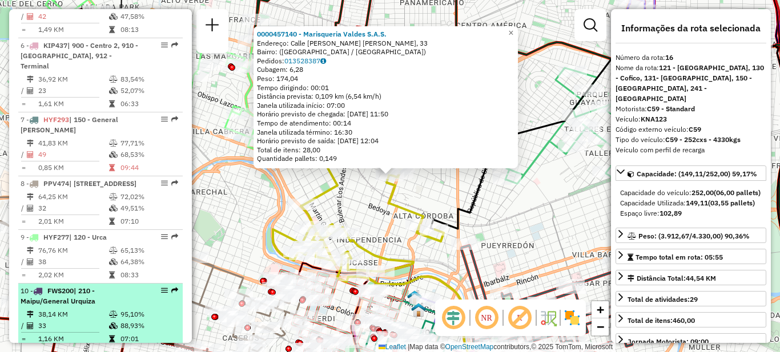
scroll to position [683, 0]
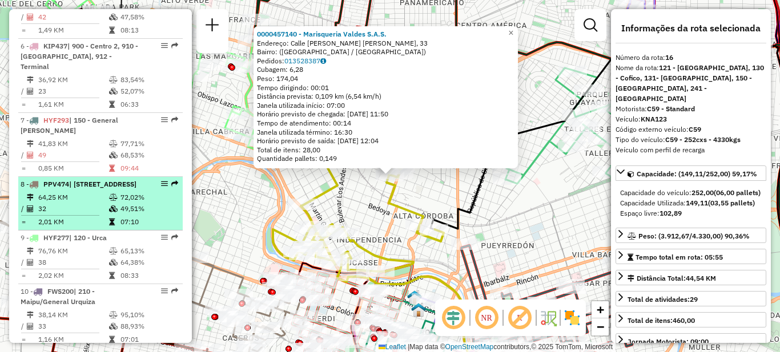
click at [93, 179] on div "8 - PPV474 | 240 - [GEOGRAPHIC_DATA], 241 - Cañada" at bounding box center [81, 184] width 121 height 10
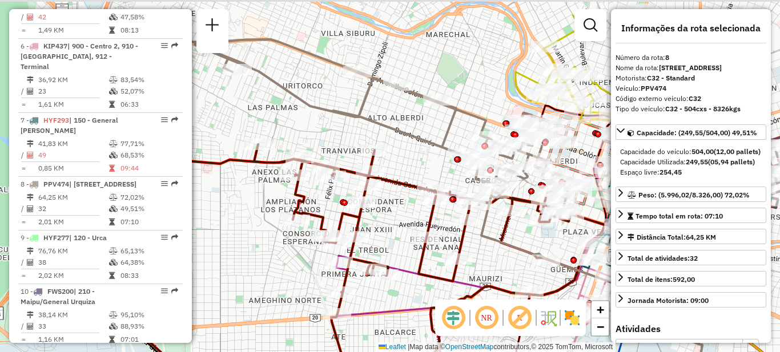
drag, startPoint x: 379, startPoint y: 104, endPoint x: 351, endPoint y: 165, distance: 67.0
click at [353, 169] on div "Janela de atendimento Grade de atendimento Capacidade Transportadoras Veículos …" at bounding box center [390, 176] width 780 height 352
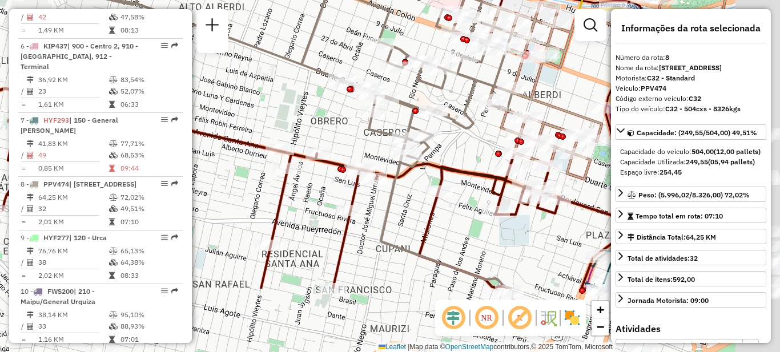
drag, startPoint x: 387, startPoint y: 193, endPoint x: 260, endPoint y: 94, distance: 161.1
click at [260, 94] on div "Janela de atendimento Grade de atendimento Capacidade Transportadoras Veículos …" at bounding box center [390, 176] width 780 height 352
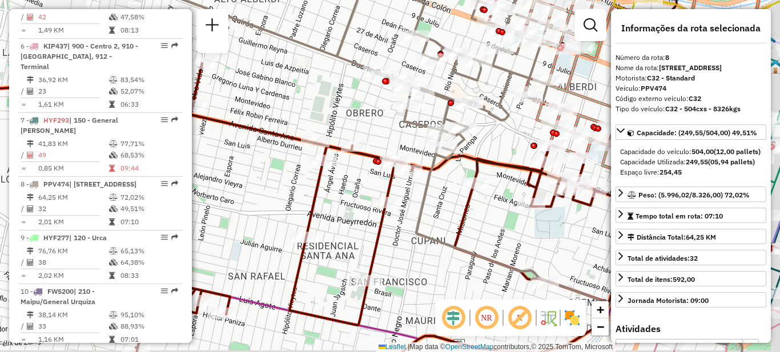
drag, startPoint x: 362, startPoint y: 113, endPoint x: 236, endPoint y: 91, distance: 127.4
click at [236, 91] on div "Janela de atendimento Grade de atendimento Capacidade Transportadoras Veículos …" at bounding box center [390, 176] width 780 height 352
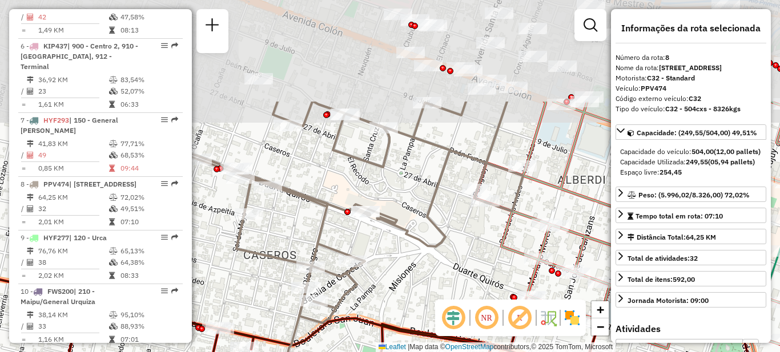
drag, startPoint x: 418, startPoint y: 59, endPoint x: 410, endPoint y: 196, distance: 136.8
click at [410, 196] on div "Janela de atendimento Grade de atendimento Capacidade Transportadoras Veículos …" at bounding box center [390, 176] width 780 height 352
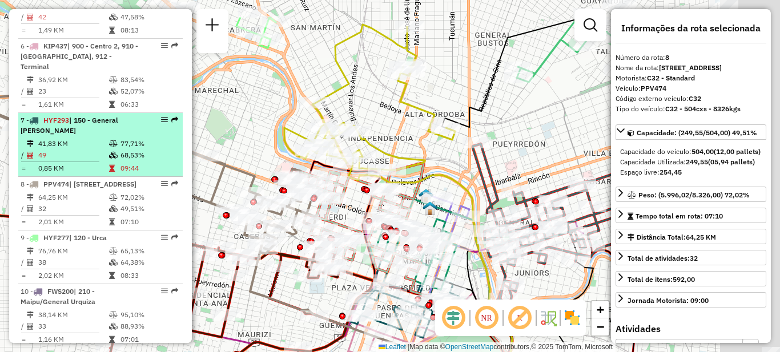
drag, startPoint x: 289, startPoint y: 68, endPoint x: 138, endPoint y: 125, distance: 161.6
click at [141, 121] on hb-router-mapa "Informações da Sessão 1228928 - [DATE] Criação: [DATE] 18:00 Depósito: SAZ AR C…" at bounding box center [390, 176] width 780 height 352
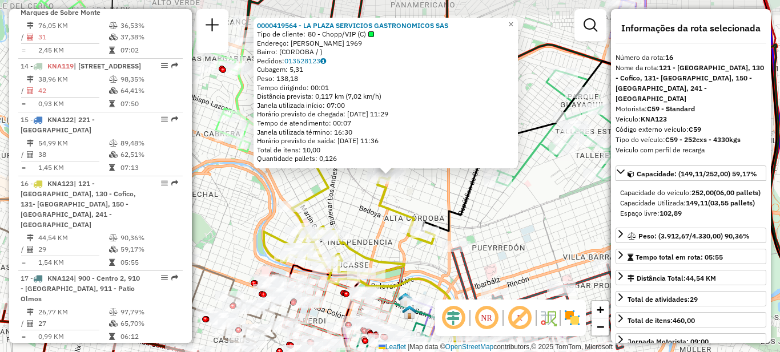
scroll to position [1311, 0]
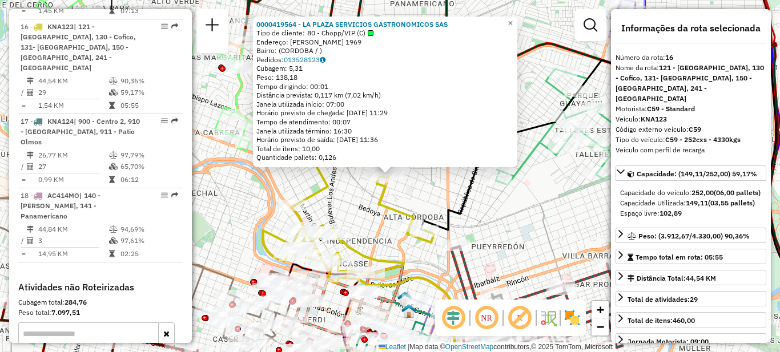
click at [370, 212] on div "0000419564 - LA PLAZA SERVICIOS GASTRONOMICOS SAS Tipo de cliente: 80 - Chopp/V…" at bounding box center [390, 176] width 780 height 352
click at [371, 208] on div "0000419564 - LA PLAZA SERVICIOS GASTRONOMICOS SAS Tipo de cliente: 80 - Chopp/V…" at bounding box center [390, 176] width 780 height 352
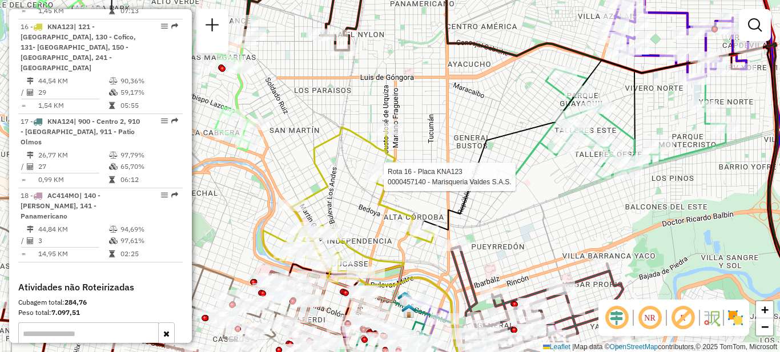
click at [375, 183] on div at bounding box center [380, 176] width 29 height 11
select select "**********"
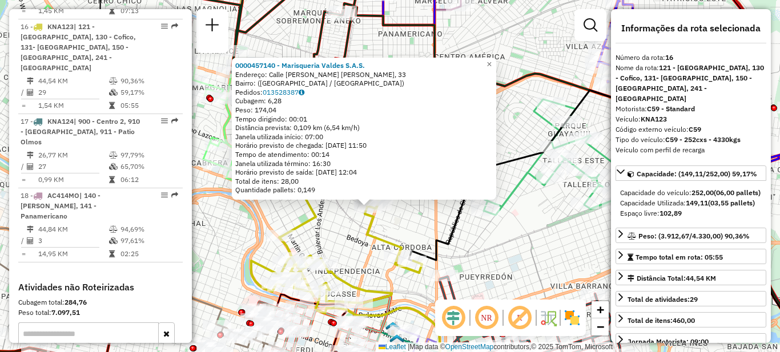
drag, startPoint x: 388, startPoint y: 219, endPoint x: 362, endPoint y: 270, distance: 57.7
click at [362, 270] on div "0000457140 - Marisqueria Valdes S.A.S. Endereço: [GEOGRAPHIC_DATA]. [PERSON_NAM…" at bounding box center [390, 176] width 780 height 352
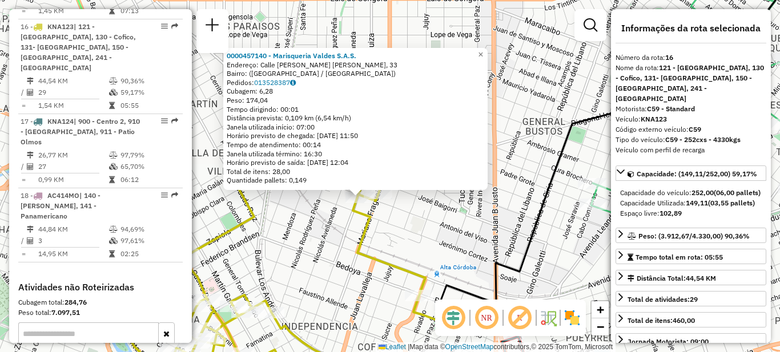
click at [352, 254] on icon at bounding box center [295, 242] width 343 height 289
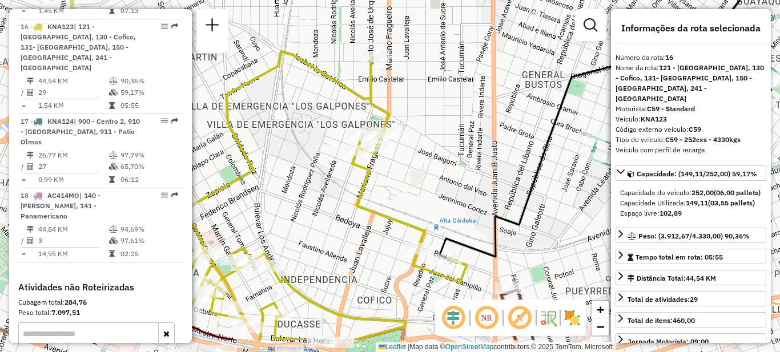
drag, startPoint x: 328, startPoint y: 283, endPoint x: 380, endPoint y: 114, distance: 177.1
click at [375, 116] on div "Janela de atendimento Grade de atendimento Capacidade Transportadoras Veículos …" at bounding box center [390, 176] width 780 height 352
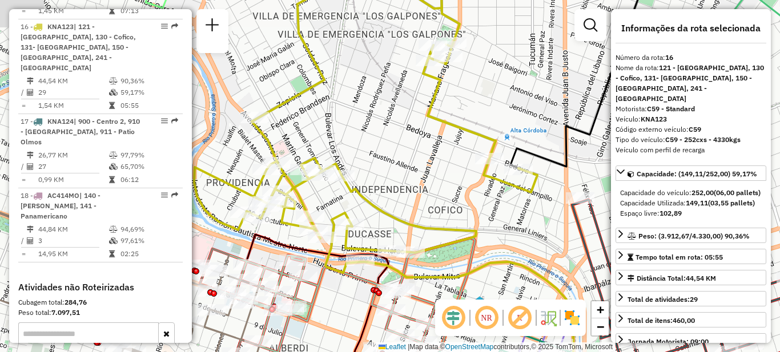
drag, startPoint x: 385, startPoint y: 122, endPoint x: 412, endPoint y: 157, distance: 44.3
click at [412, 157] on div "Janela de atendimento Grade de atendimento Capacidade Transportadoras Veículos …" at bounding box center [390, 176] width 780 height 352
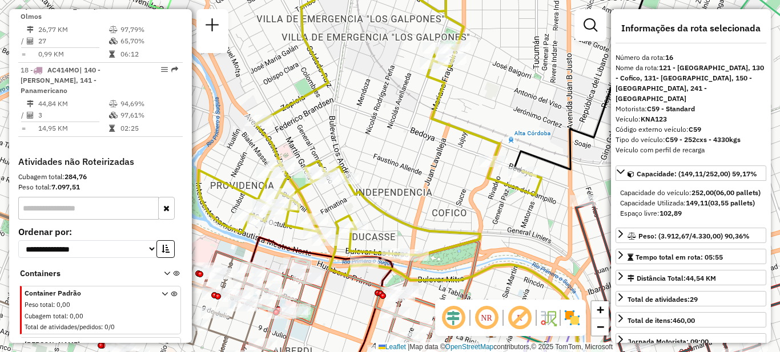
scroll to position [1450, 0]
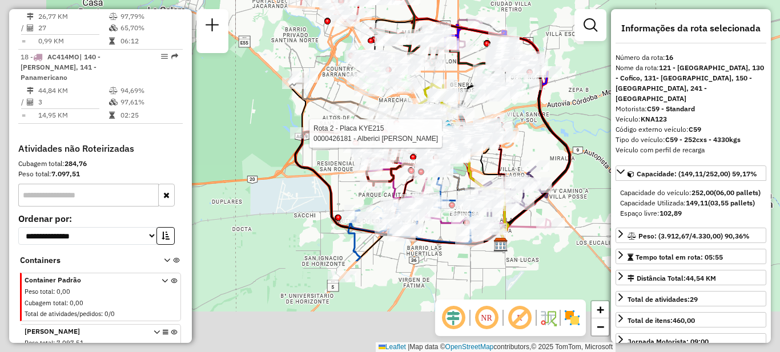
drag, startPoint x: 316, startPoint y: 247, endPoint x: 427, endPoint y: 118, distance: 170.2
click at [423, 131] on div at bounding box center [420, 134] width 6 height 6
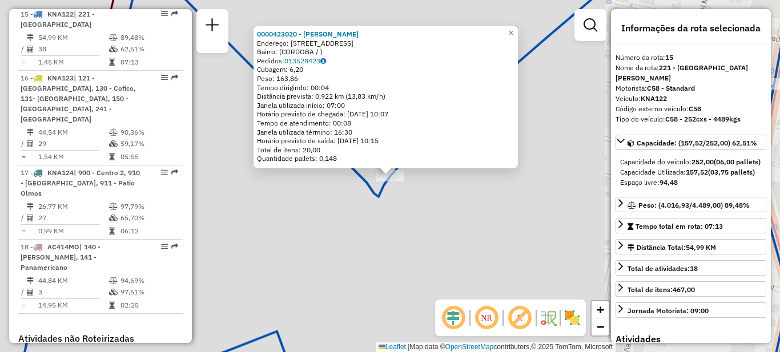
scroll to position [1247, 0]
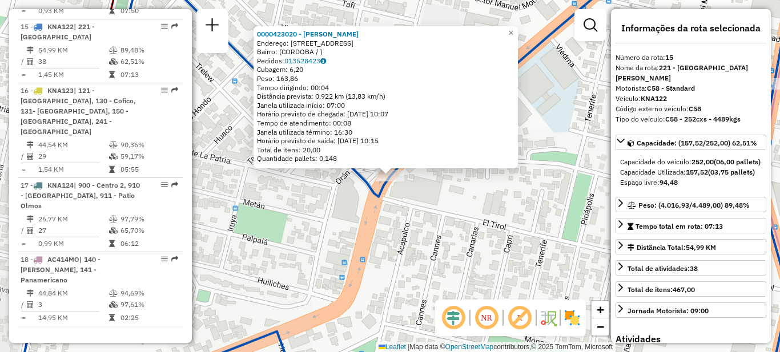
click at [420, 262] on div "0000423020 - Moncerrat [PERSON_NAME]: [STREET_ADDRESS] Pedidos: 013528423 Cubag…" at bounding box center [390, 176] width 780 height 352
